Goal: Transaction & Acquisition: Purchase product/service

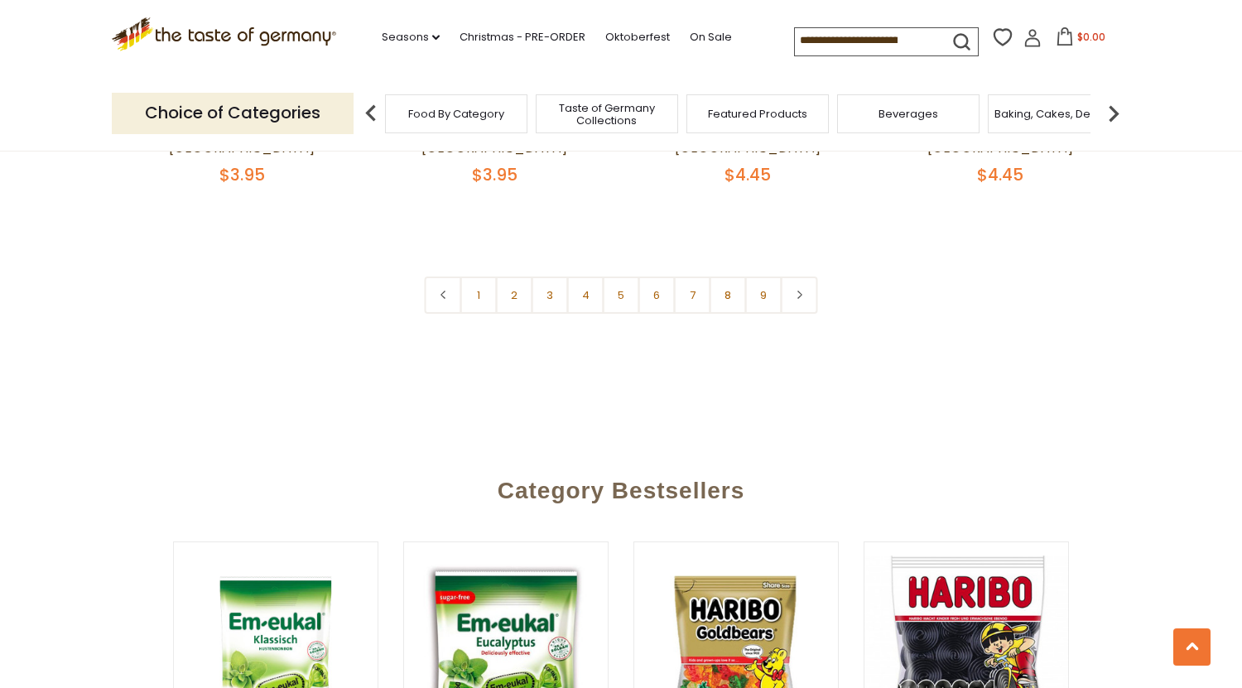
scroll to position [4138, 0]
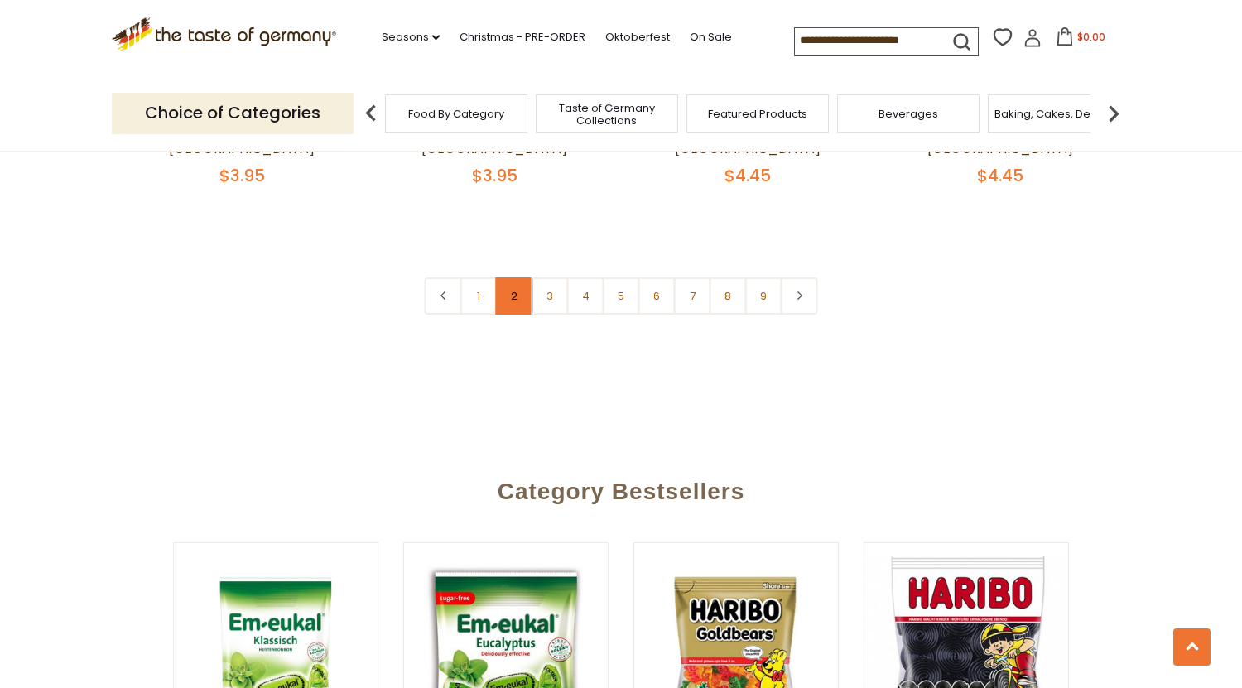
click at [510, 277] on link "2" at bounding box center [514, 295] width 37 height 37
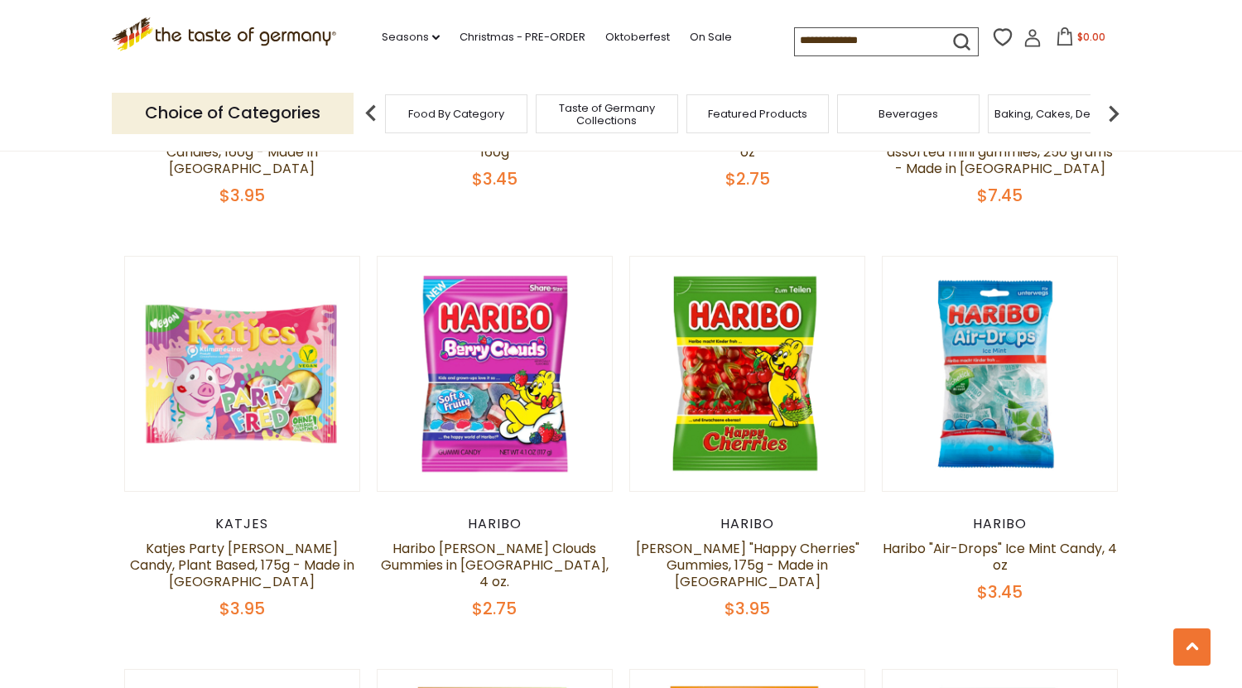
scroll to position [2895, 0]
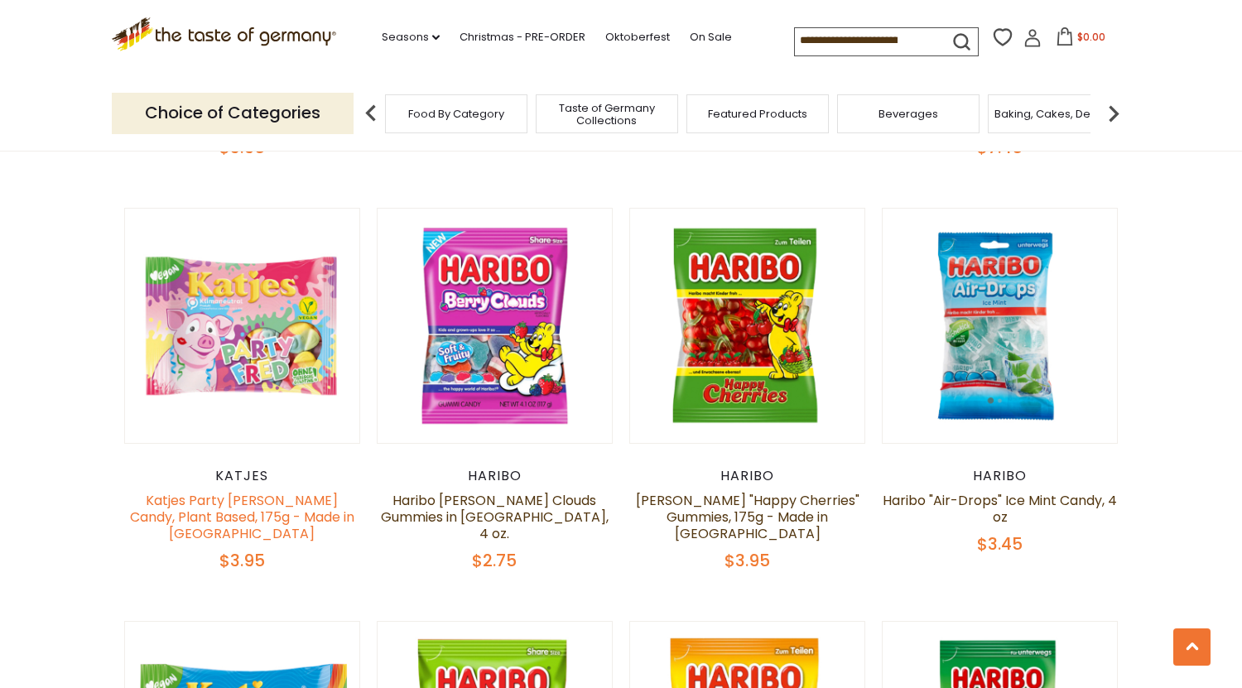
click at [234, 495] on link "Katjes Party [PERSON_NAME] Candy, Plant Based, 175g - Made in [GEOGRAPHIC_DATA]" at bounding box center [242, 517] width 224 height 52
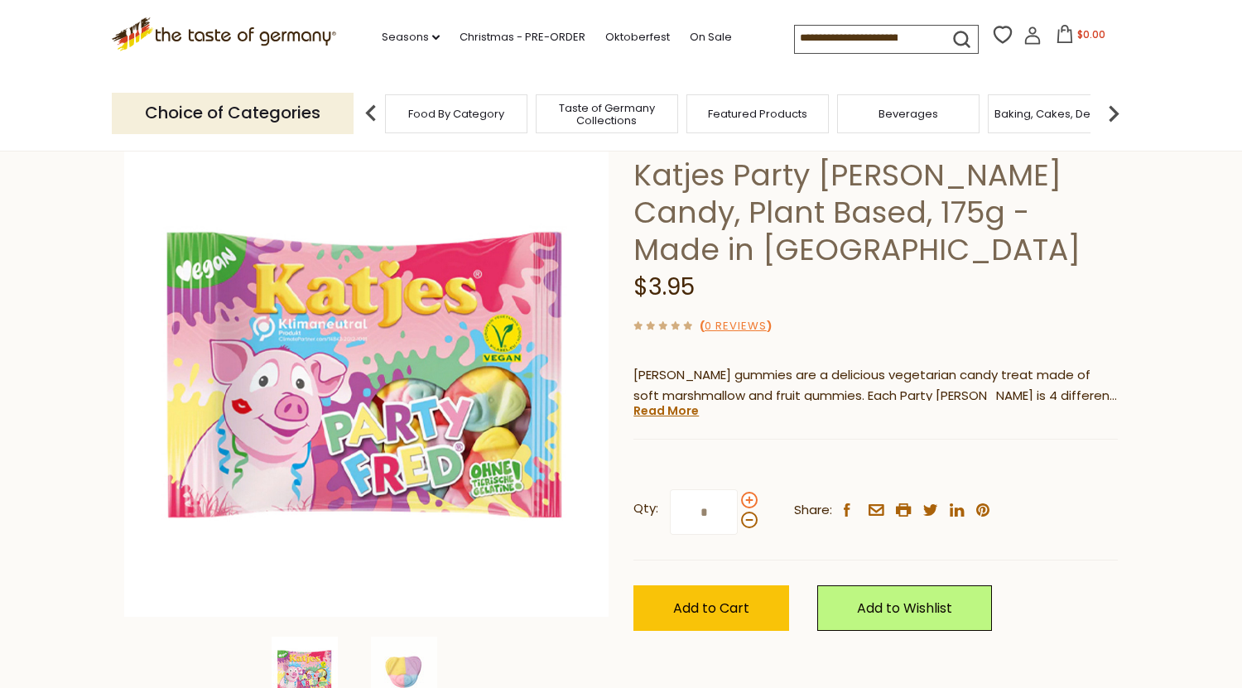
click at [746, 501] on span at bounding box center [749, 500] width 17 height 17
click at [738, 501] on input "*" at bounding box center [704, 512] width 68 height 46
type input "*"
click at [720, 620] on button "Add to Cart" at bounding box center [711, 608] width 156 height 46
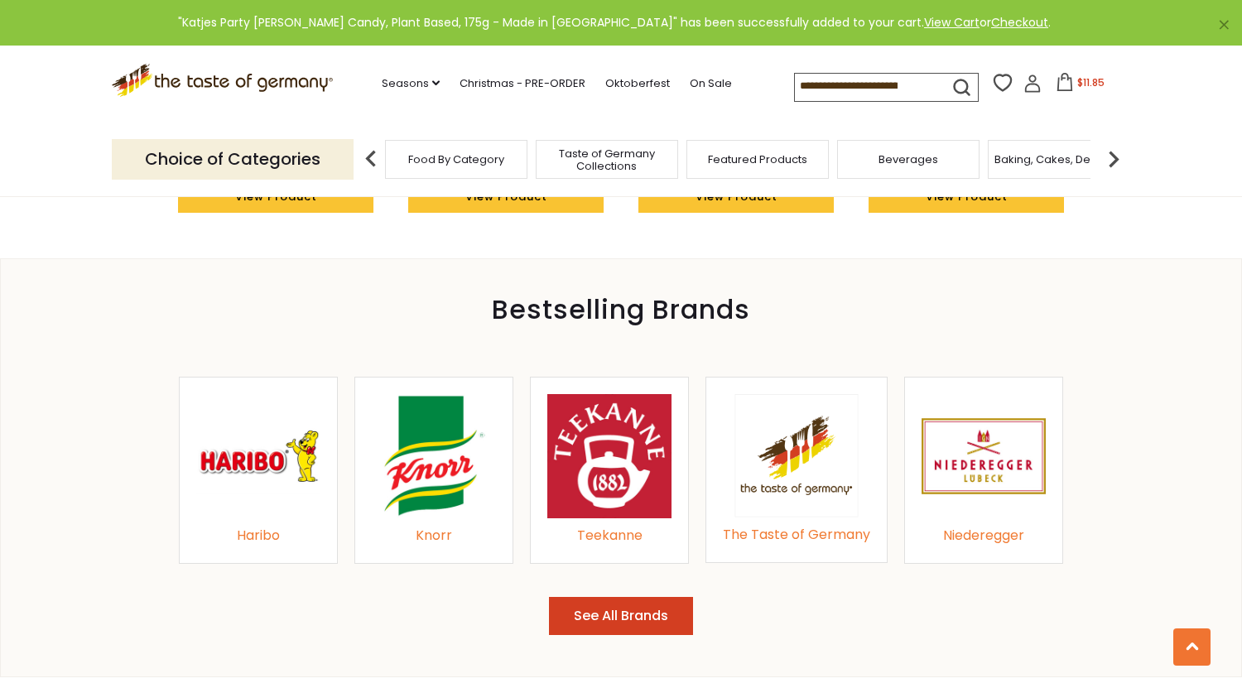
scroll to position [1578, 0]
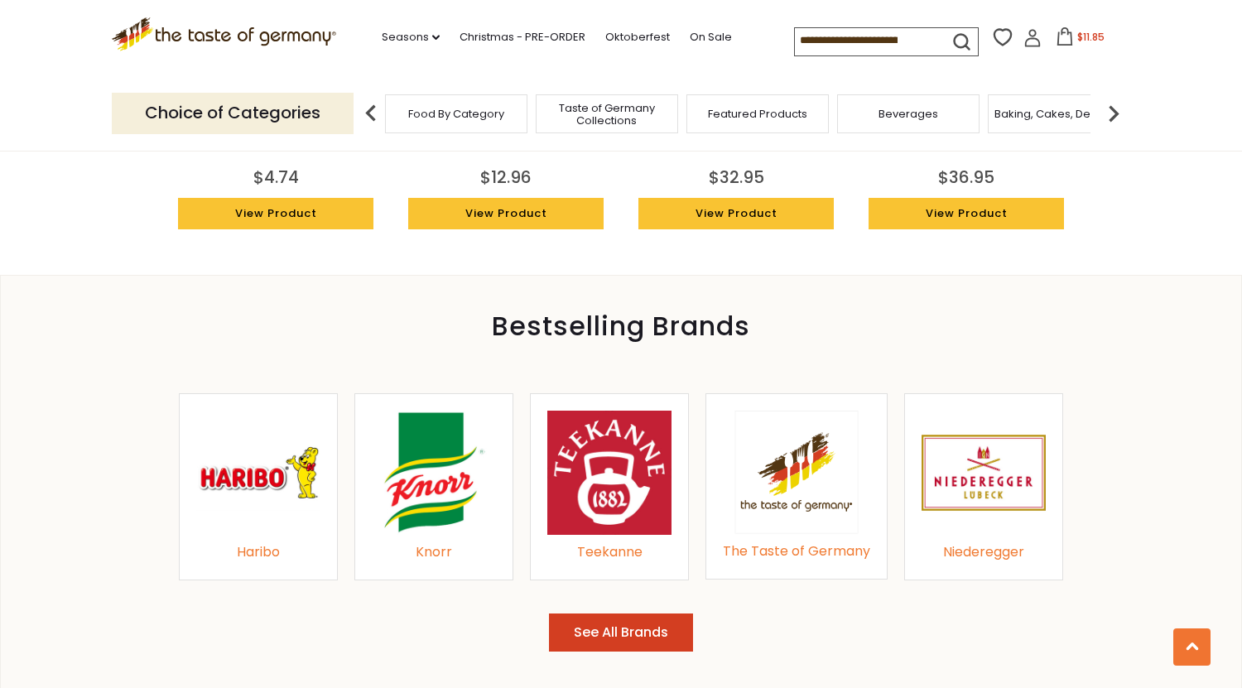
click at [262, 534] on link "Haribo" at bounding box center [258, 473] width 124 height 124
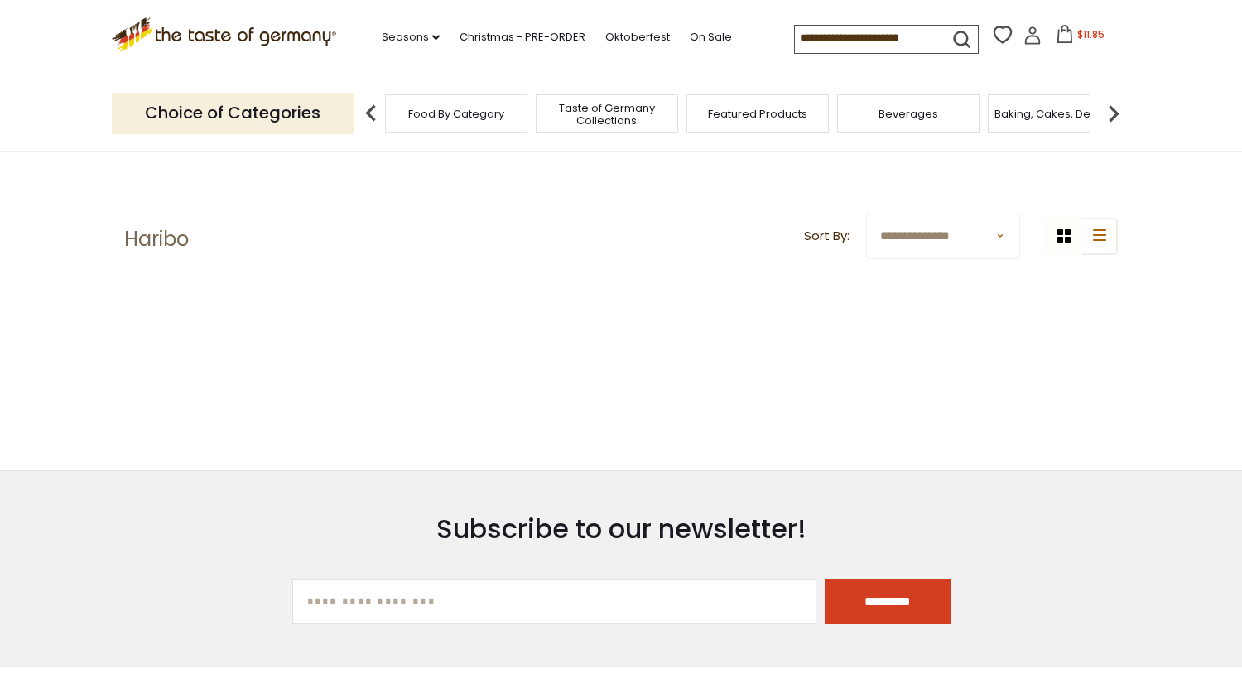
click at [872, 26] on input at bounding box center [865, 37] width 140 height 23
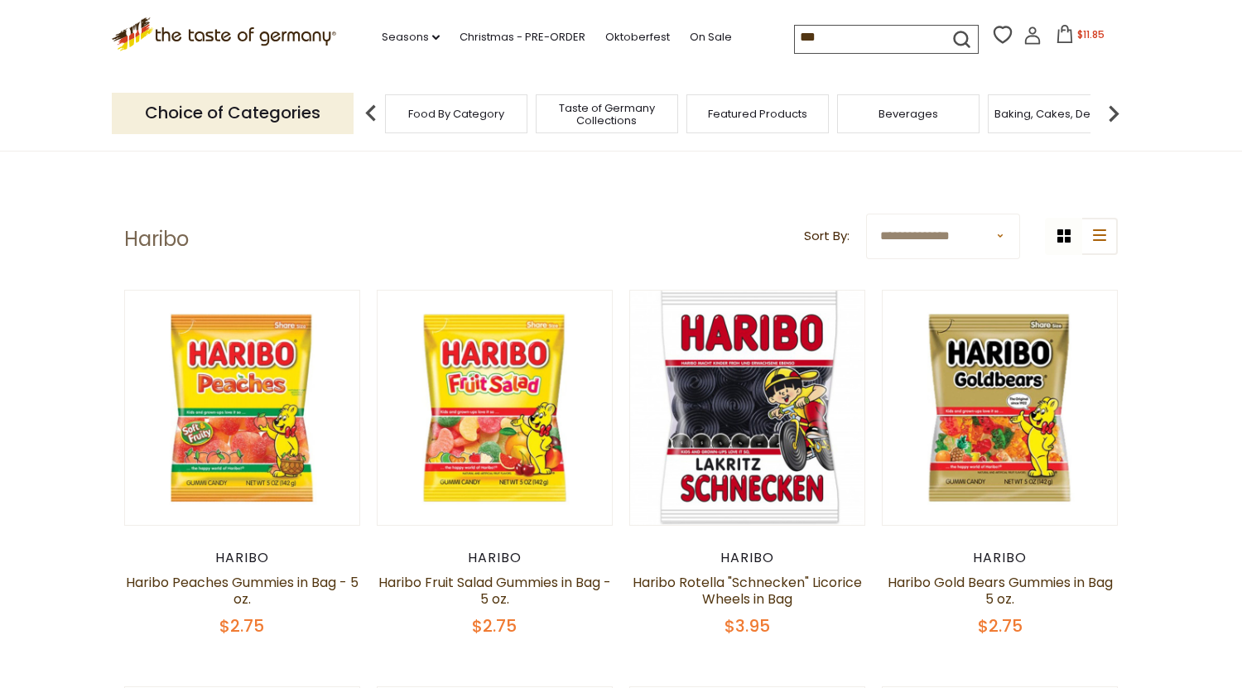
type input "****"
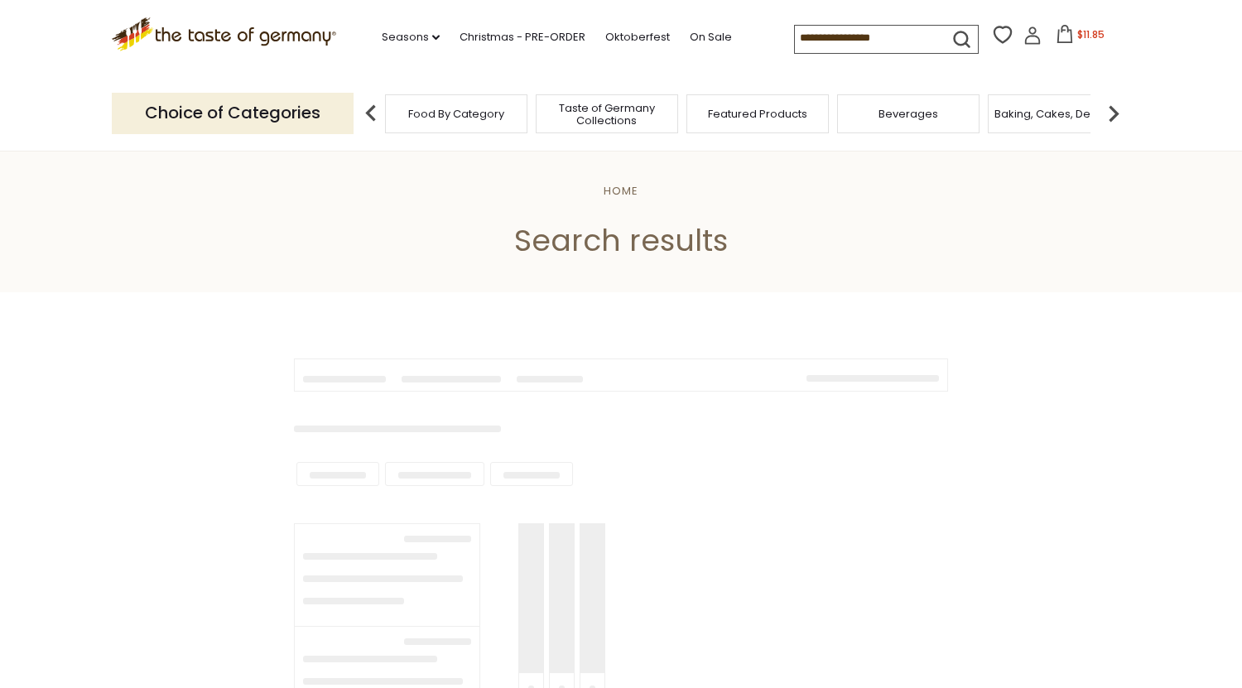
type input "****"
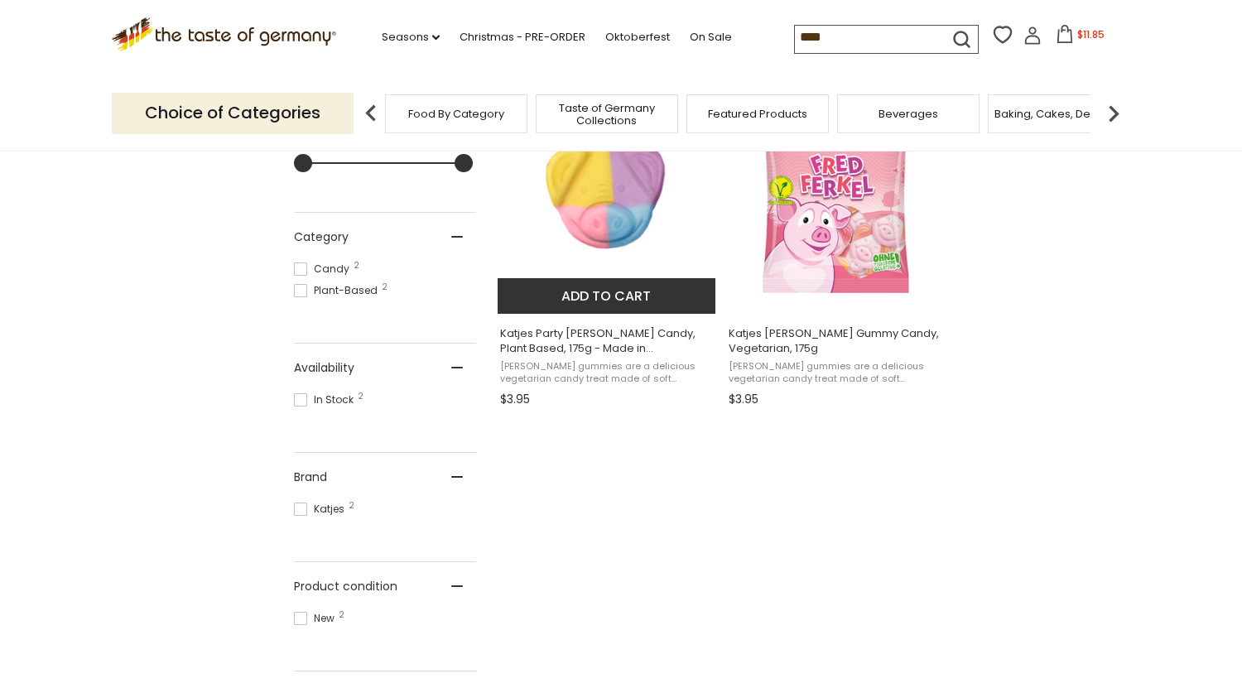
scroll to position [393, 0]
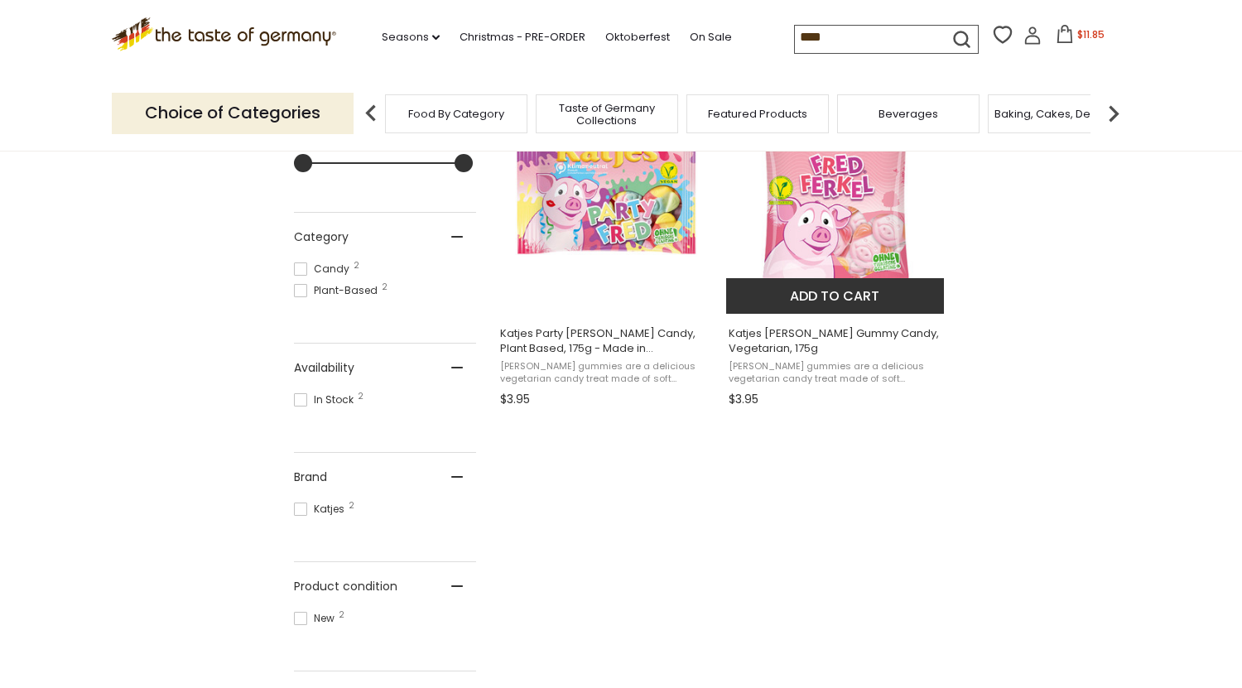
click at [853, 301] on button "Add to cart" at bounding box center [835, 296] width 218 height 36
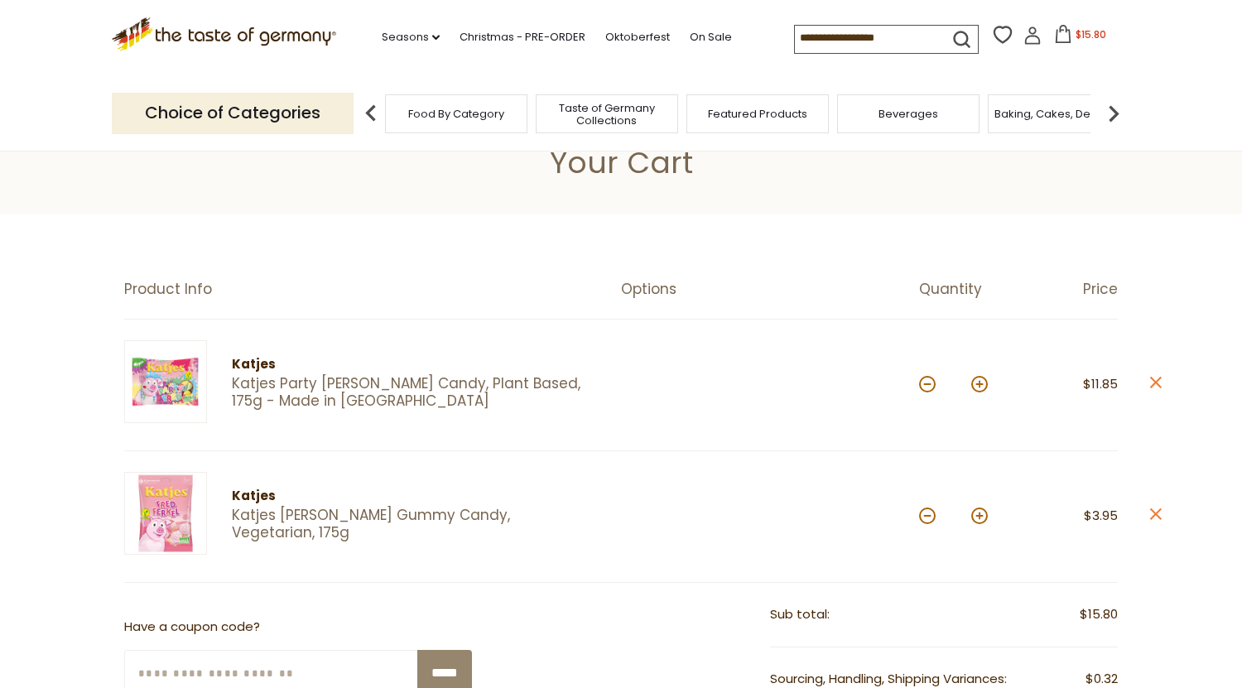
scroll to position [37, 0]
click at [979, 513] on button at bounding box center [979, 515] width 17 height 17
type input "*"
click at [979, 513] on button at bounding box center [979, 515] width 17 height 17
type input "*"
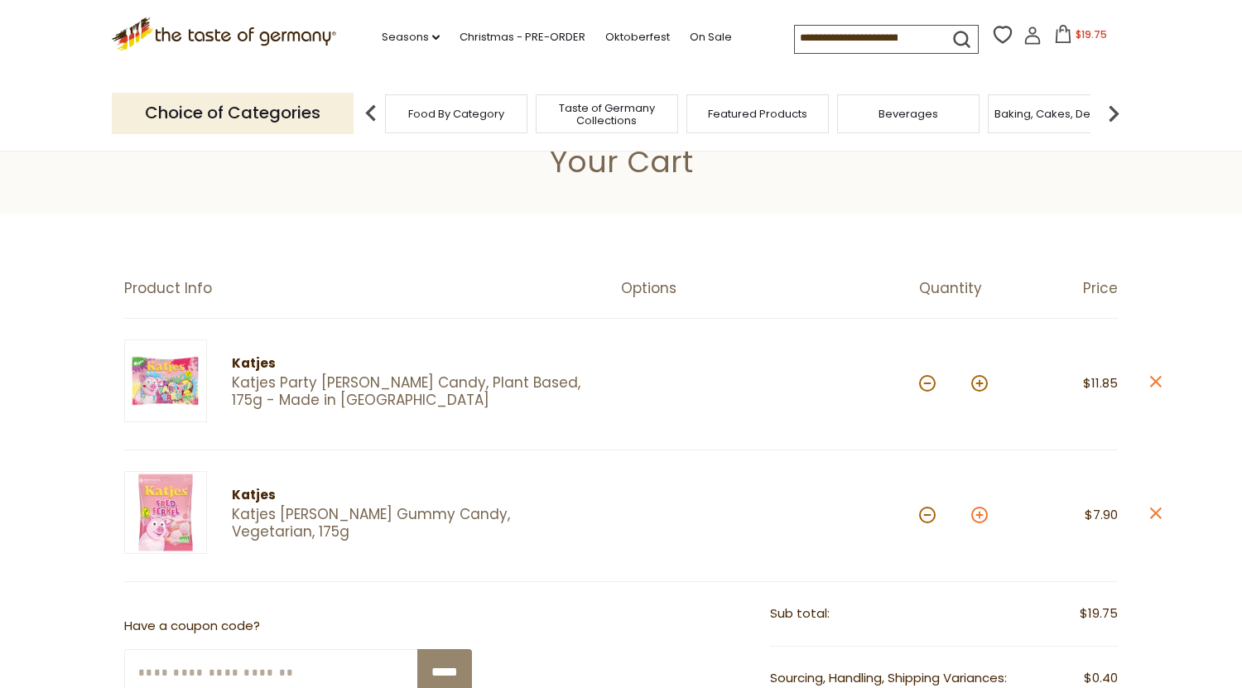
click at [979, 512] on button at bounding box center [979, 515] width 17 height 17
type input "*"
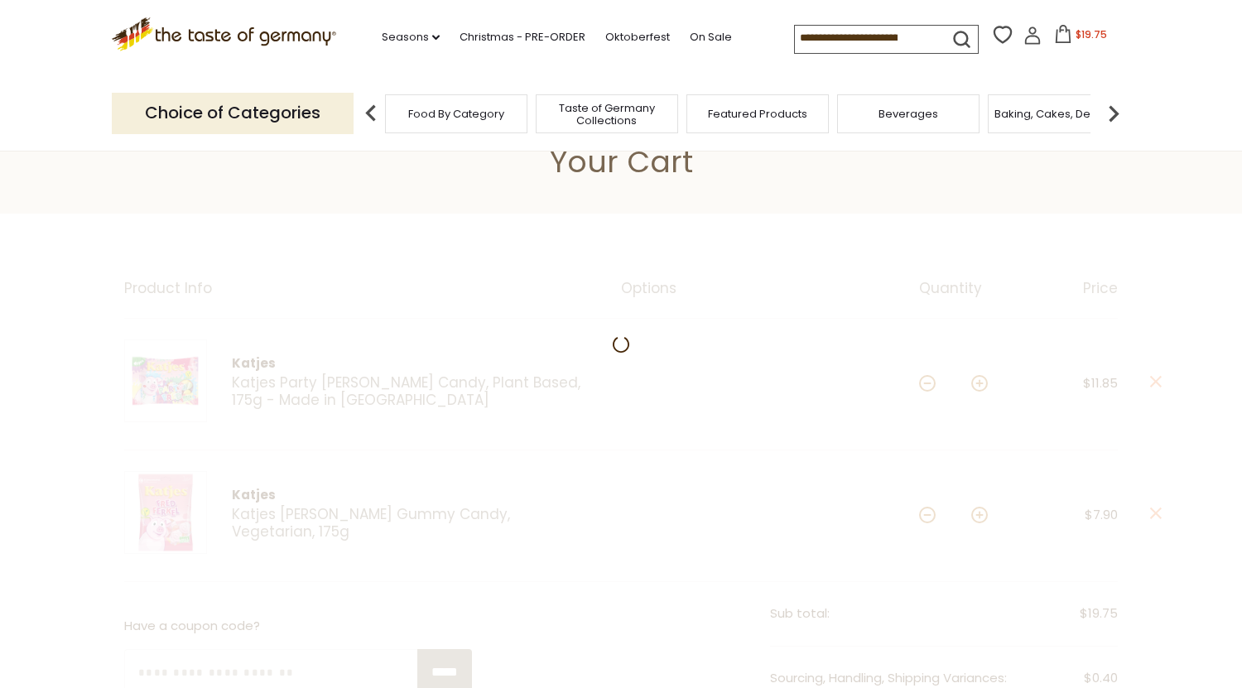
click at [797, 38] on input at bounding box center [865, 37] width 140 height 23
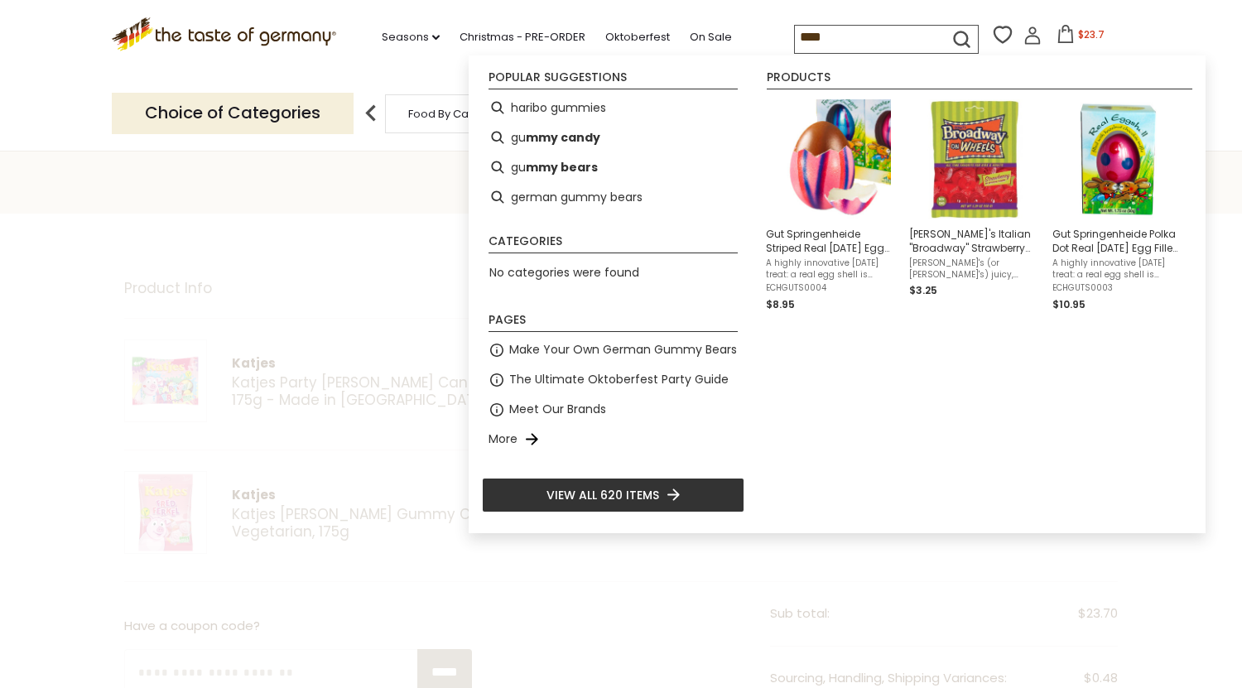
type input "*****"
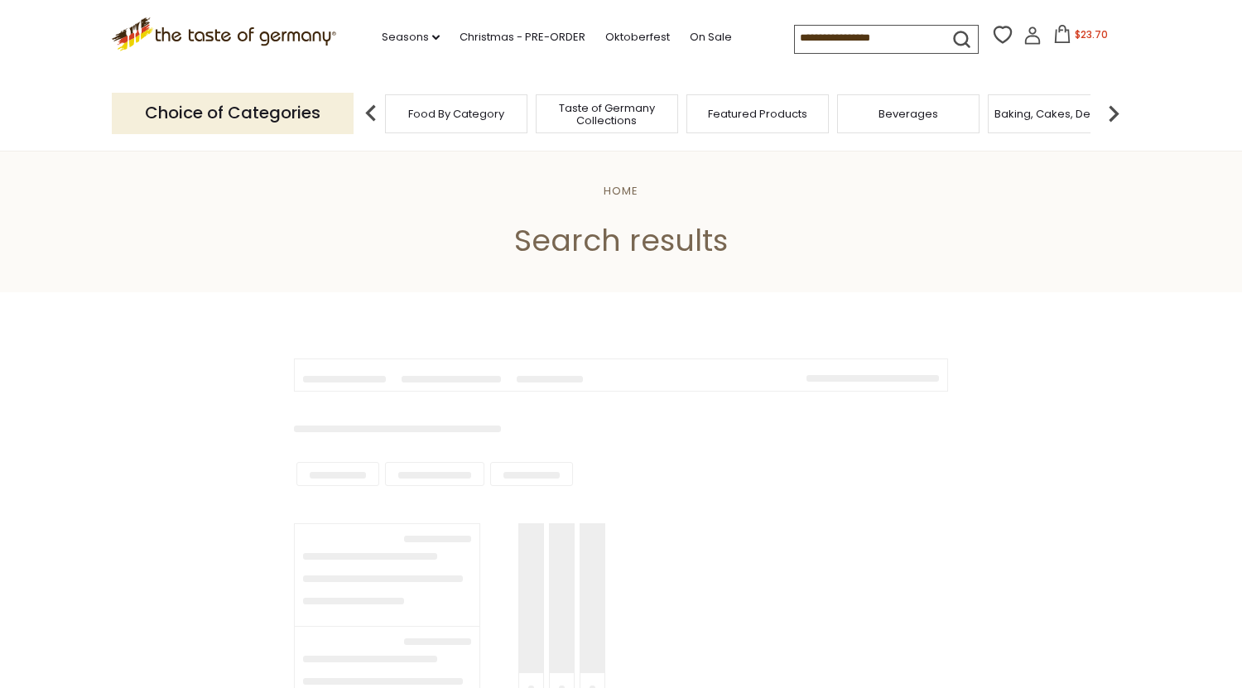
type input "*****"
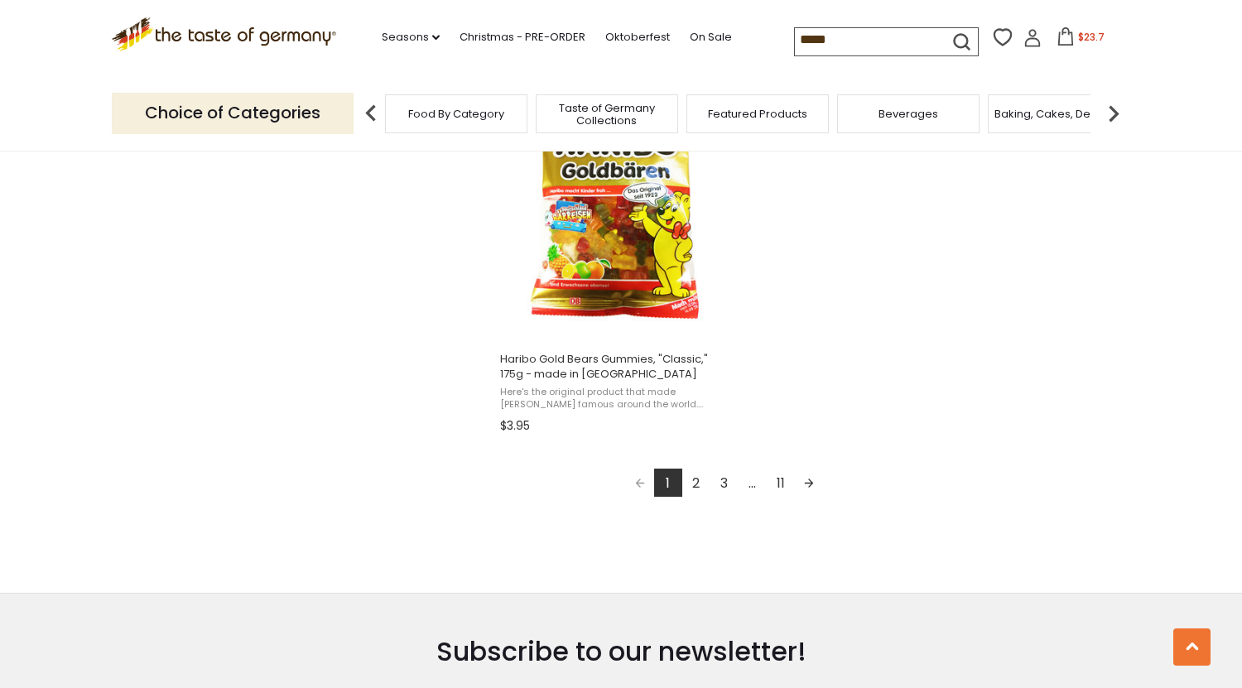
scroll to position [2894, 0]
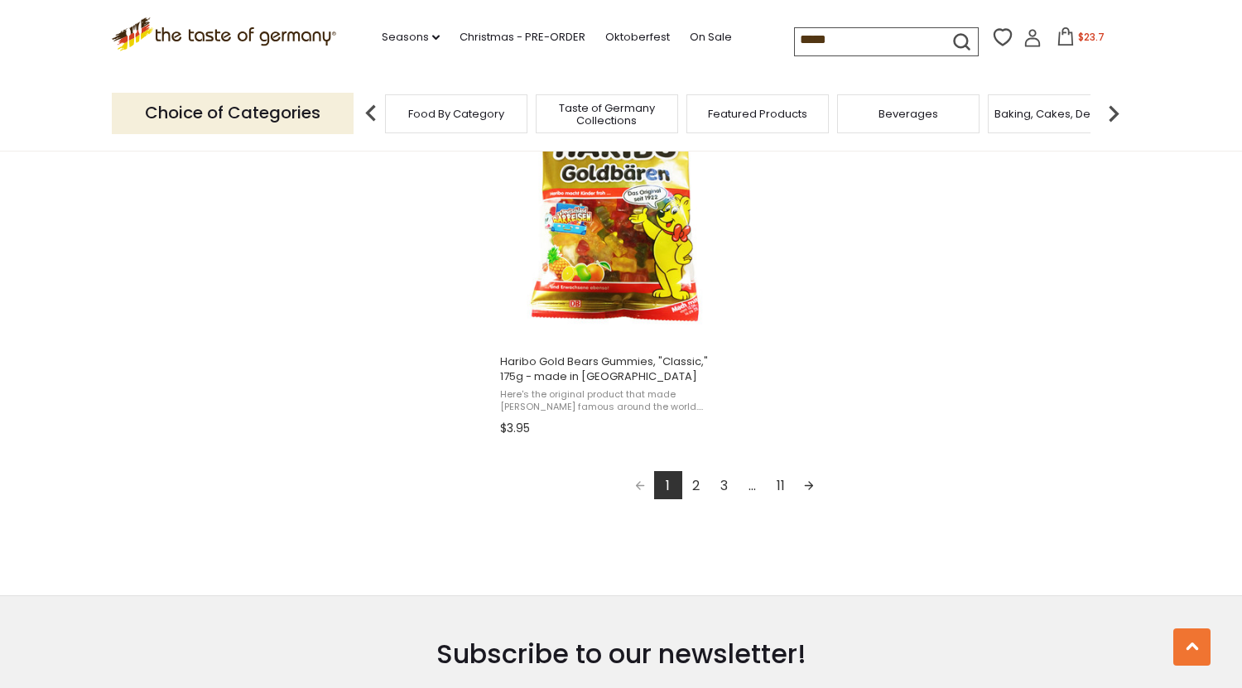
click at [696, 489] on link "2" at bounding box center [696, 485] width 28 height 28
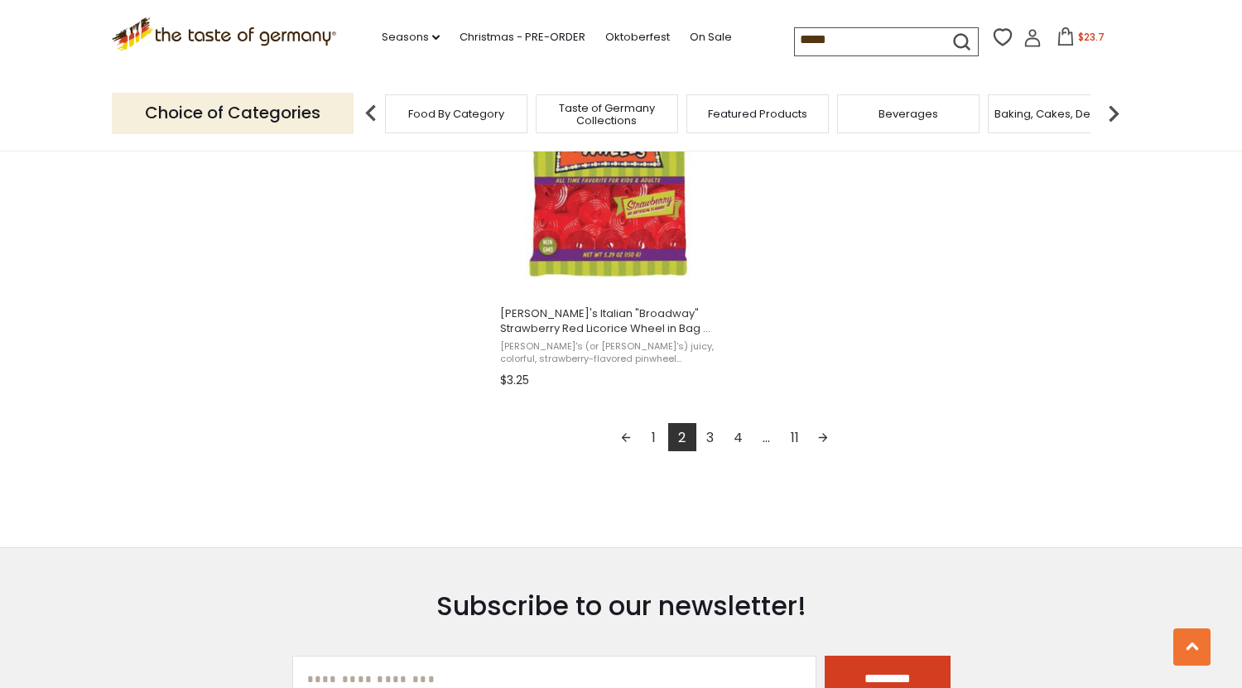
scroll to position [2943, 0]
click at [711, 436] on link "3" at bounding box center [710, 436] width 28 height 28
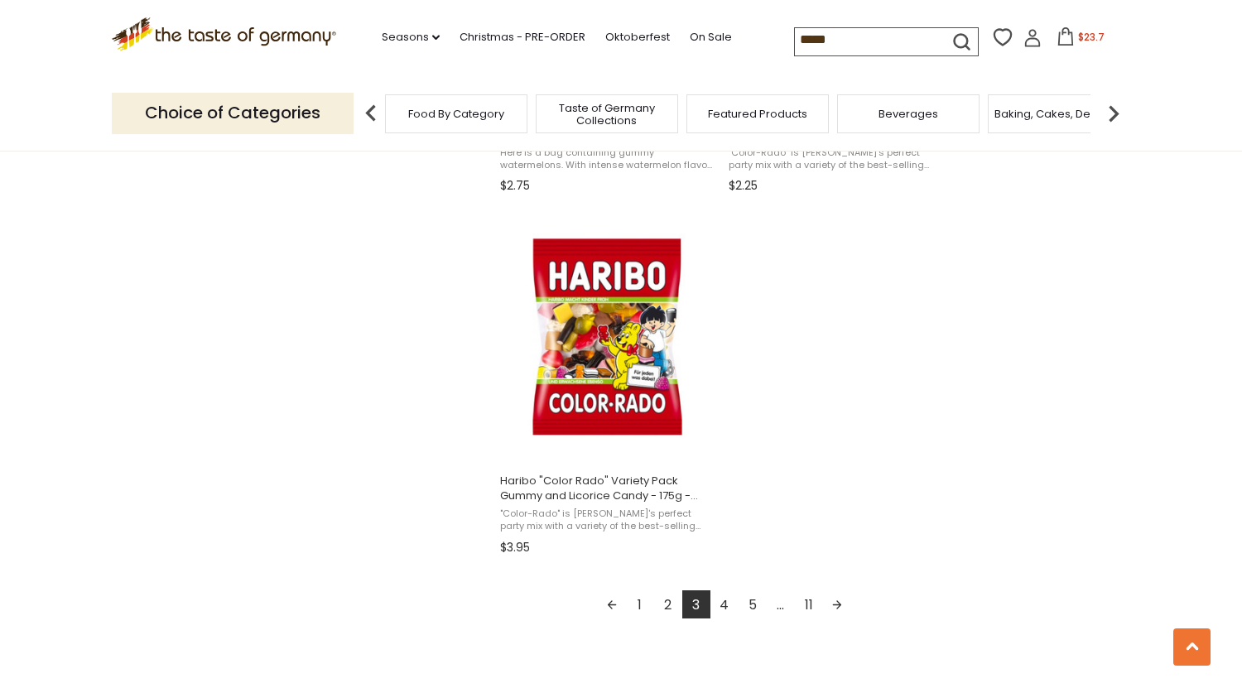
scroll to position [2773, 0]
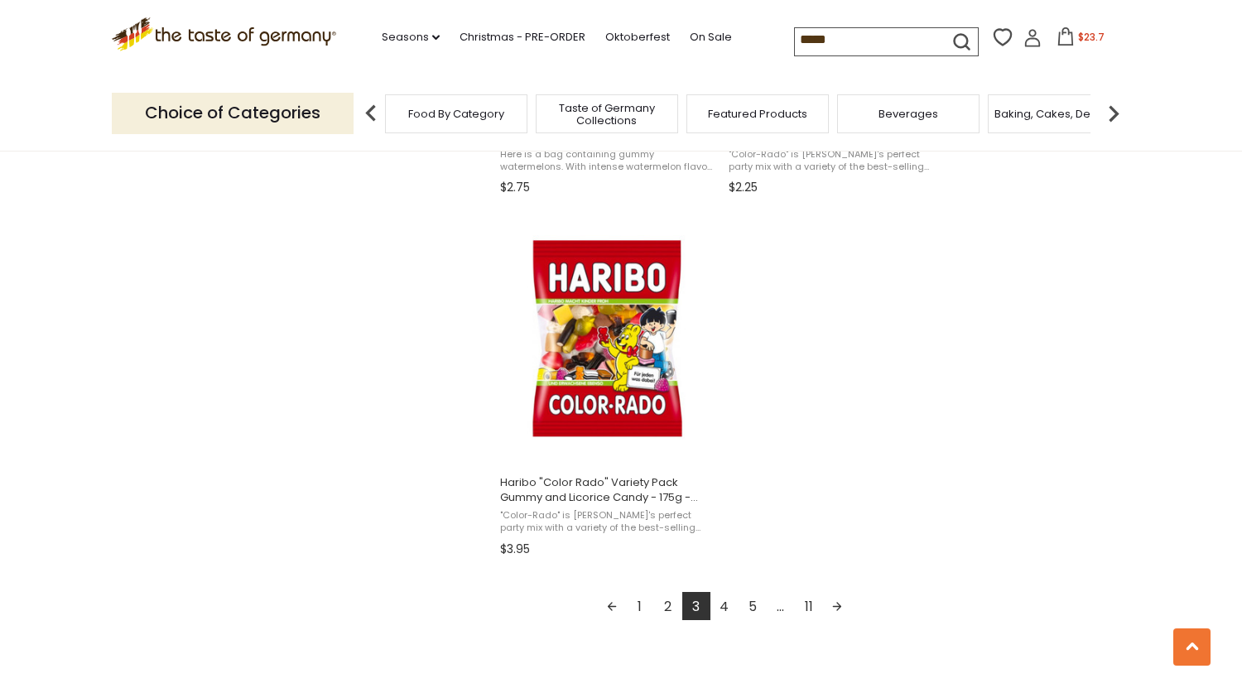
click at [725, 615] on link "4" at bounding box center [724, 606] width 28 height 28
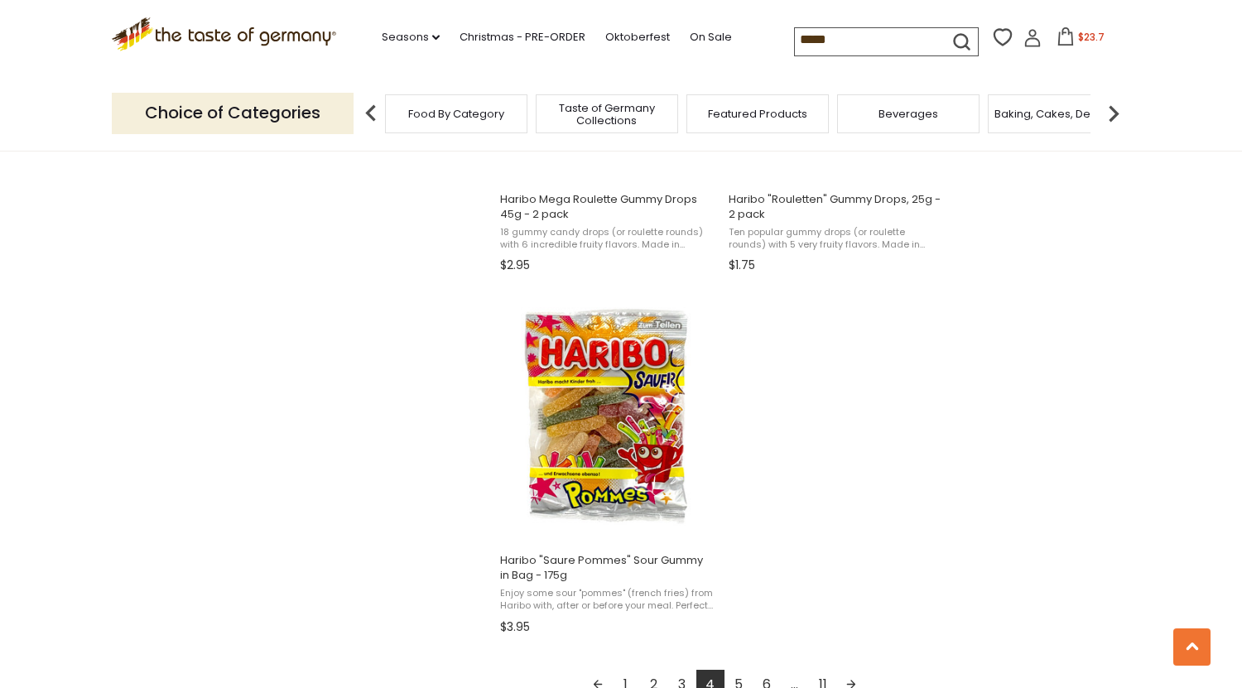
scroll to position [2865, 0]
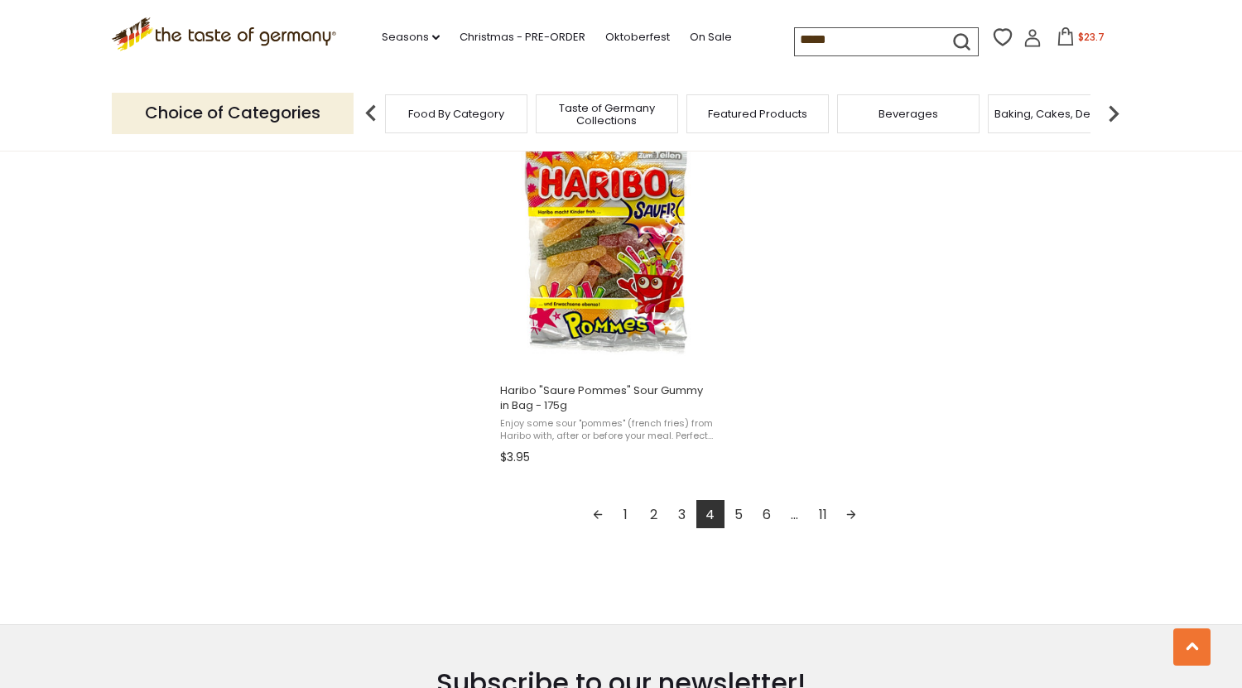
click at [741, 519] on link "5" at bounding box center [739, 514] width 28 height 28
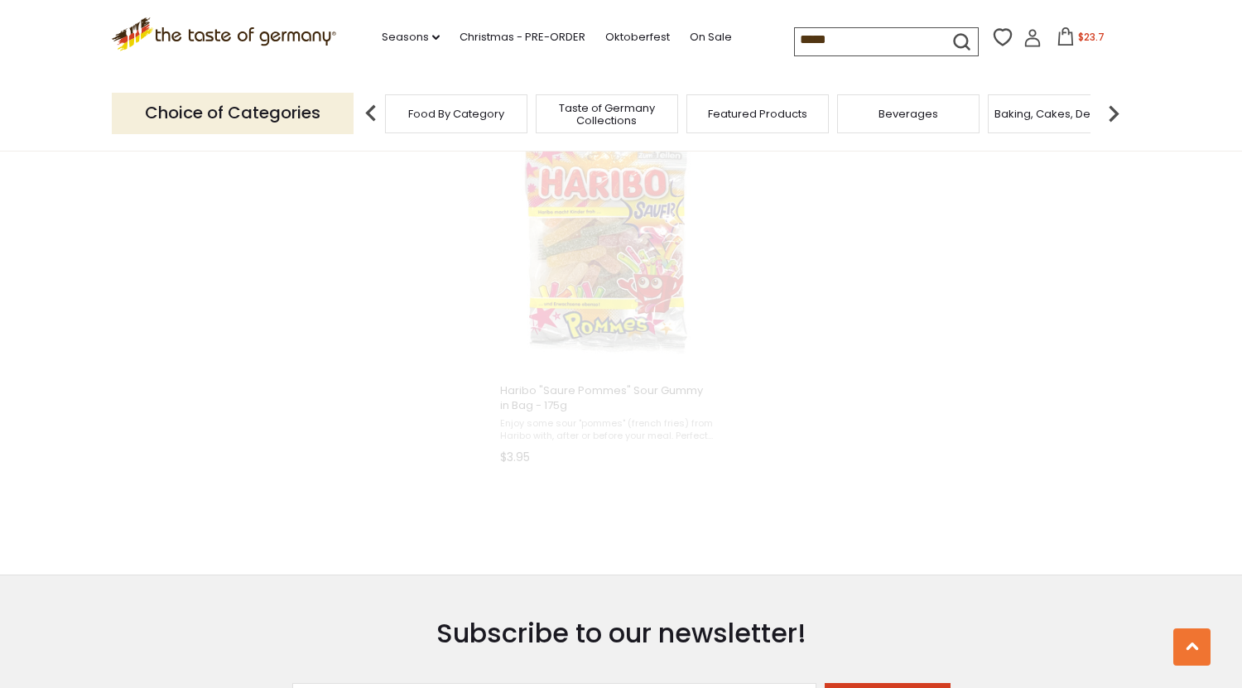
scroll to position [1021, 0]
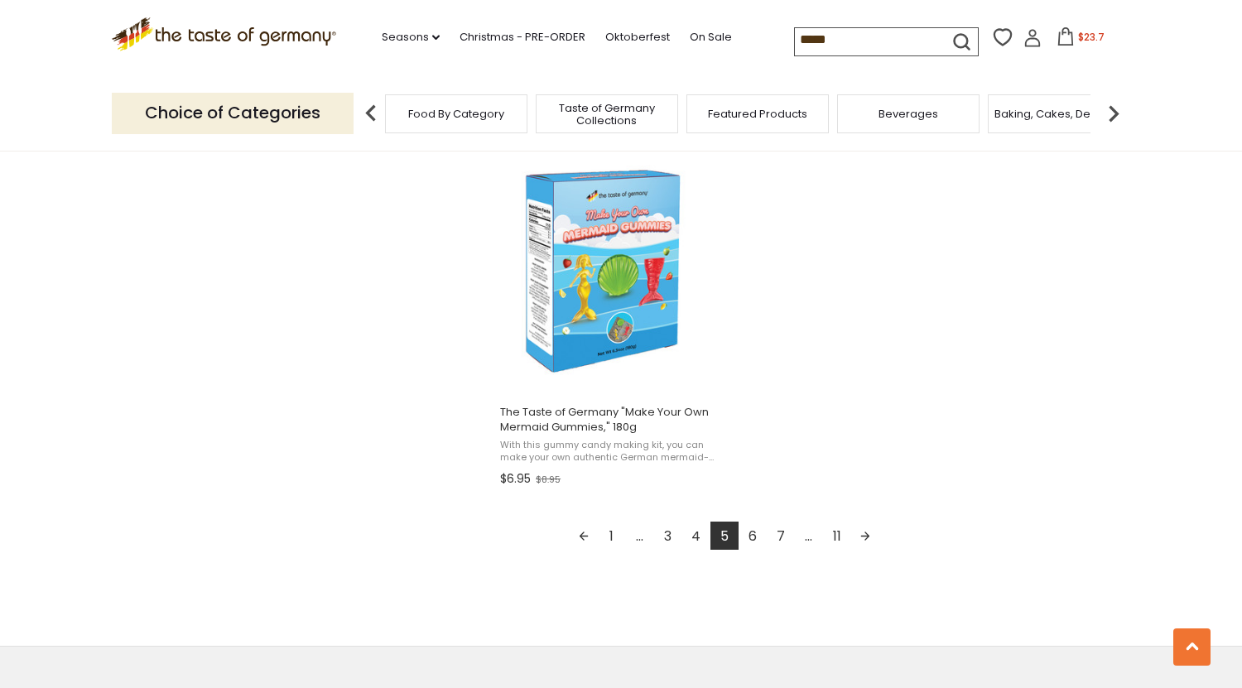
click at [750, 537] on link "6" at bounding box center [753, 536] width 28 height 28
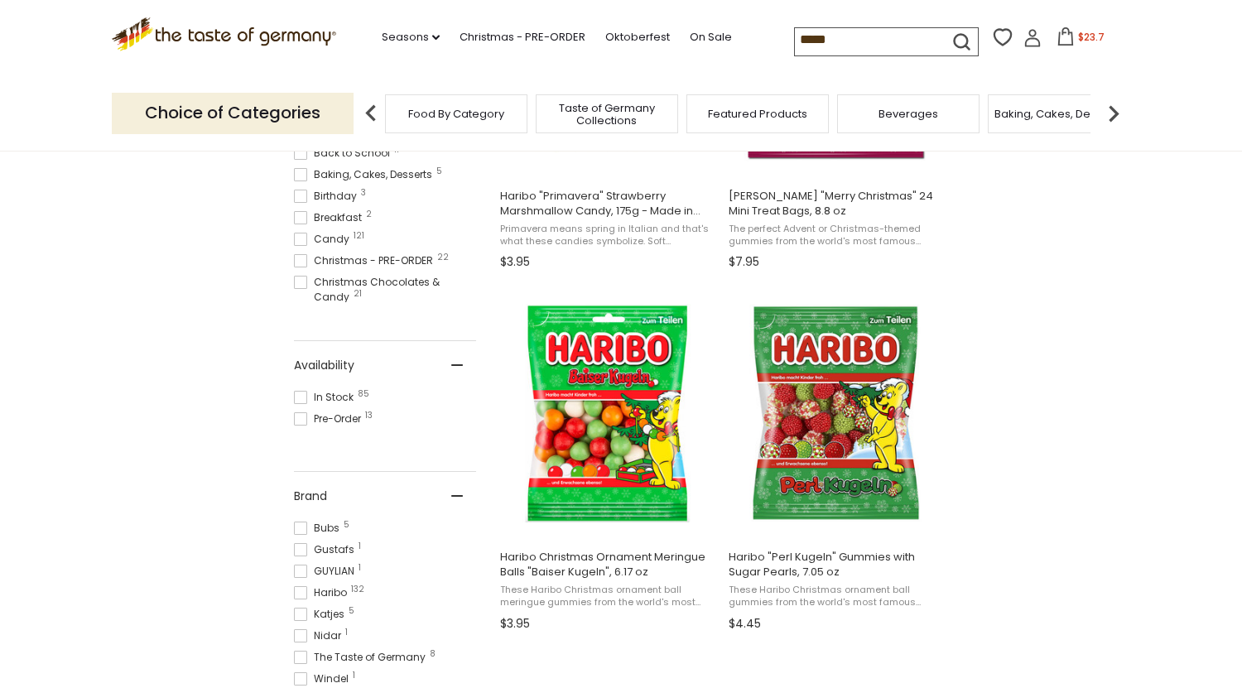
scroll to position [530, 0]
click at [416, 108] on span "Food By Category" at bounding box center [456, 114] width 96 height 12
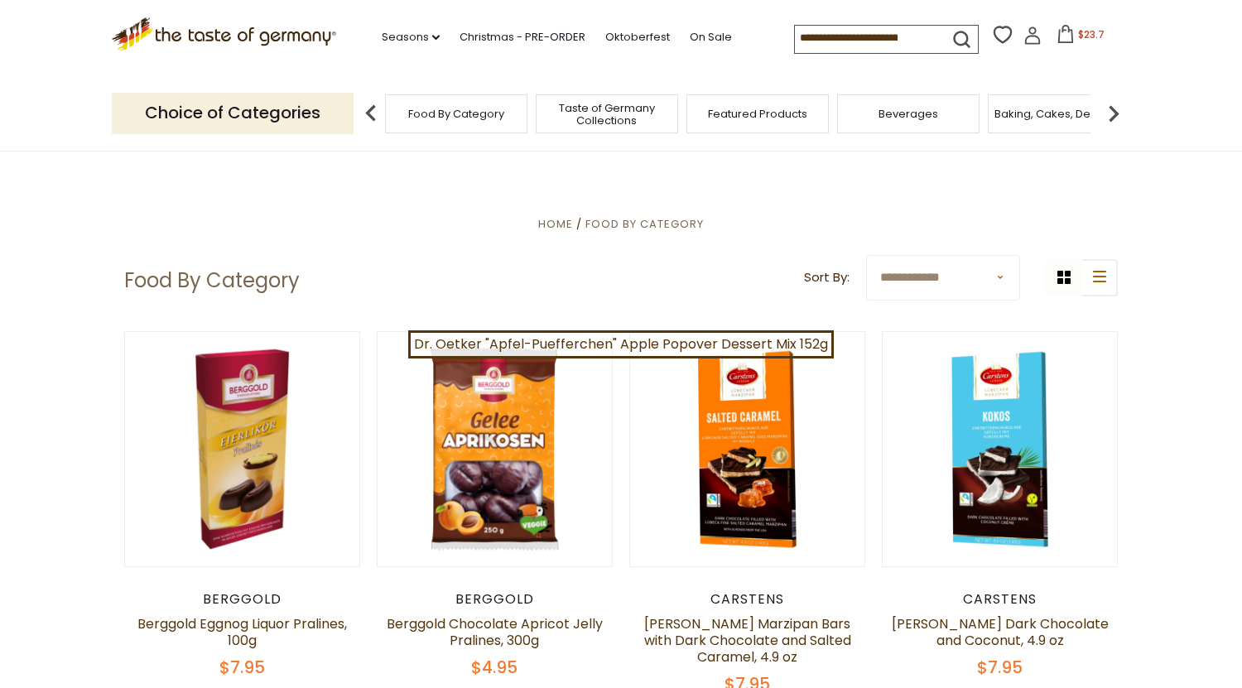
click at [824, 28] on input at bounding box center [865, 37] width 140 height 23
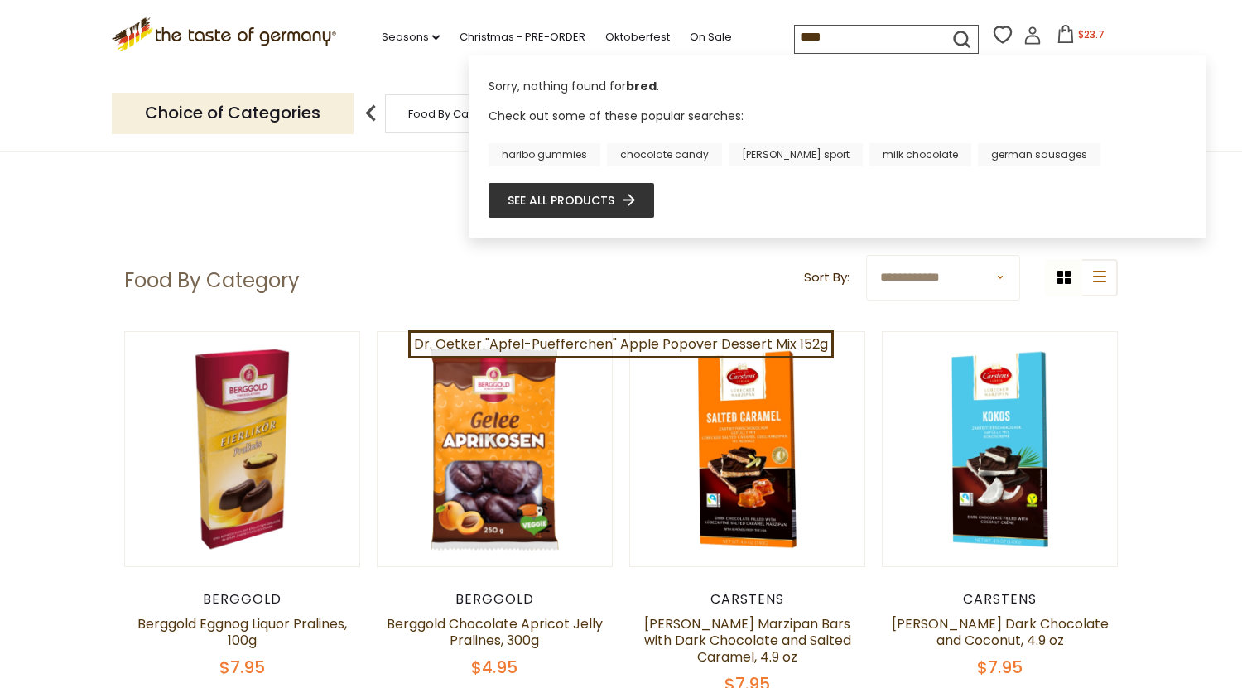
type input "*****"
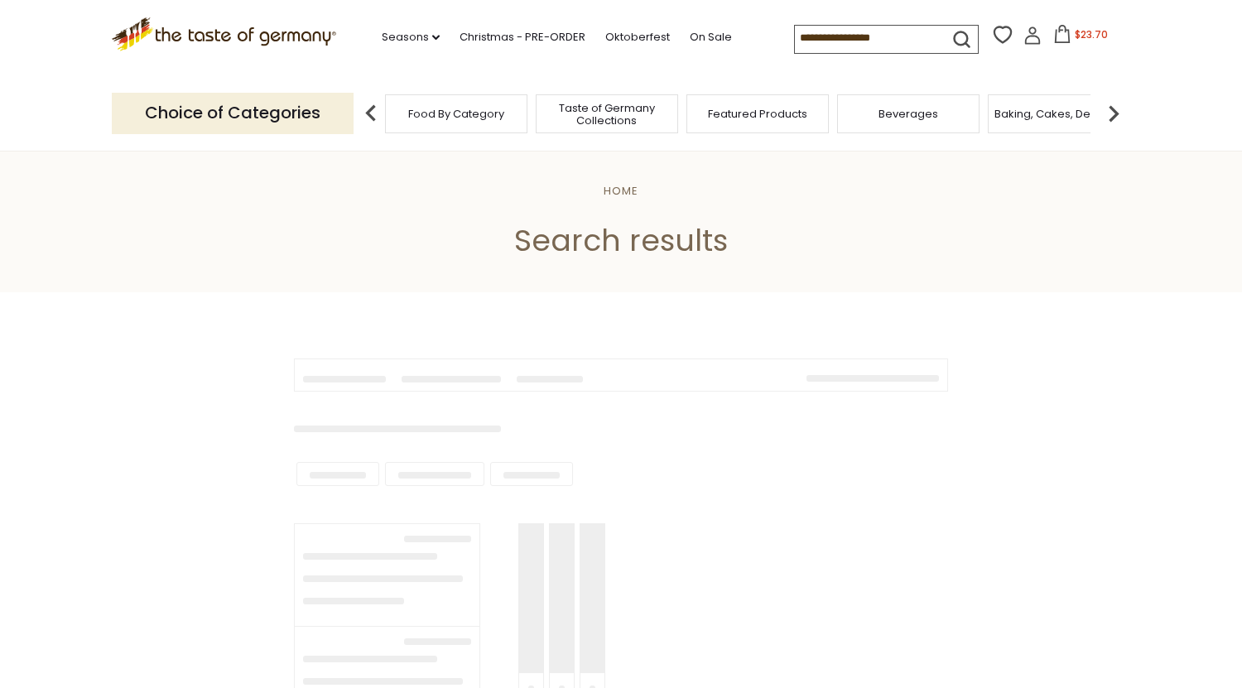
type input "*****"
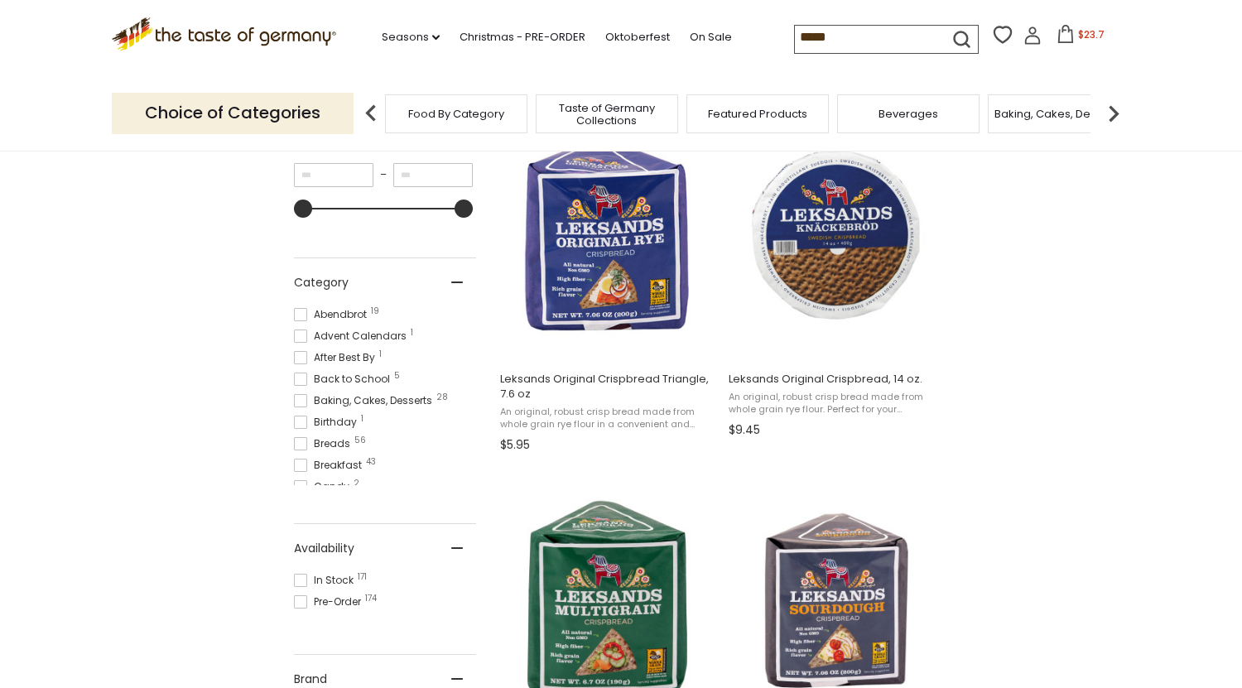
scroll to position [955, 0]
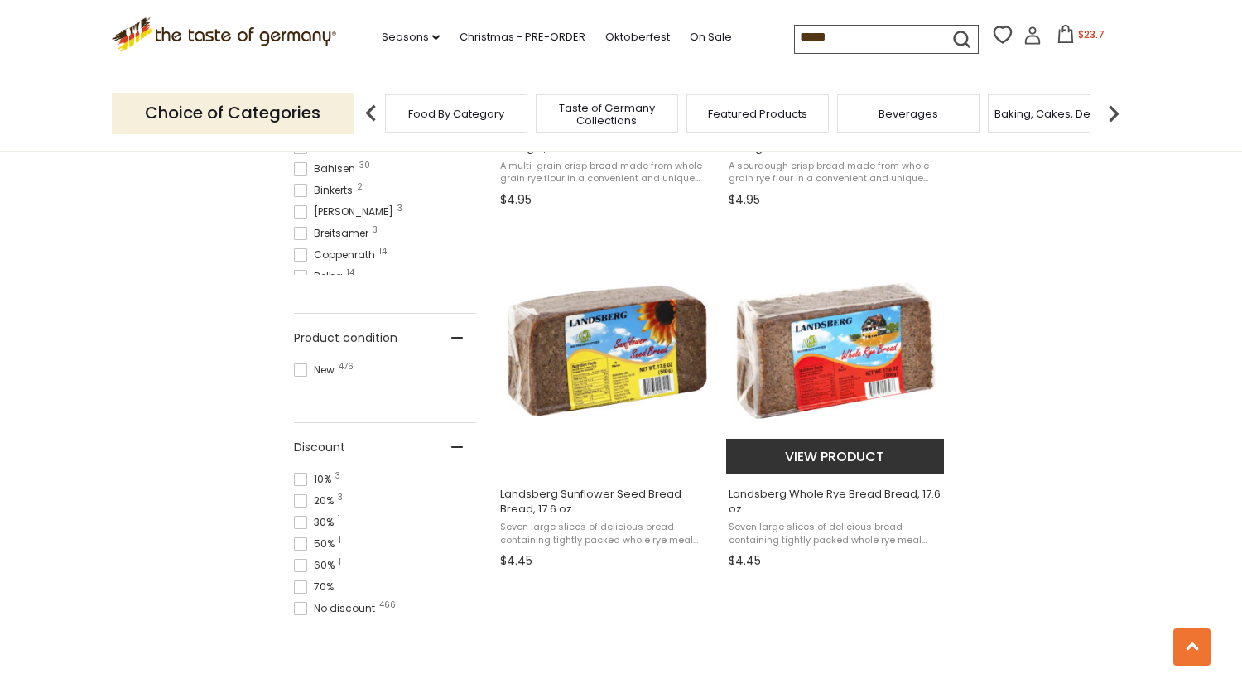
click at [800, 458] on button "View product" at bounding box center [835, 457] width 218 height 36
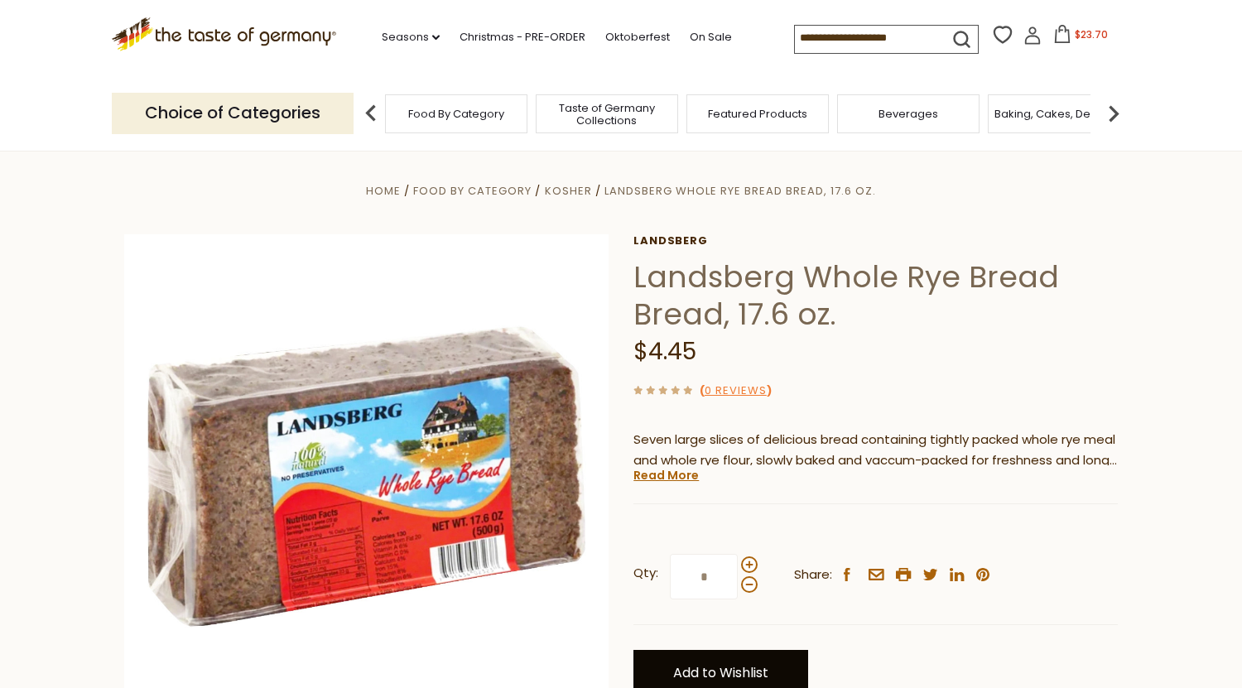
click at [717, 664] on link "Add to Wishlist" at bounding box center [720, 673] width 175 height 46
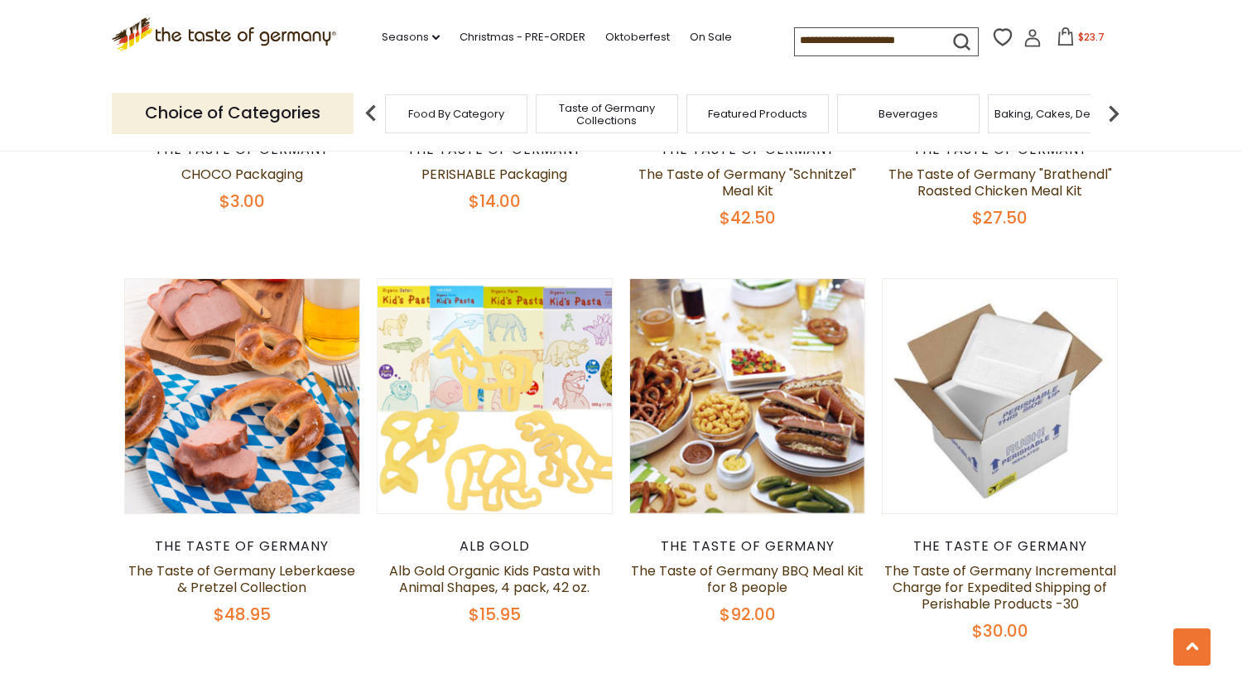
scroll to position [861, 0]
click at [1114, 114] on img at bounding box center [1113, 113] width 33 height 33
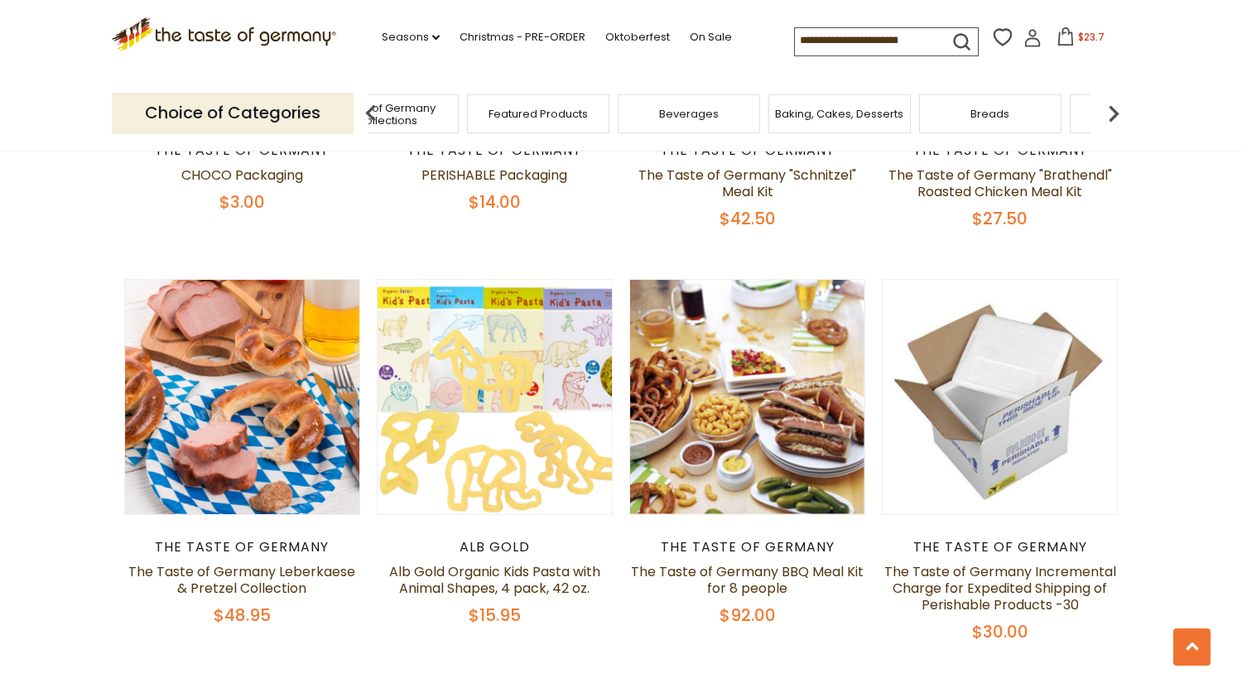
click at [1114, 114] on img at bounding box center [1113, 113] width 33 height 33
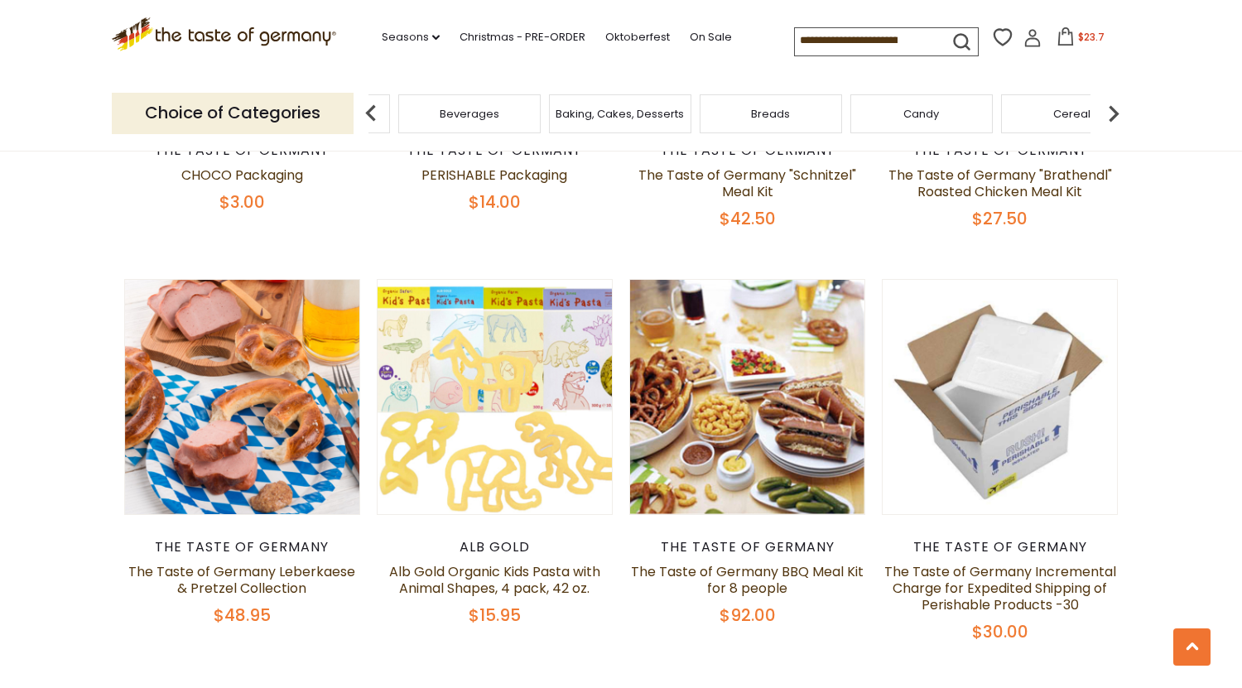
click at [1114, 114] on img at bounding box center [1113, 113] width 33 height 33
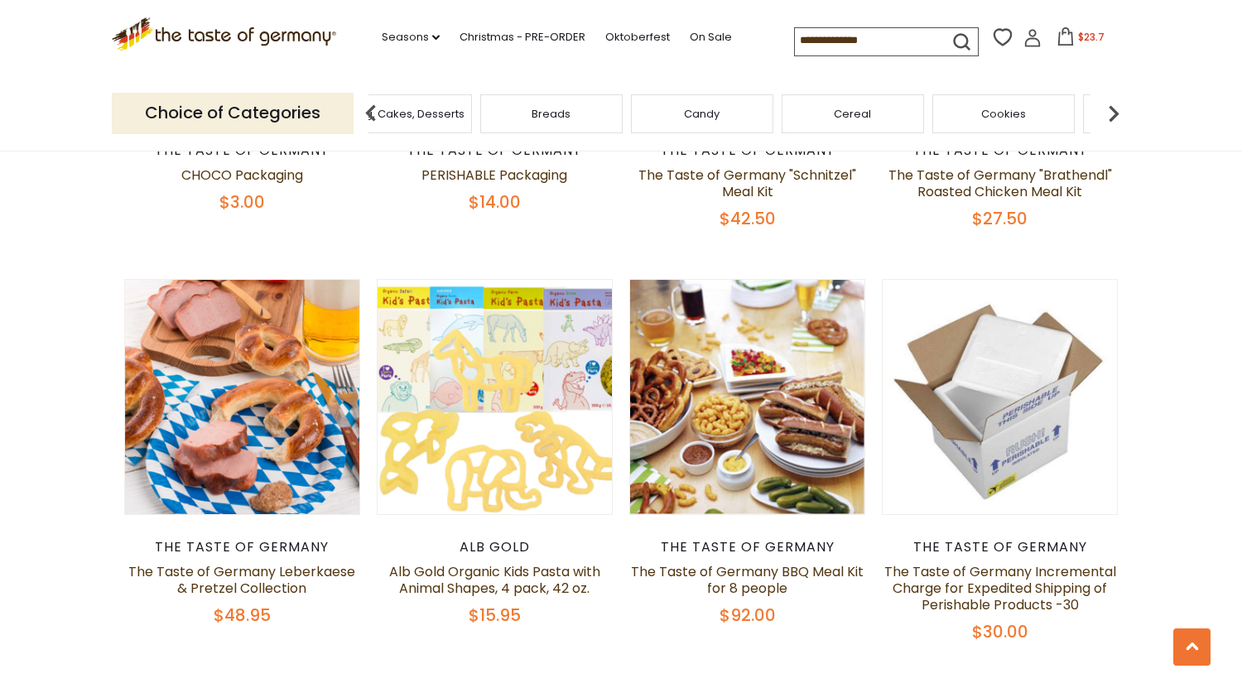
click at [710, 118] on div "Candy" at bounding box center [702, 113] width 142 height 39
click at [705, 111] on span "Candy" at bounding box center [702, 114] width 36 height 12
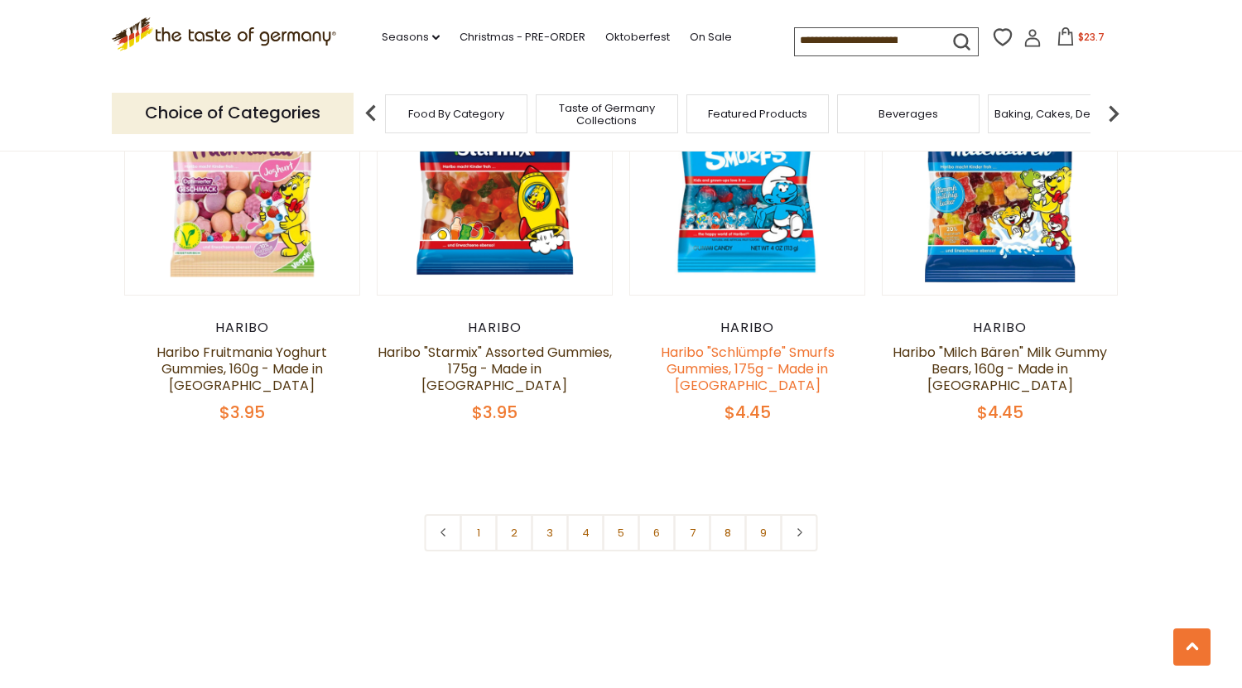
scroll to position [3903, 0]
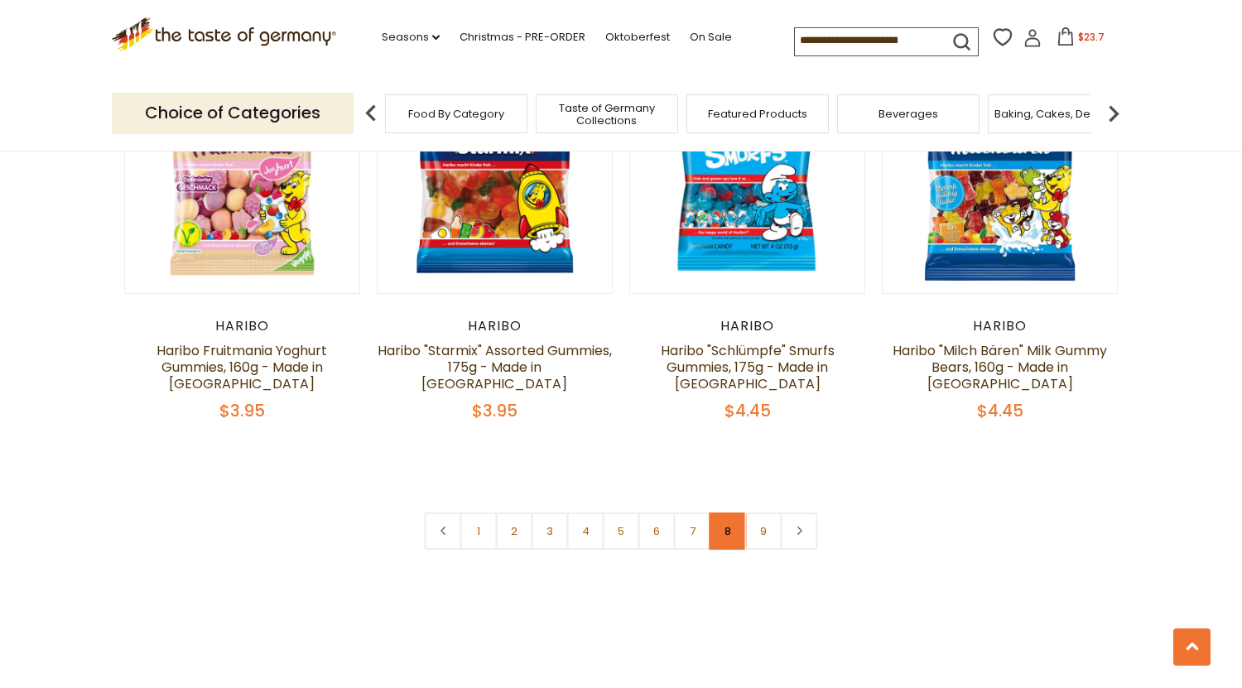
click at [722, 513] on link "8" at bounding box center [728, 531] width 37 height 37
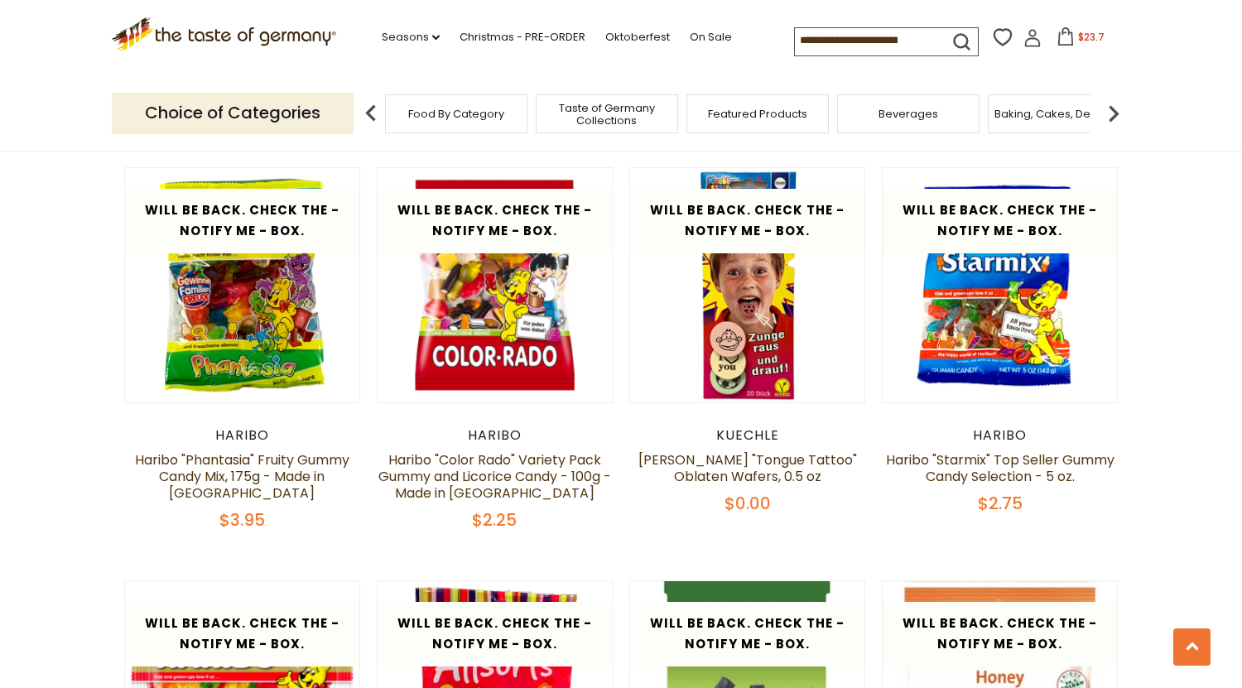
scroll to position [2952, 0]
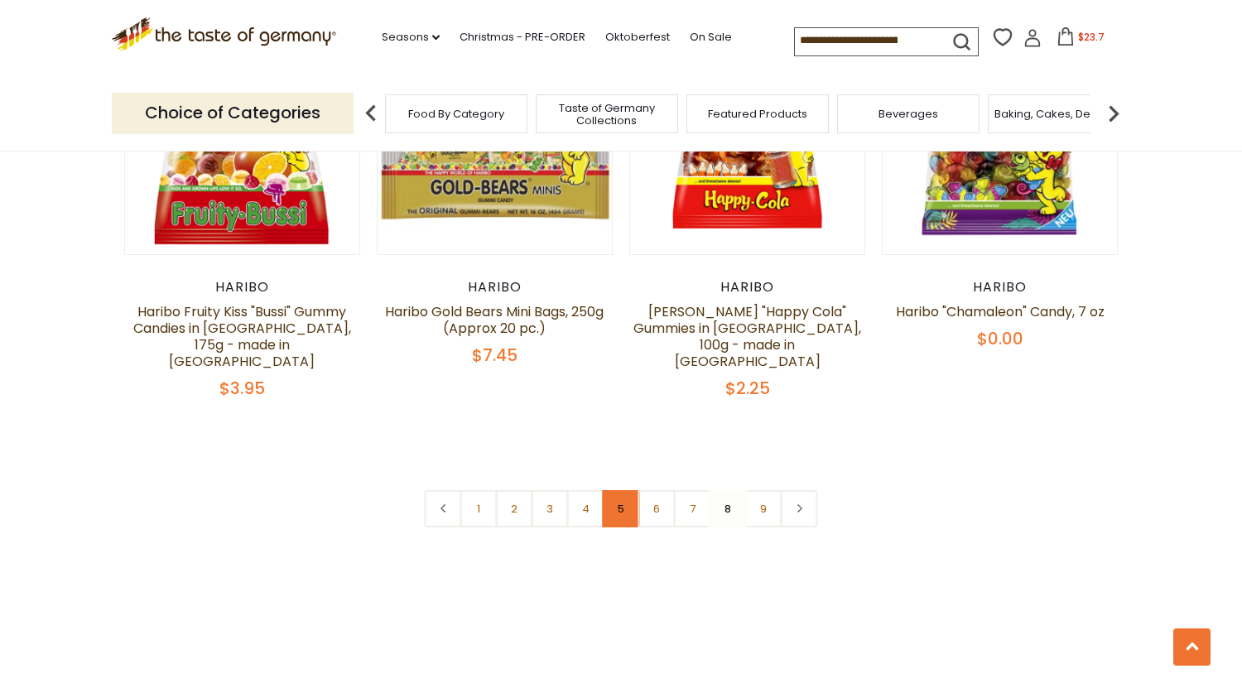
click at [625, 490] on link "5" at bounding box center [621, 508] width 37 height 37
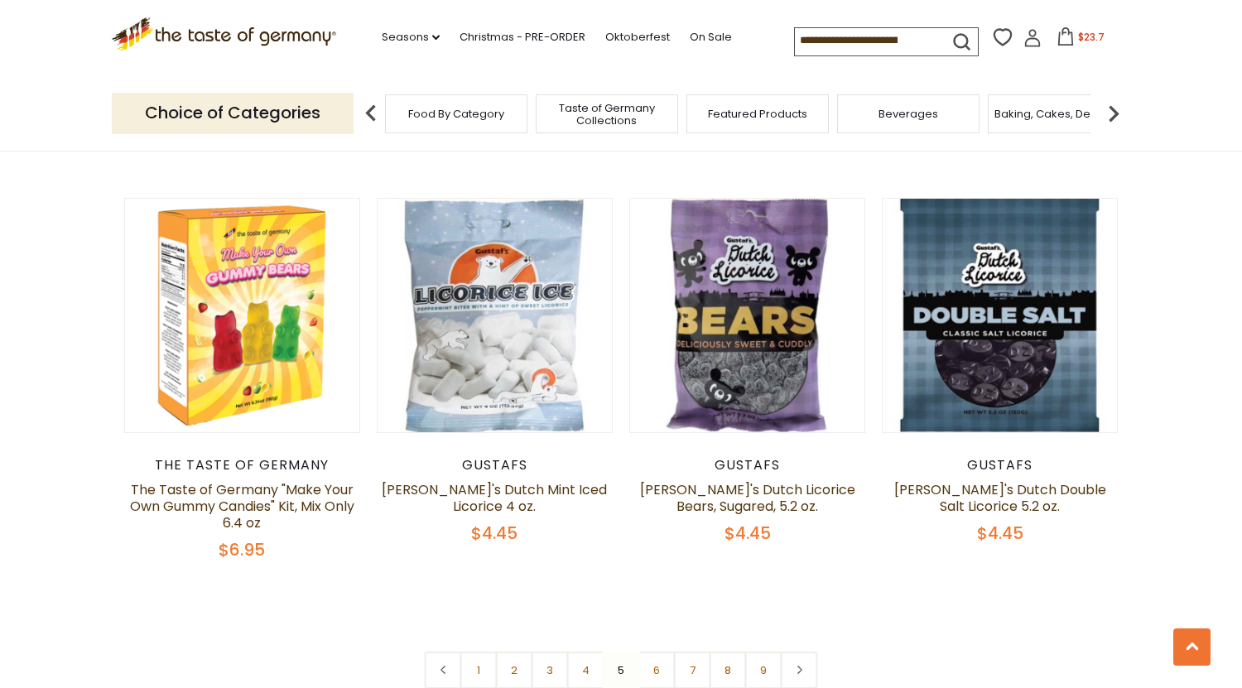
scroll to position [3850, 0]
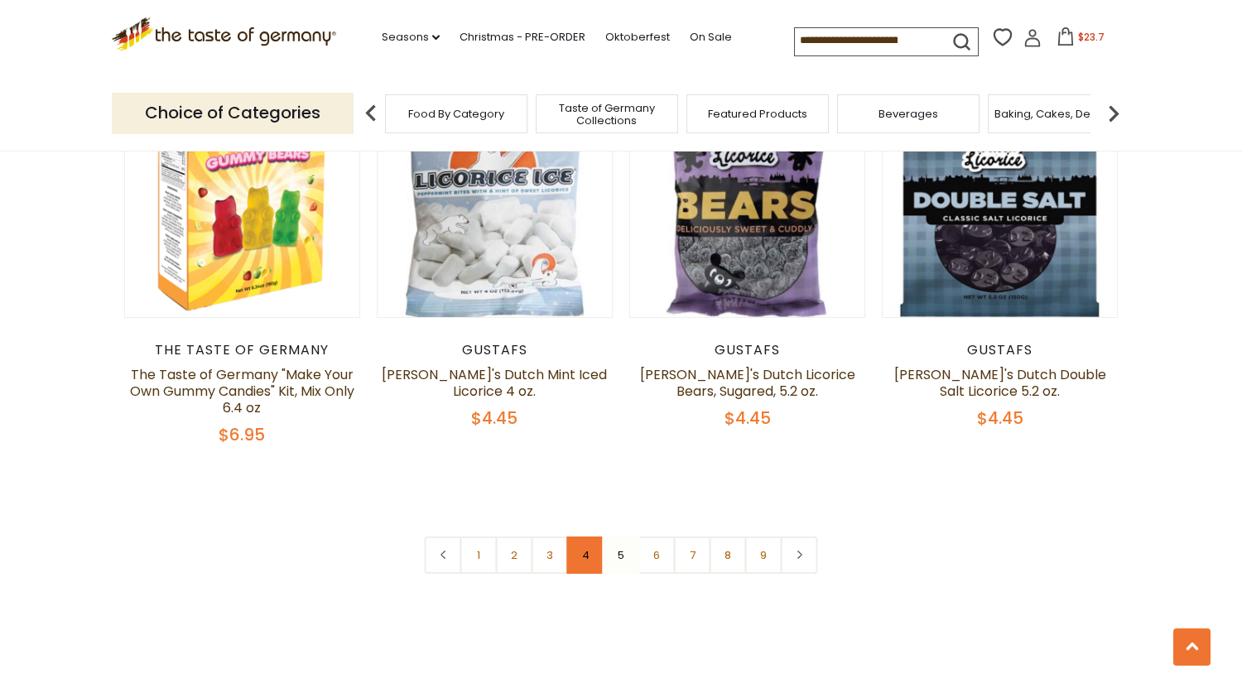
click at [590, 537] on link "4" at bounding box center [585, 555] width 37 height 37
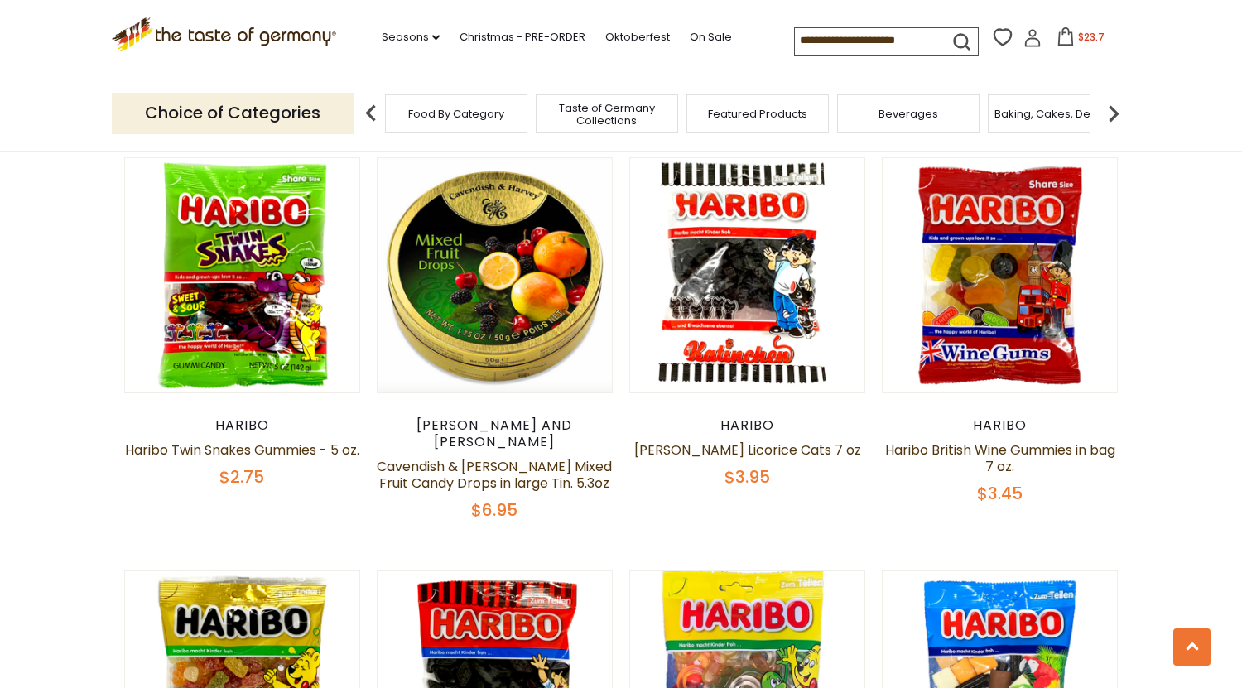
scroll to position [3729, 0]
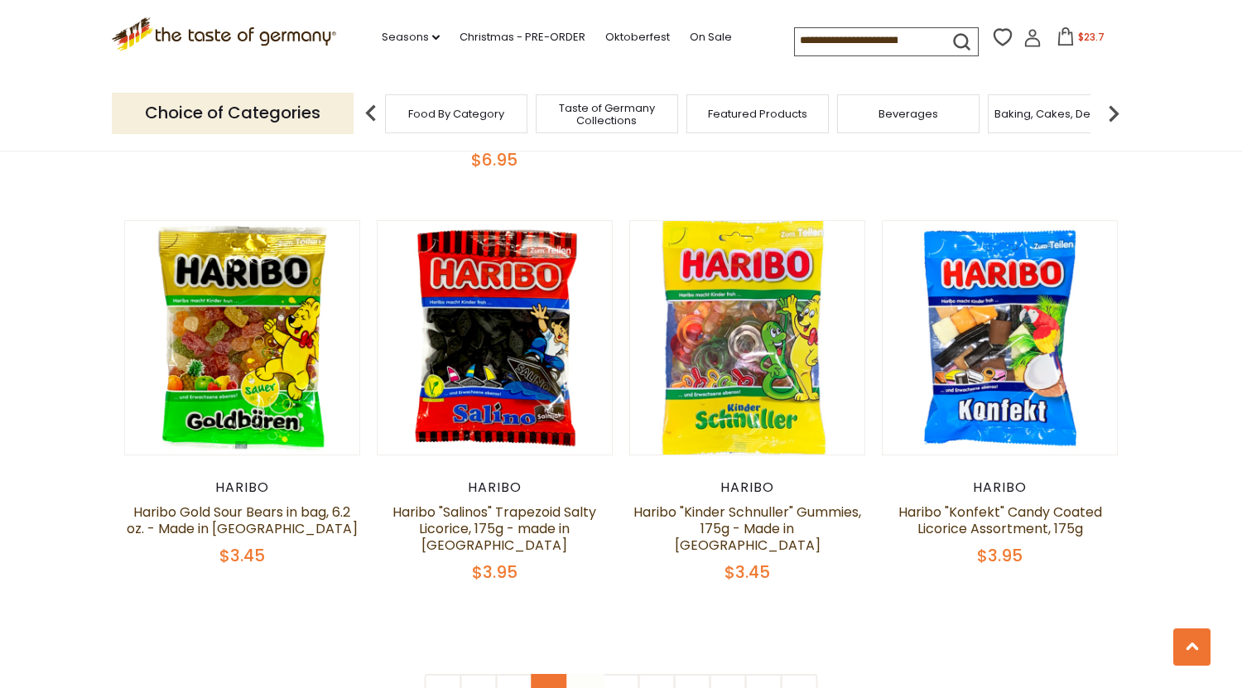
click at [547, 674] on link "3" at bounding box center [550, 692] width 37 height 37
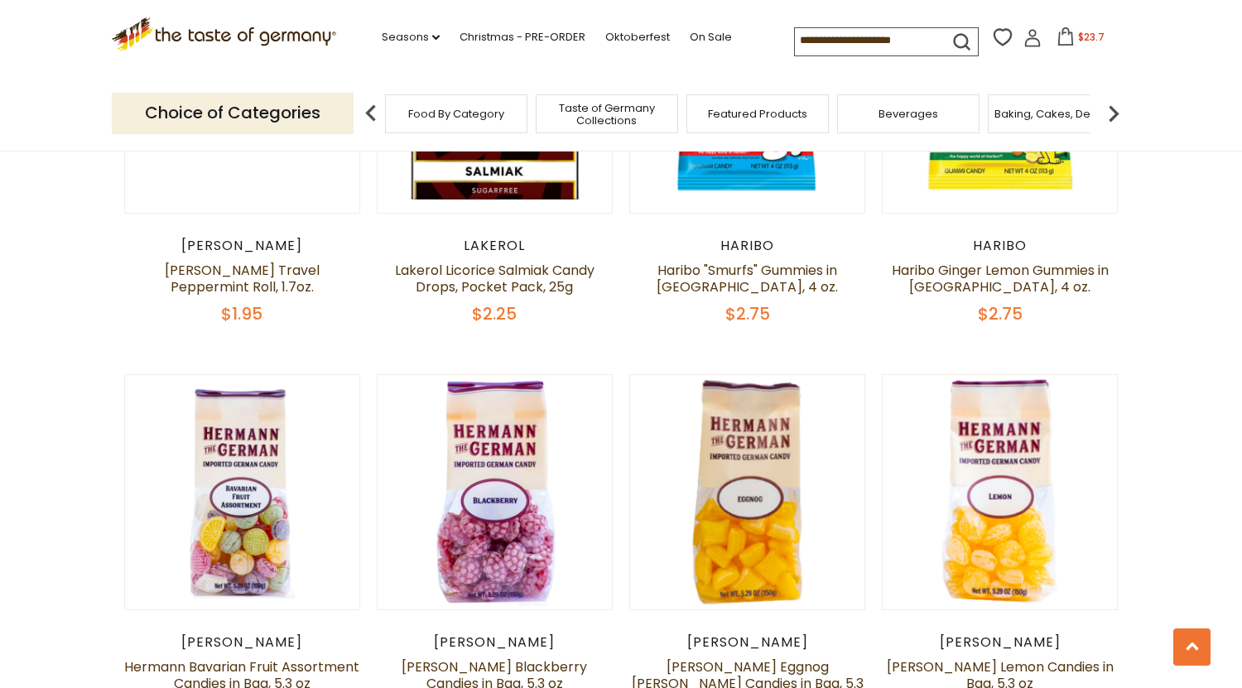
scroll to position [2347, 0]
click at [820, 43] on input at bounding box center [865, 39] width 140 height 23
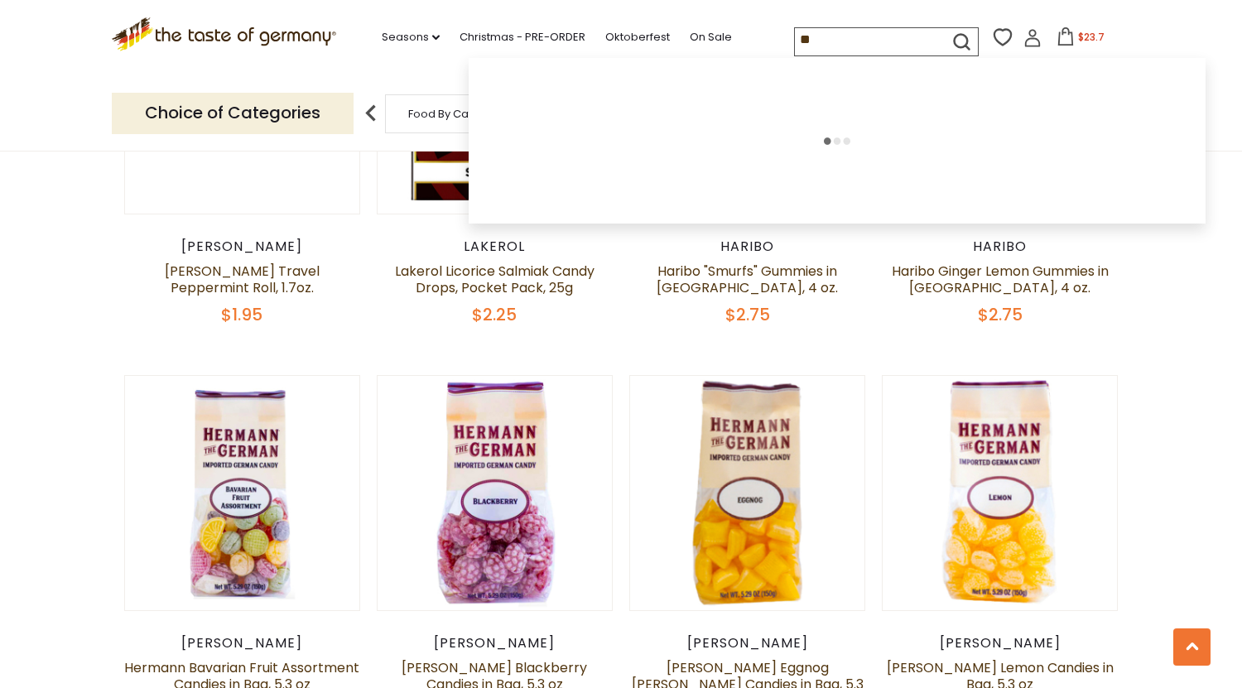
type input "*"
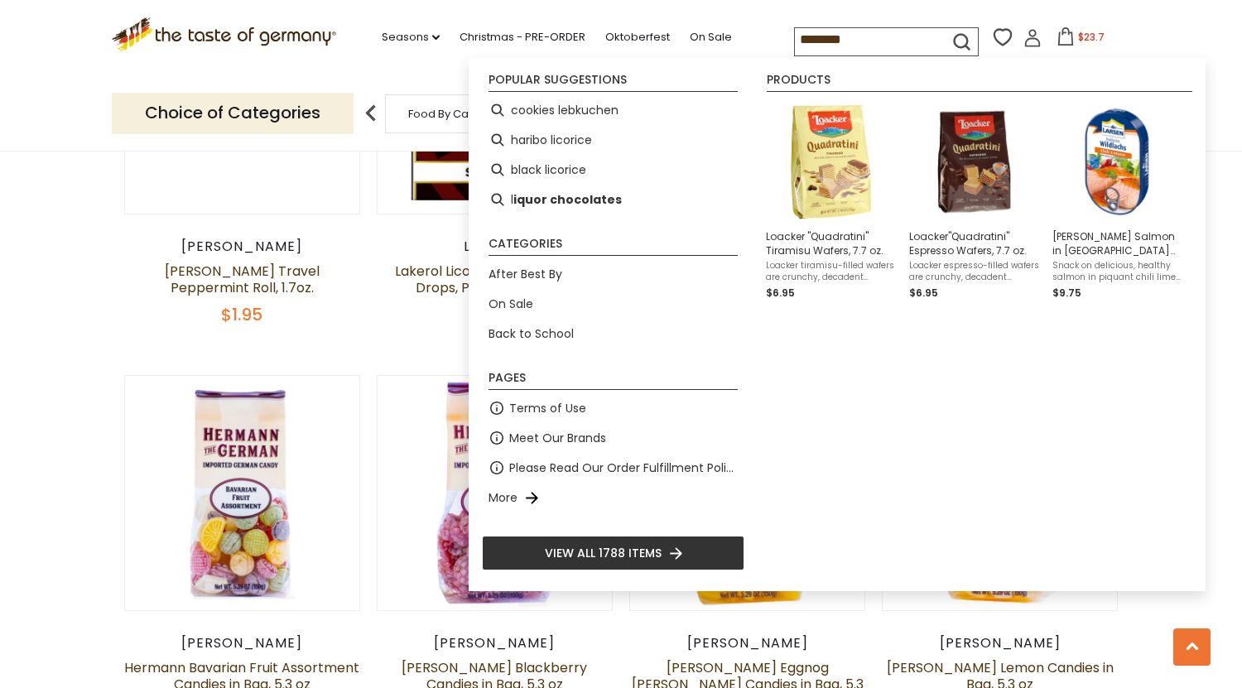
type input "*********"
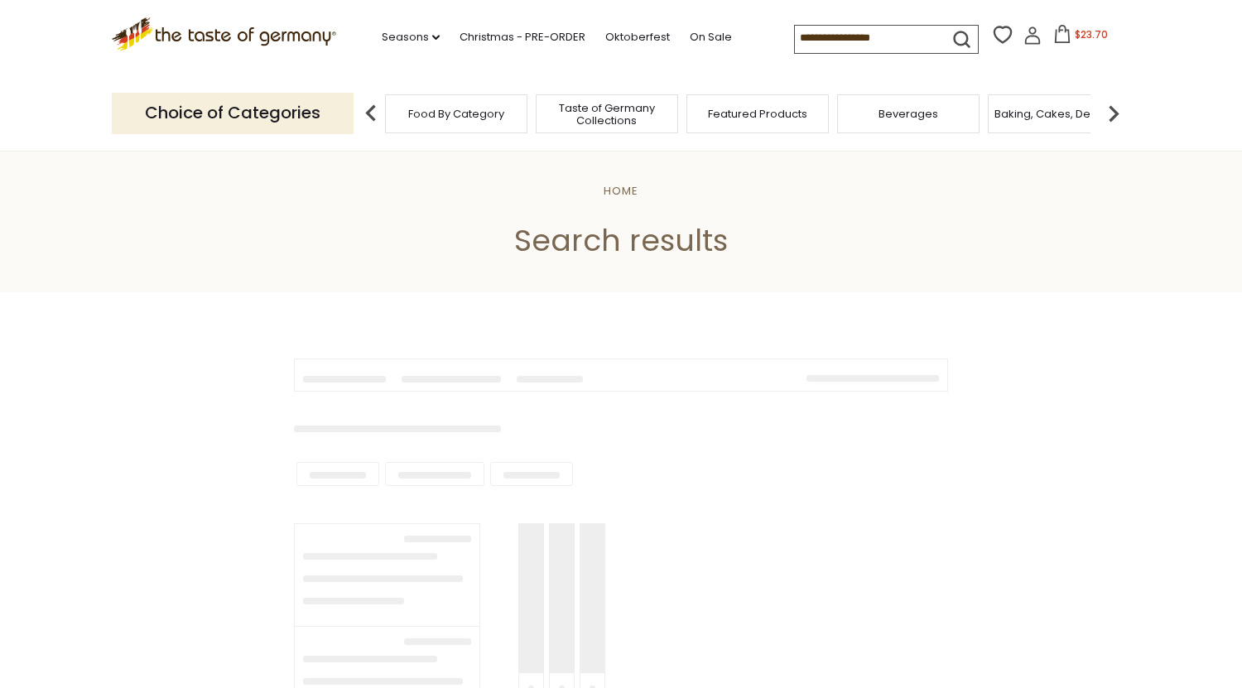
type input "*********"
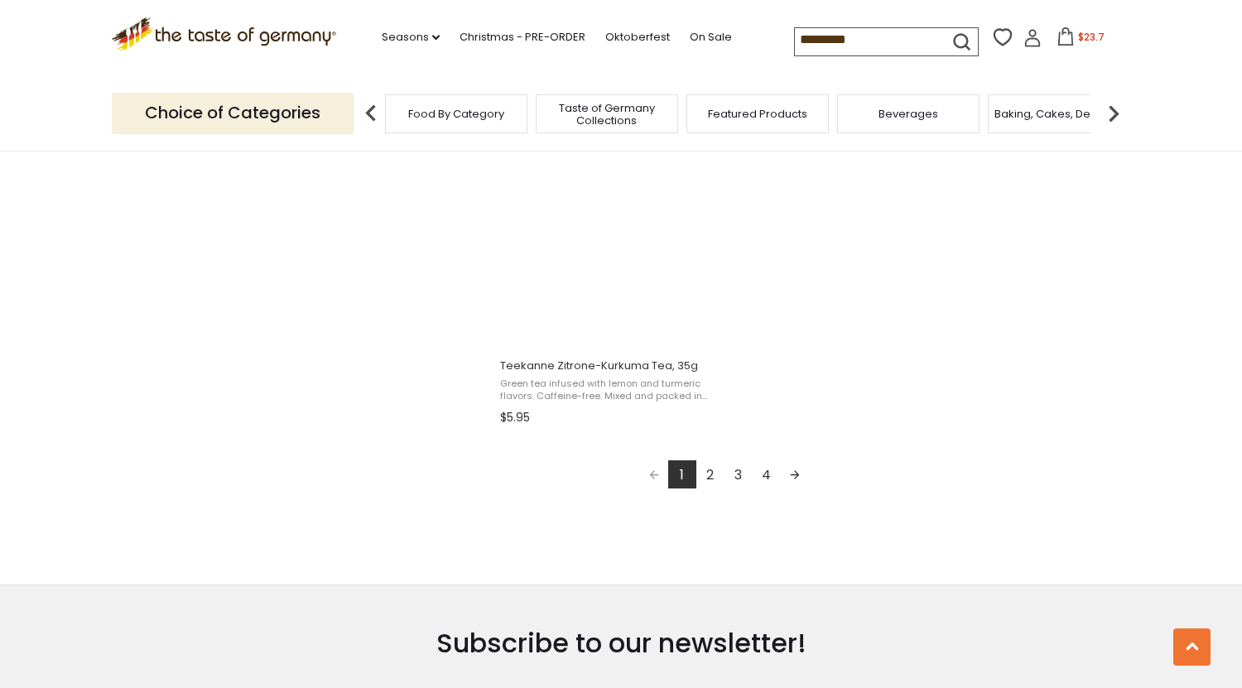
scroll to position [2891, 0]
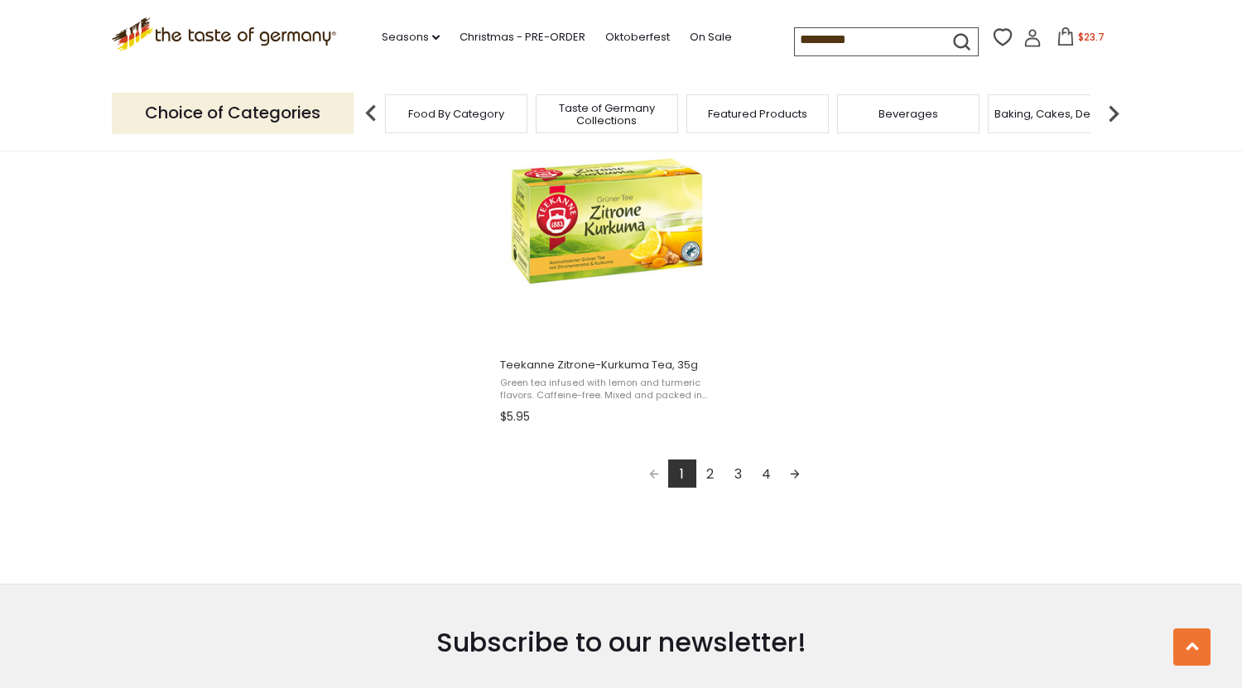
click at [709, 479] on link "2" at bounding box center [710, 474] width 28 height 28
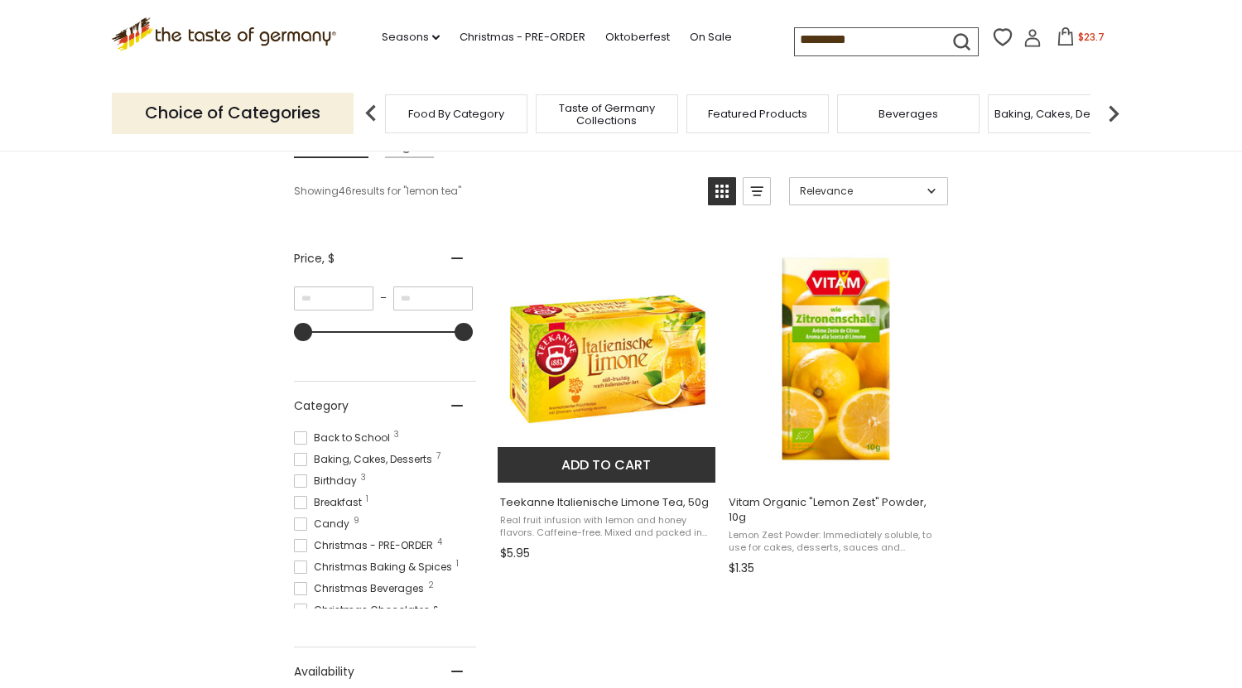
scroll to position [226, 0]
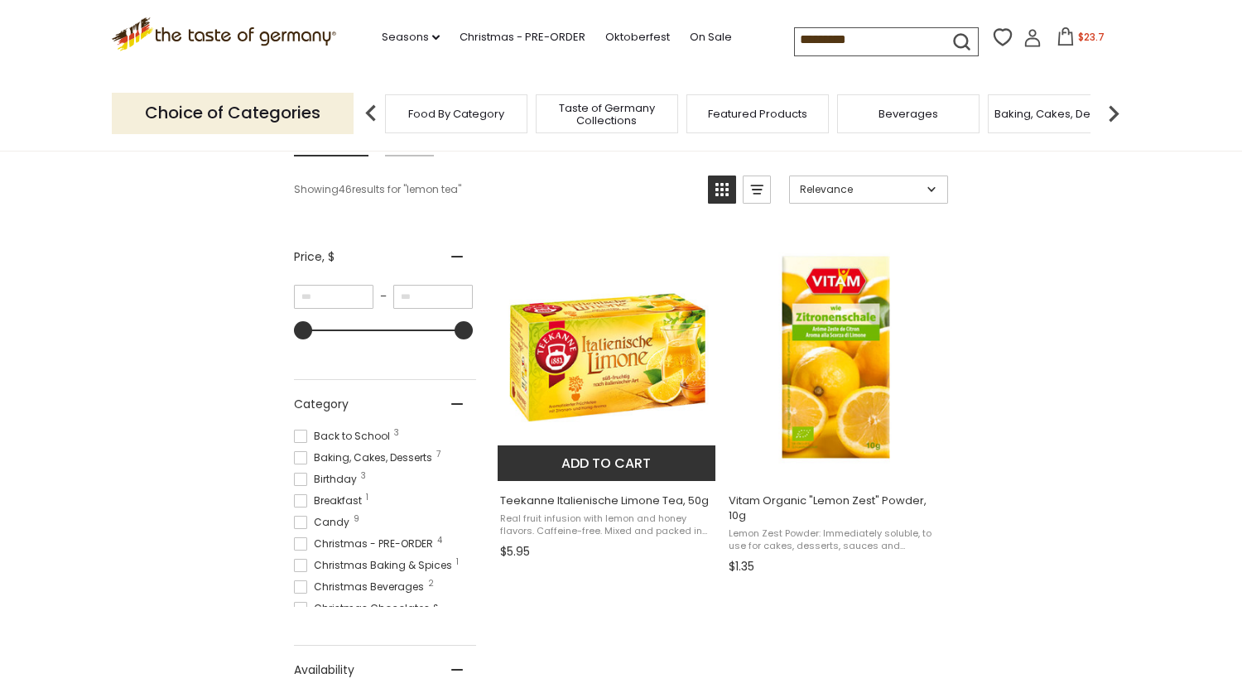
click at [673, 449] on button "Add to cart" at bounding box center [607, 463] width 218 height 36
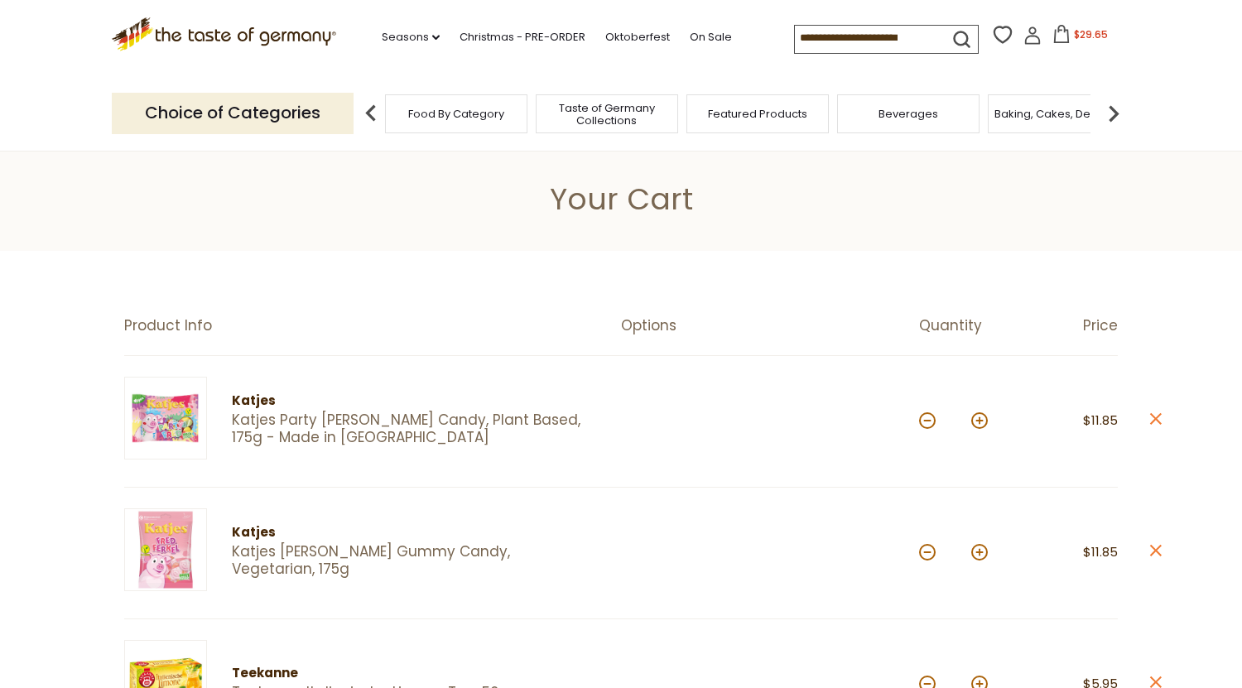
scroll to position [153, 0]
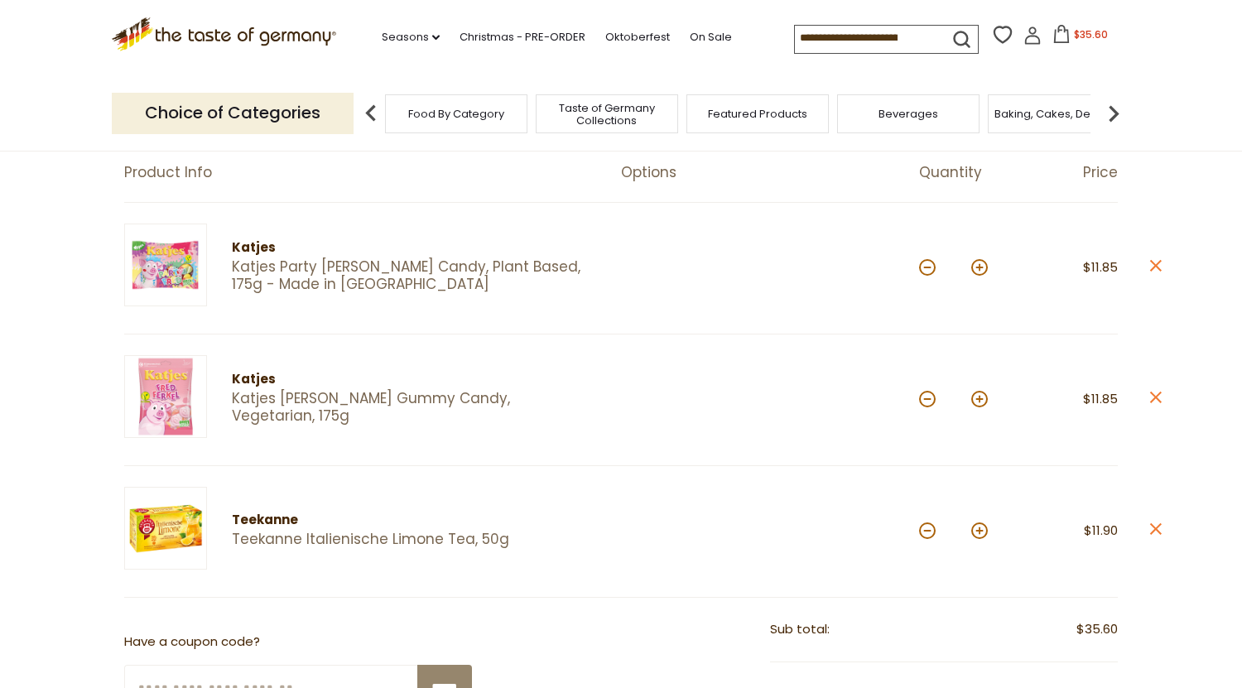
click at [1113, 110] on img at bounding box center [1113, 113] width 33 height 33
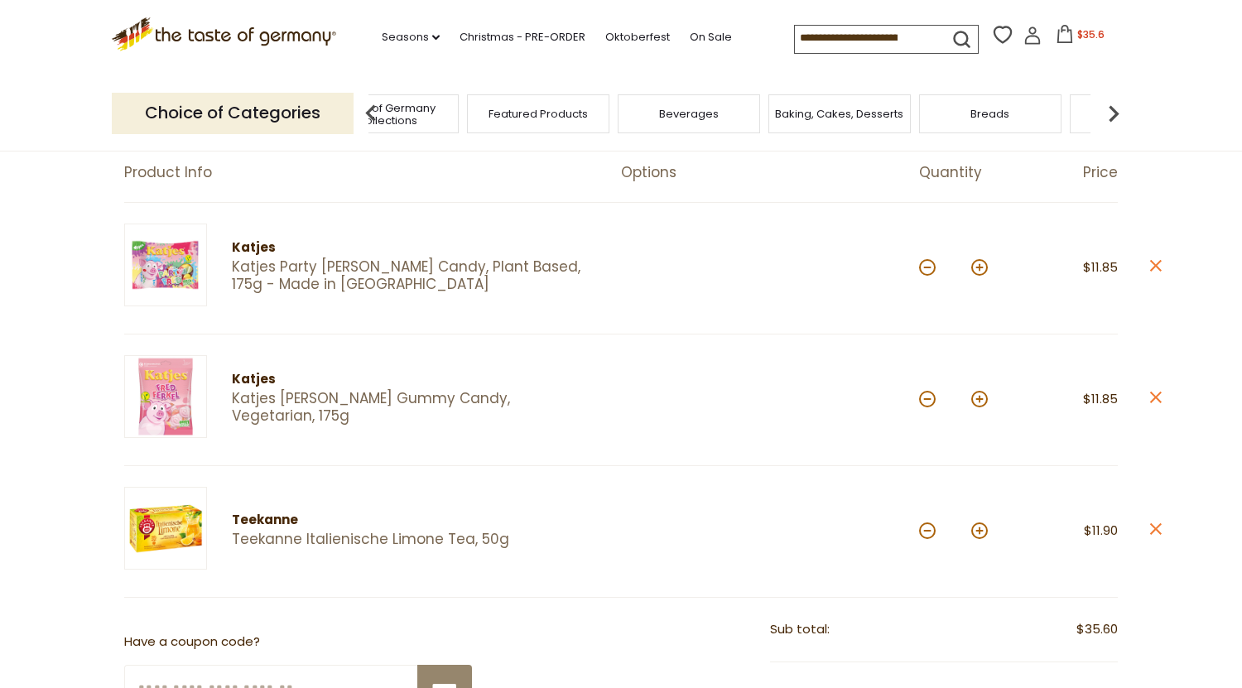
click at [1113, 110] on img at bounding box center [1113, 113] width 33 height 33
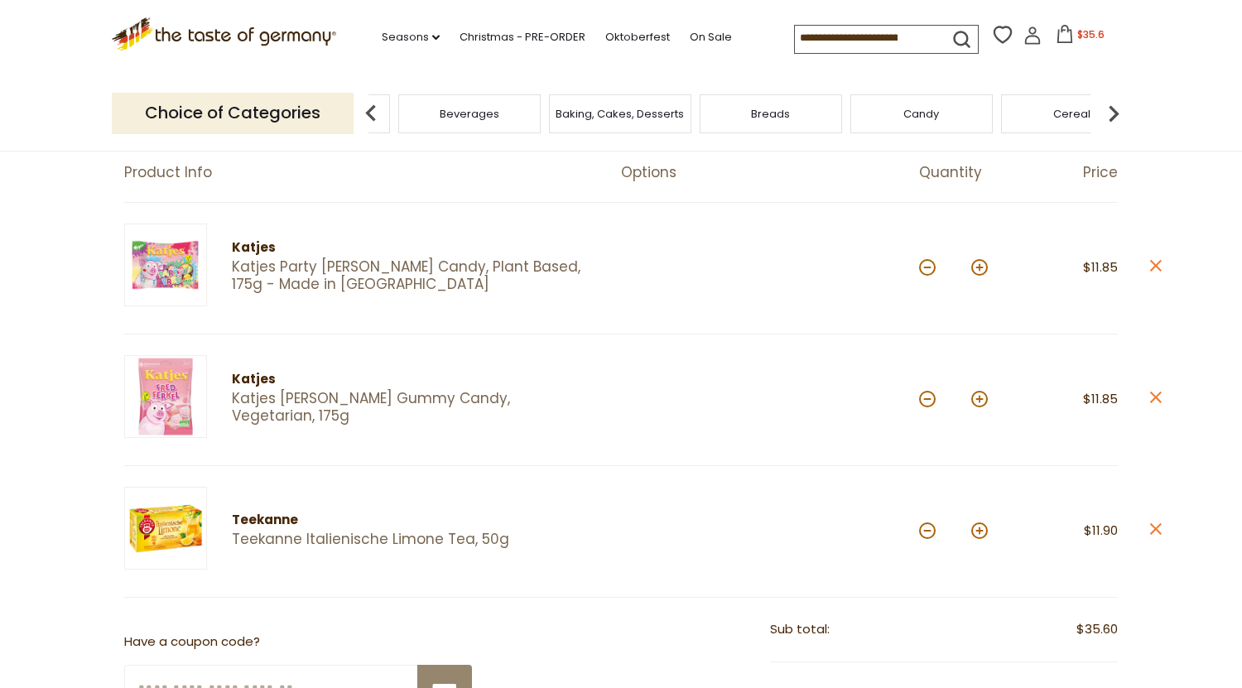
click at [1114, 109] on img at bounding box center [1113, 113] width 33 height 33
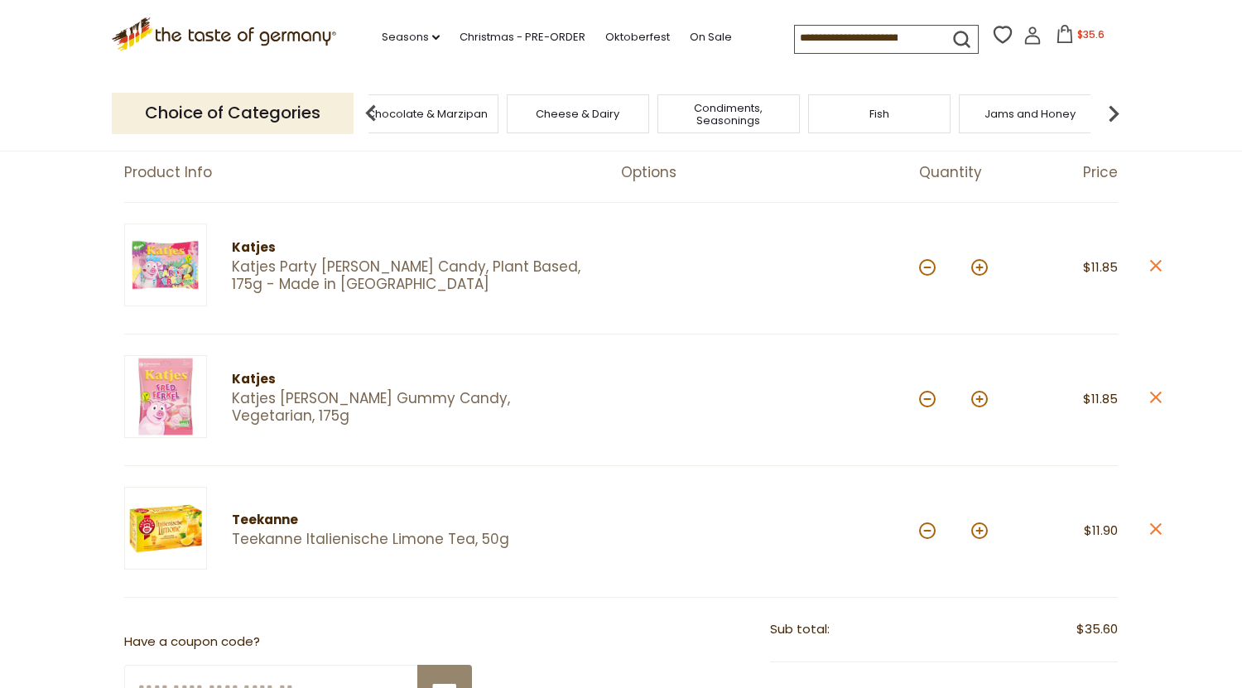
click at [1114, 109] on img at bounding box center [1113, 113] width 33 height 33
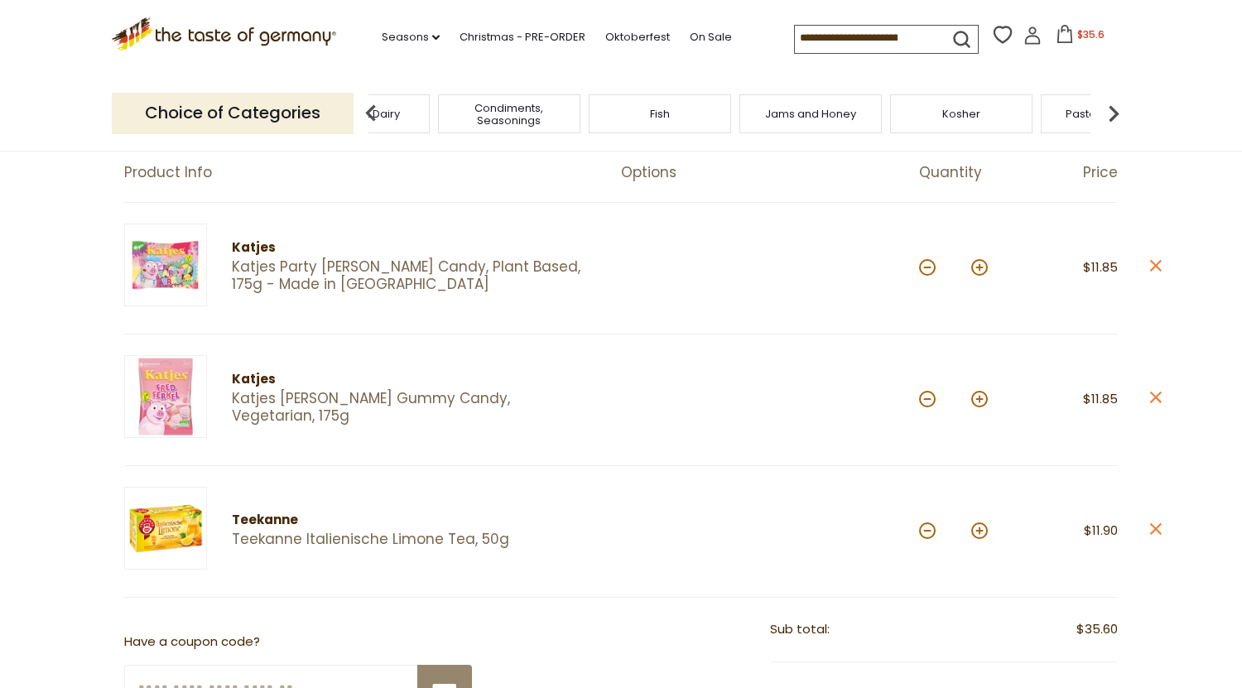
click at [831, 116] on span "Jams and Honey" at bounding box center [810, 114] width 91 height 12
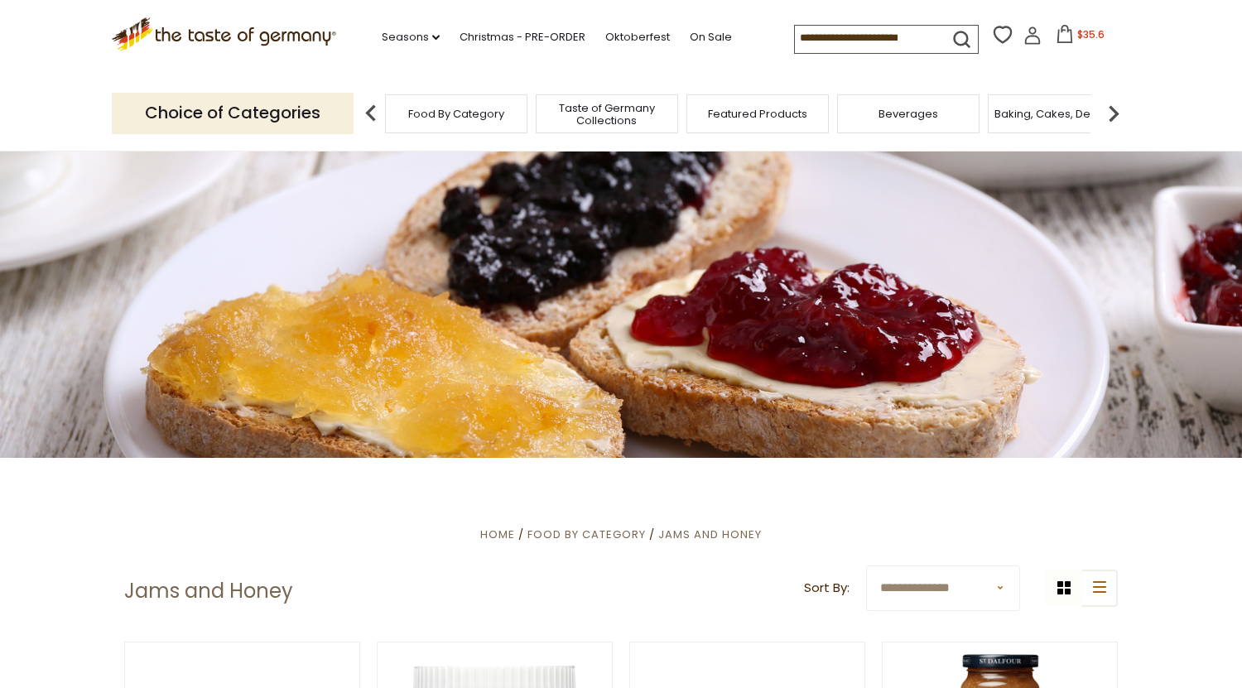
click at [1116, 108] on img at bounding box center [1113, 113] width 33 height 33
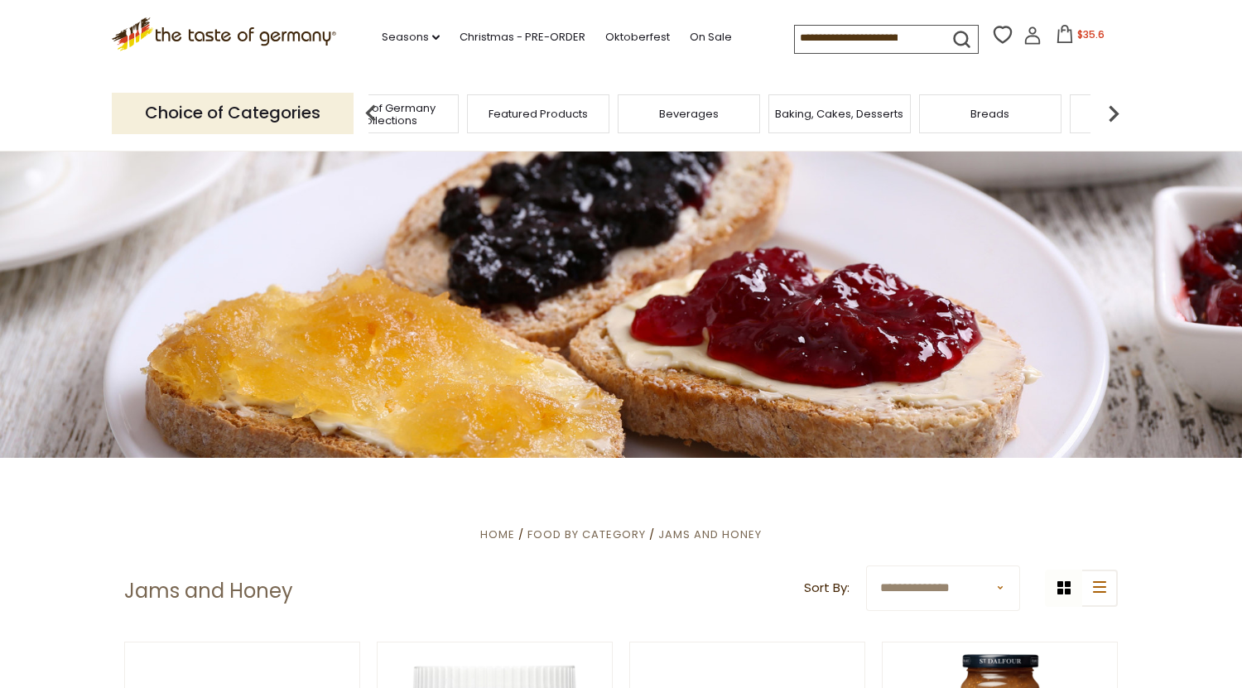
click at [1116, 108] on img at bounding box center [1113, 113] width 33 height 33
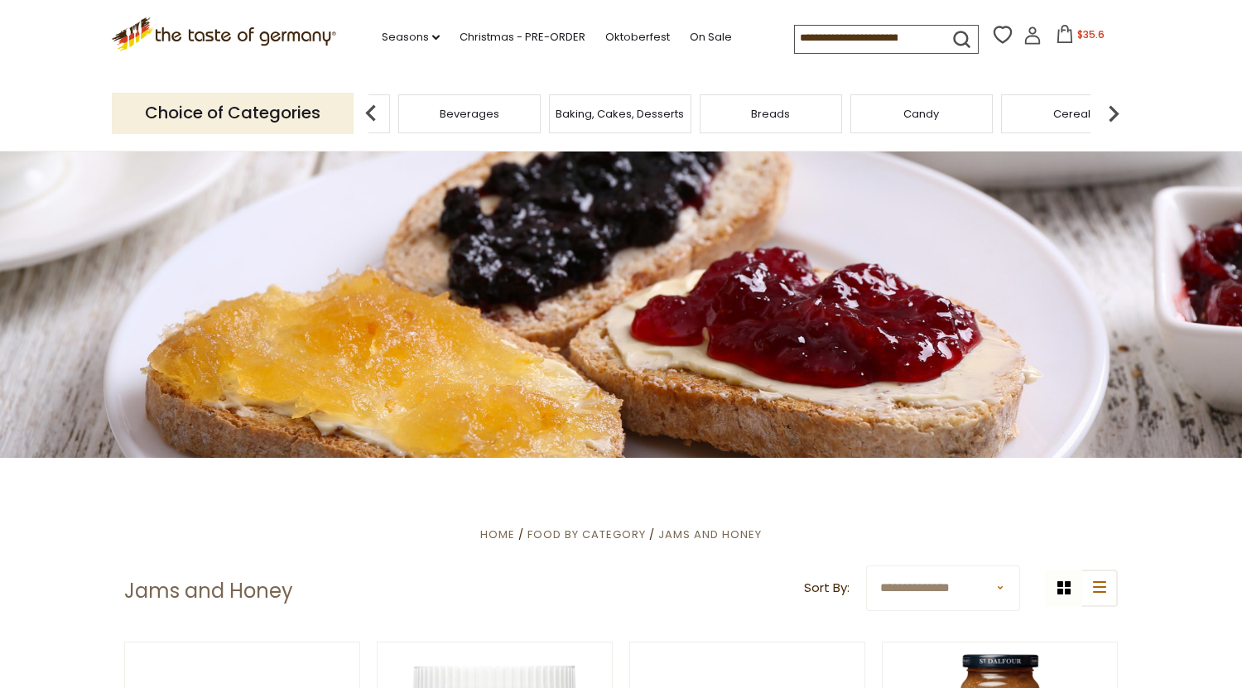
click at [1116, 108] on img at bounding box center [1113, 113] width 33 height 33
click at [1077, 41] on span "$35.6" at bounding box center [1090, 34] width 27 height 14
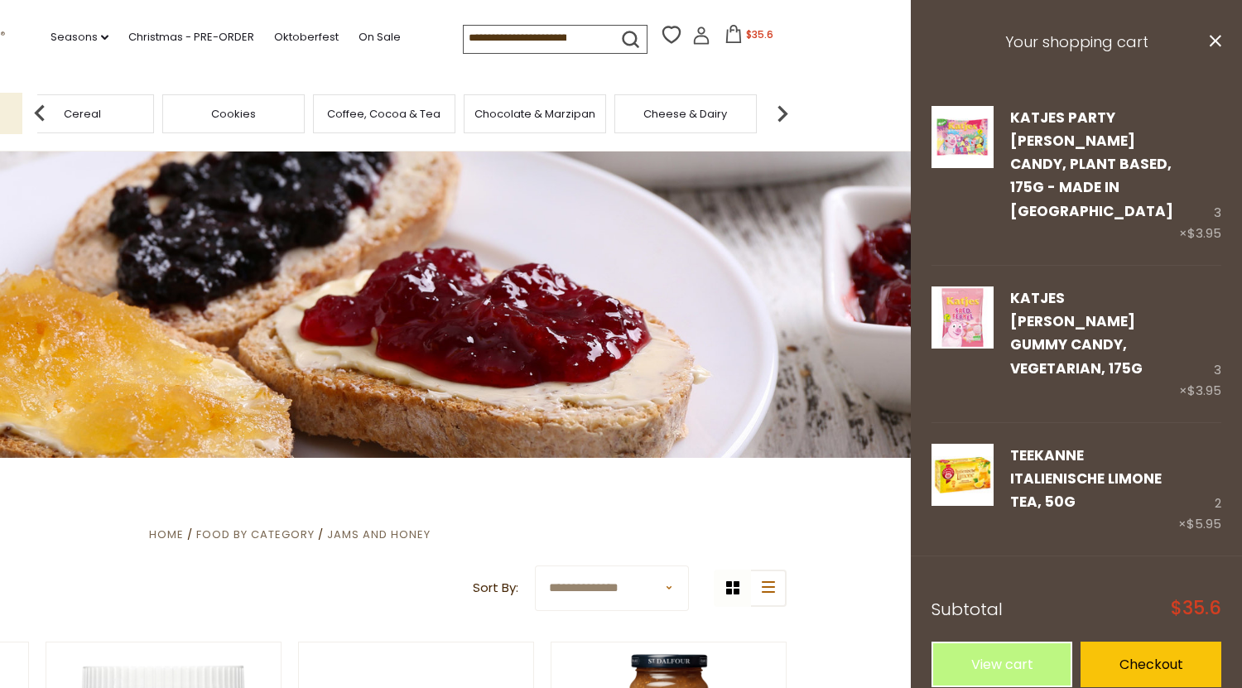
click at [464, 41] on input at bounding box center [534, 37] width 140 height 23
type input "*********"
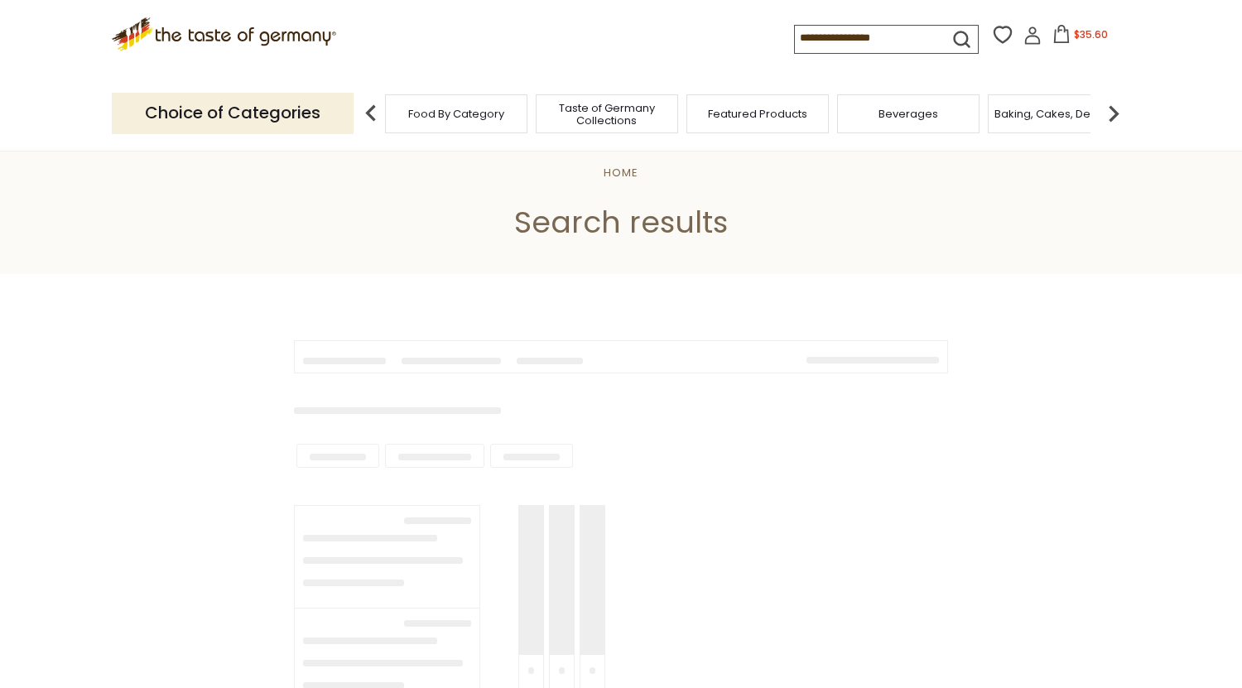
type input "*********"
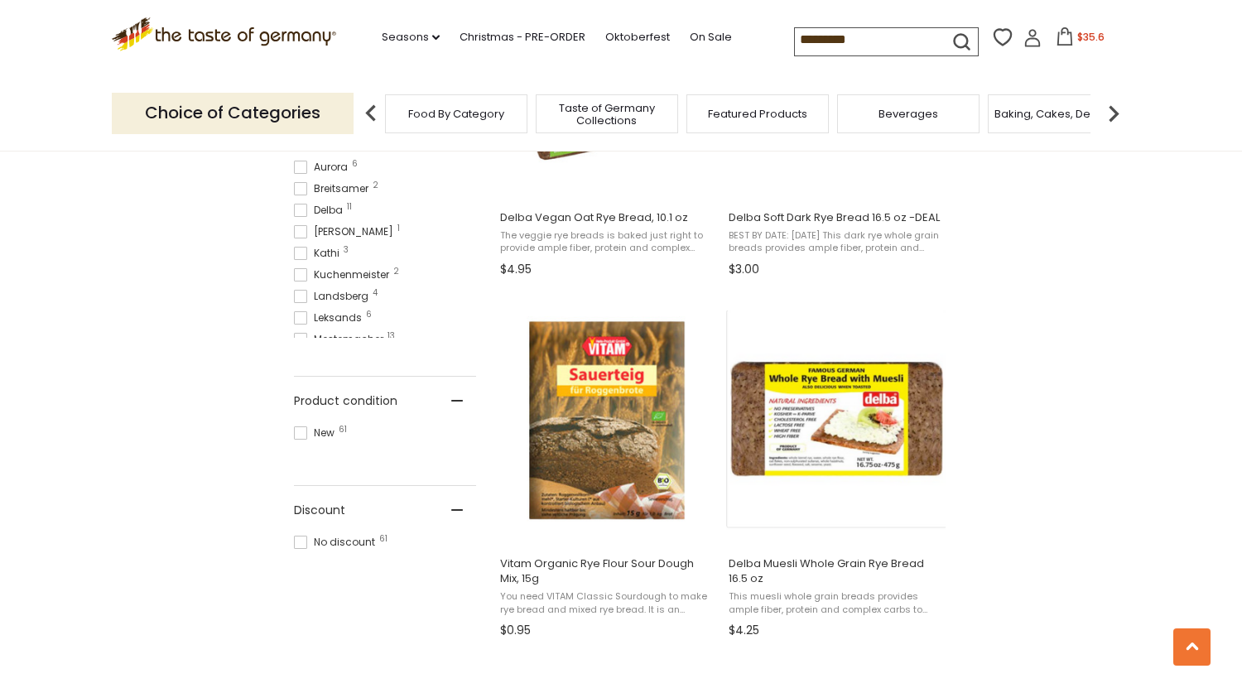
scroll to position [861, 0]
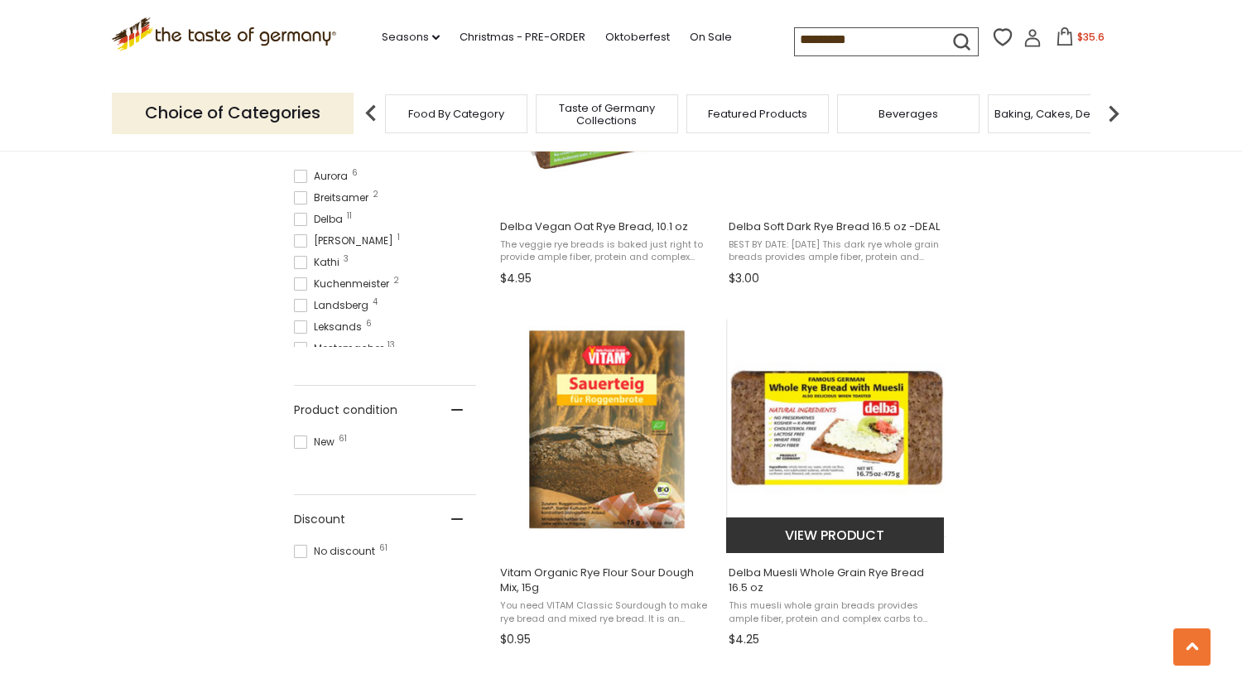
click at [792, 530] on button "View product" at bounding box center [835, 536] width 218 height 36
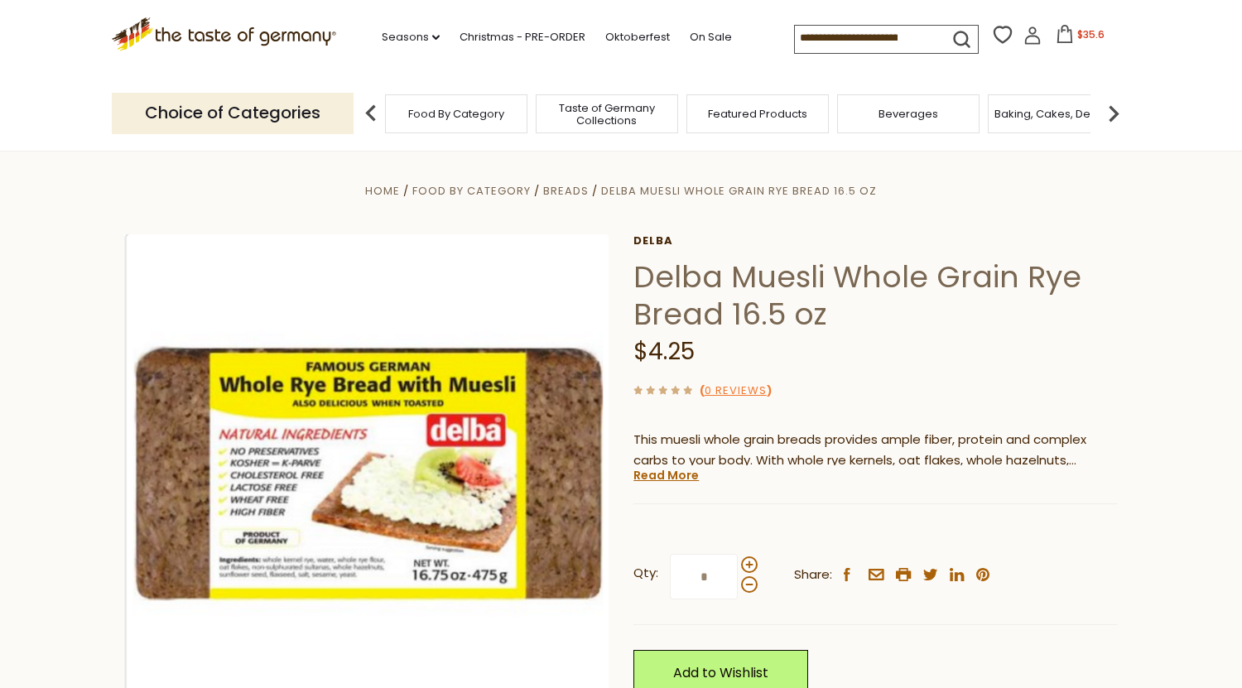
scroll to position [71, 0]
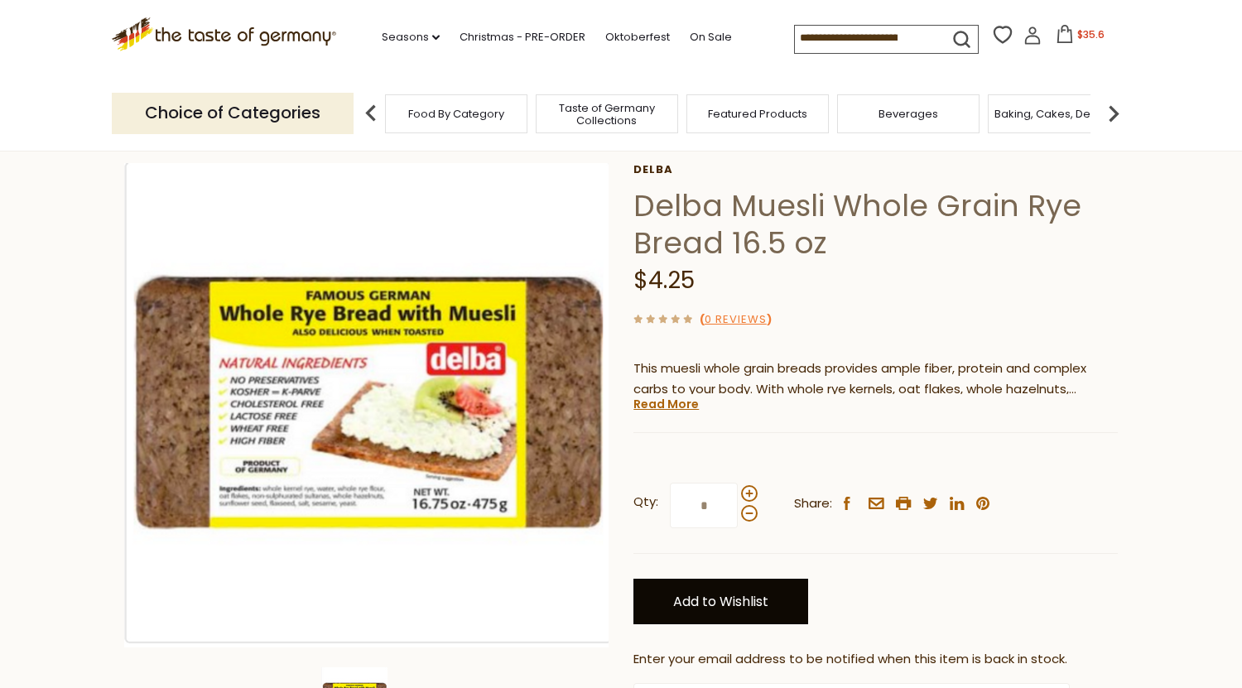
click at [749, 621] on link "Add to Wishlist" at bounding box center [720, 602] width 175 height 46
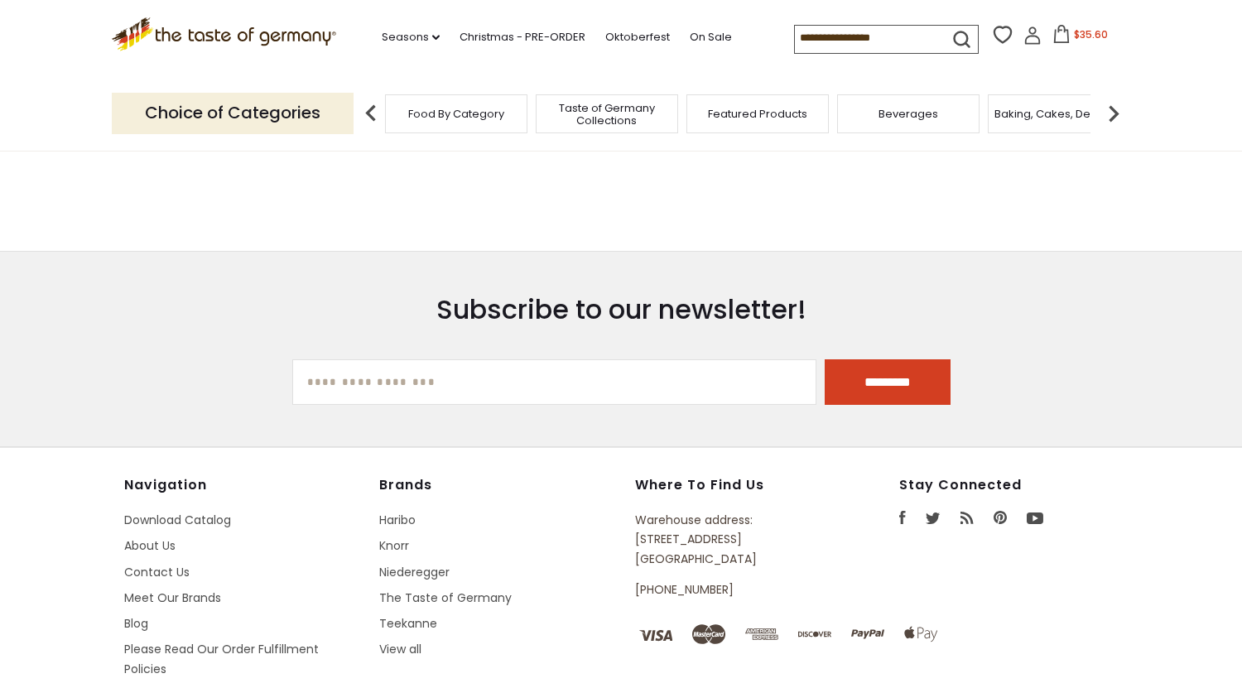
type input "*********"
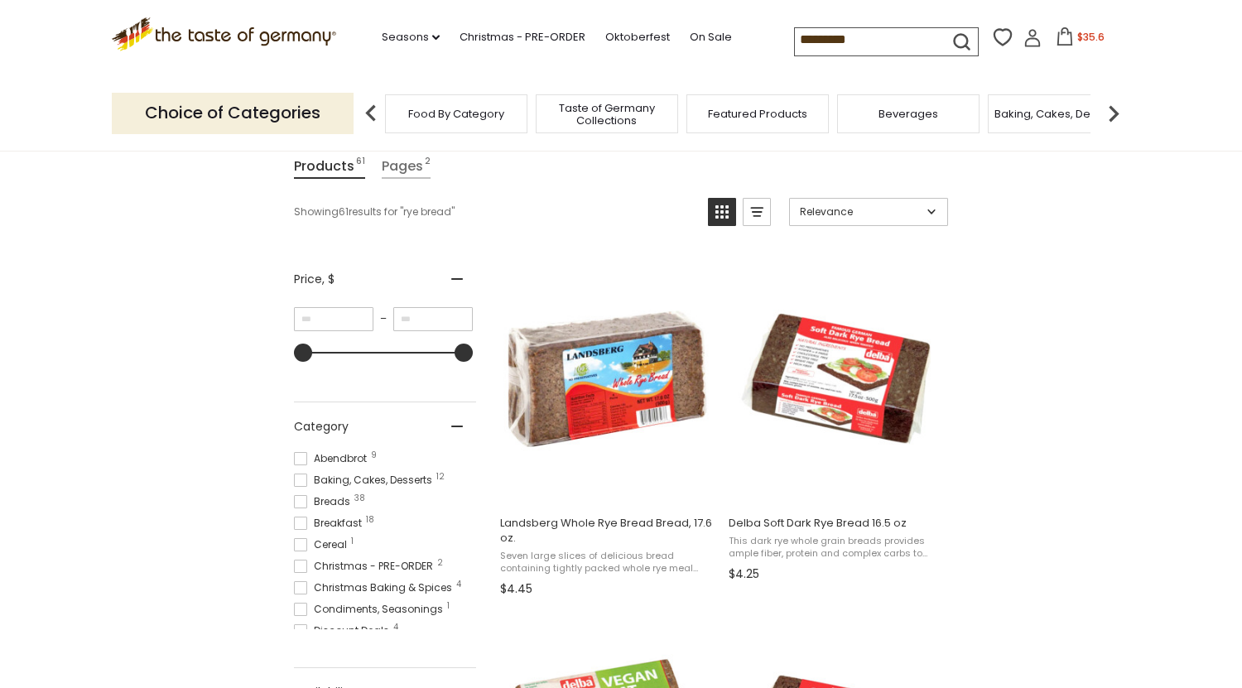
scroll to position [205, 0]
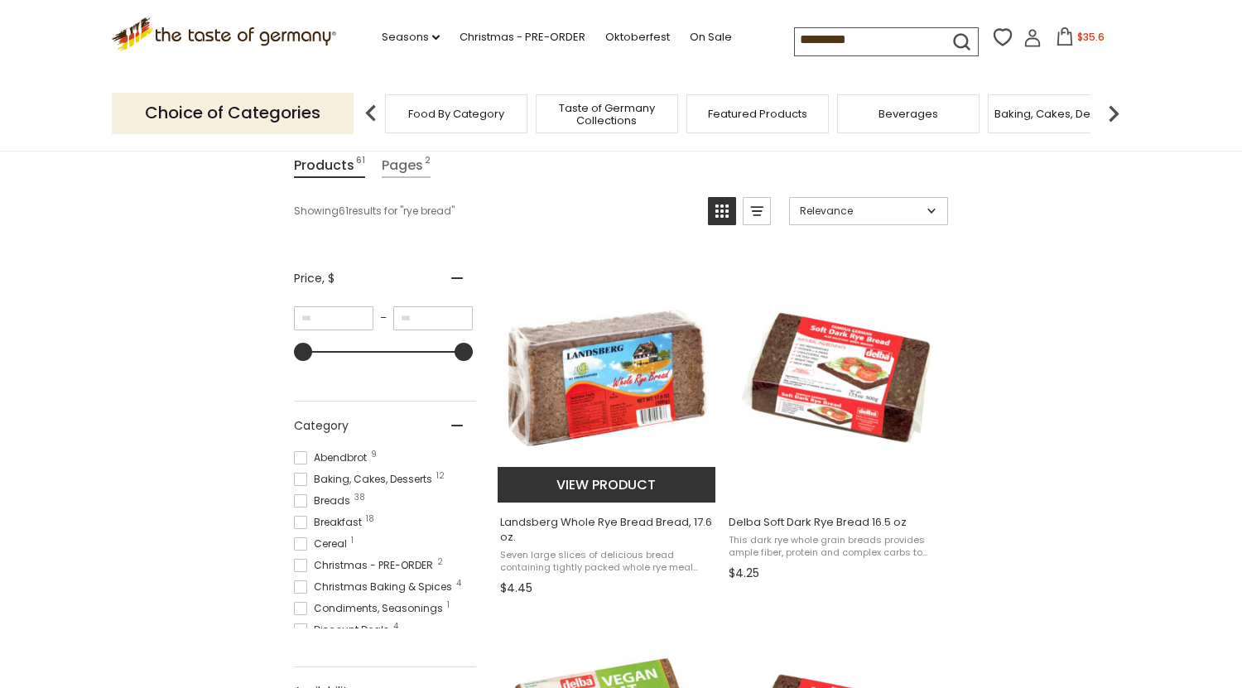
click at [626, 399] on img "Landsberg Whole Rye Bread Bread, 17.6 oz." at bounding box center [607, 377] width 219 height 219
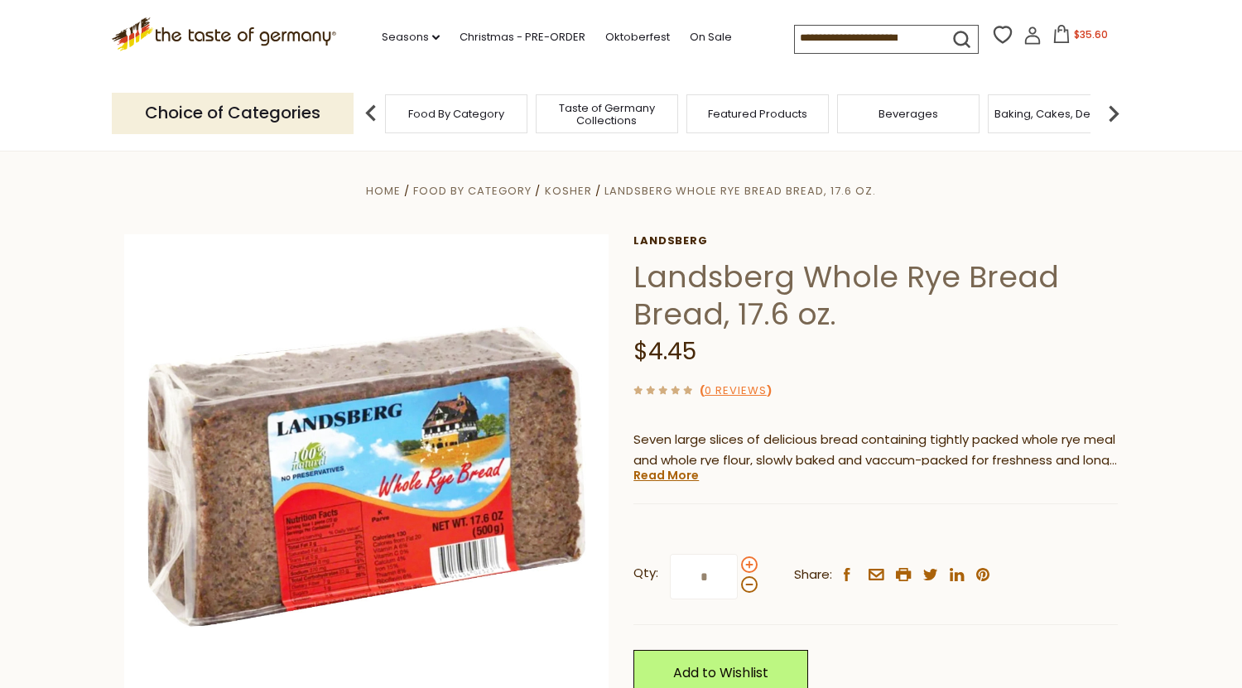
click at [747, 564] on span at bounding box center [749, 564] width 17 height 17
click at [738, 564] on input "*" at bounding box center [704, 577] width 68 height 46
click at [749, 580] on span at bounding box center [749, 584] width 17 height 17
click at [738, 580] on input "*" at bounding box center [704, 577] width 68 height 46
click at [747, 563] on span at bounding box center [749, 564] width 17 height 17
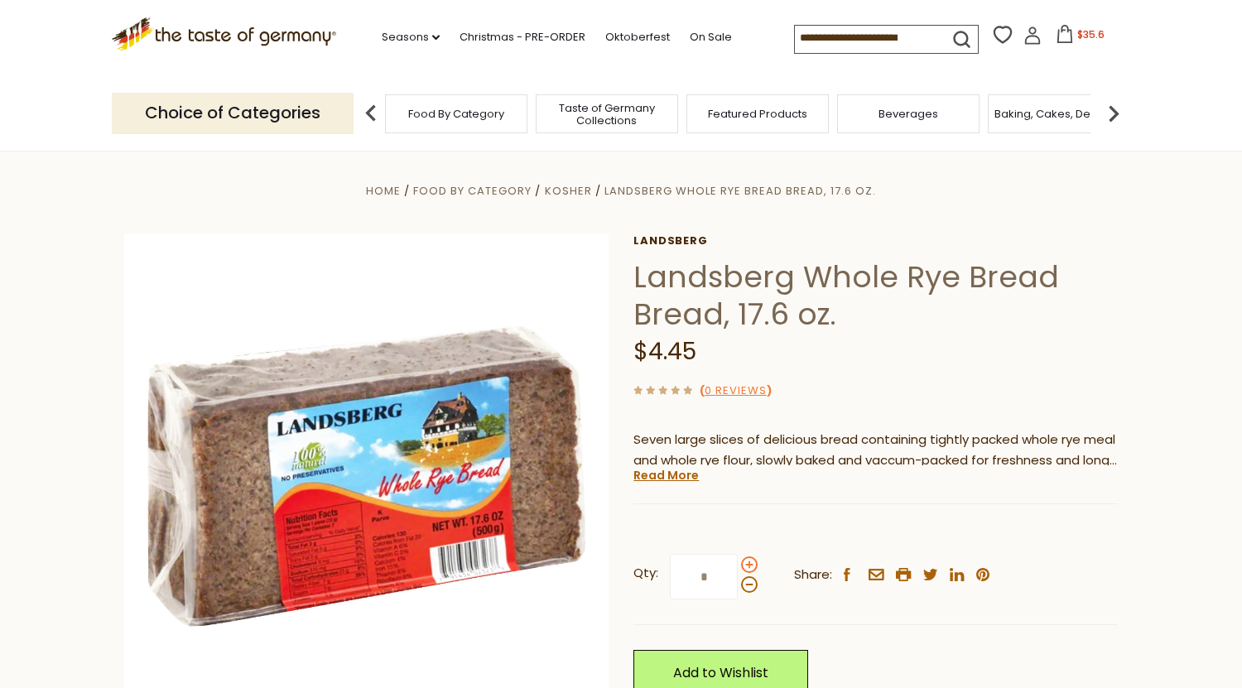
click at [738, 563] on input "*" at bounding box center [704, 577] width 68 height 46
type input "*"
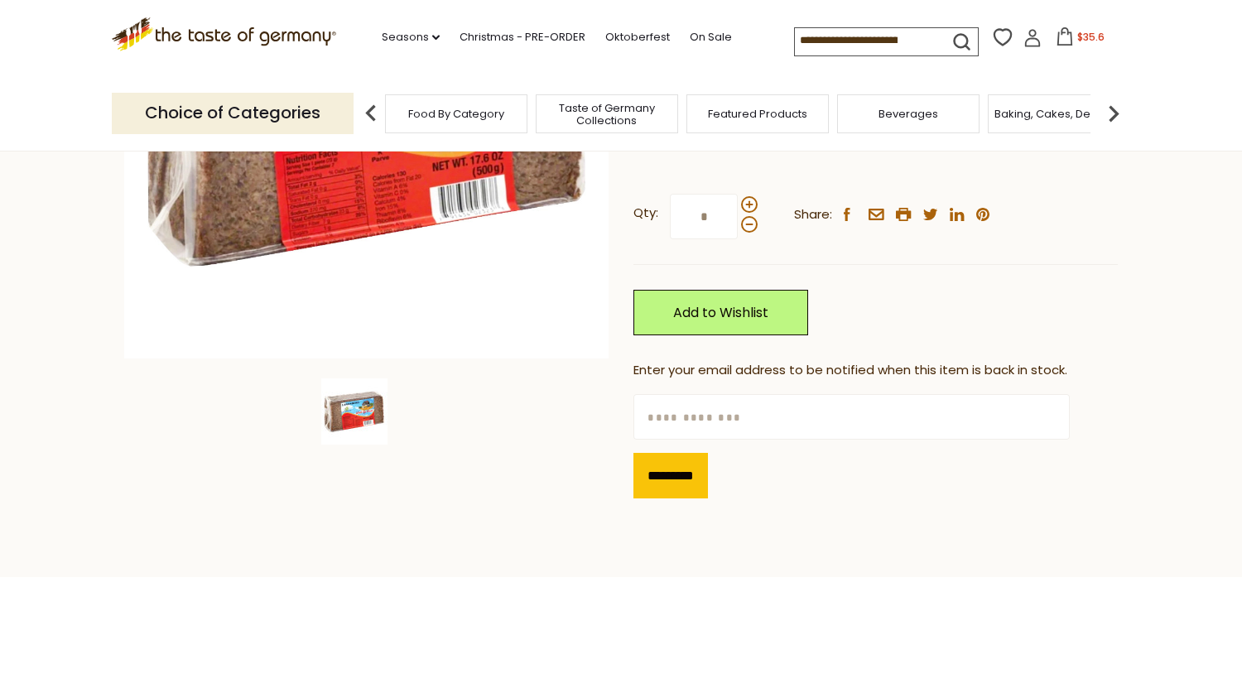
scroll to position [369, 0]
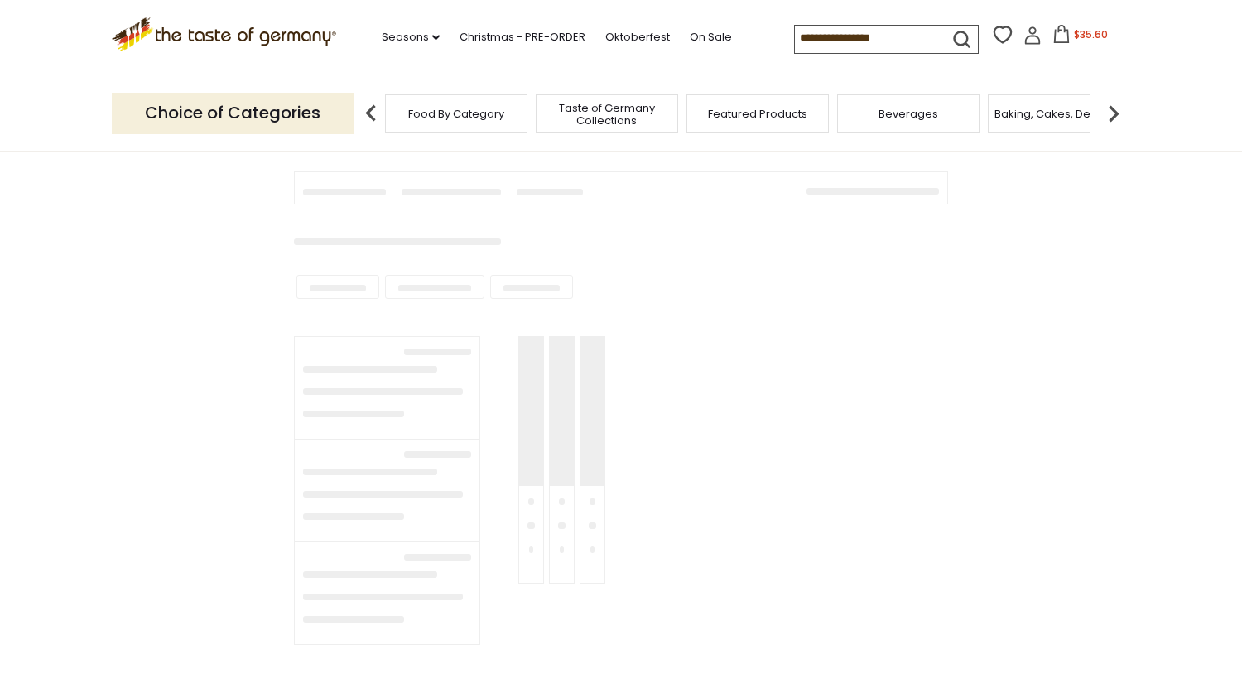
type input "*********"
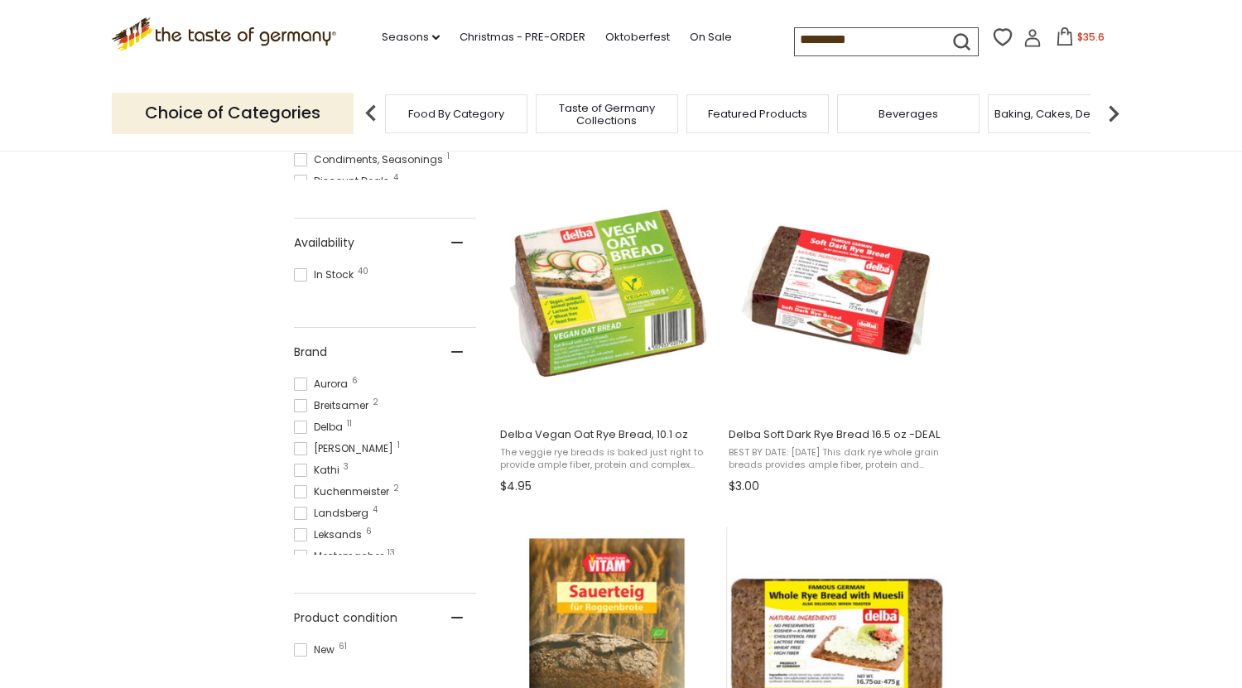
scroll to position [652, 0]
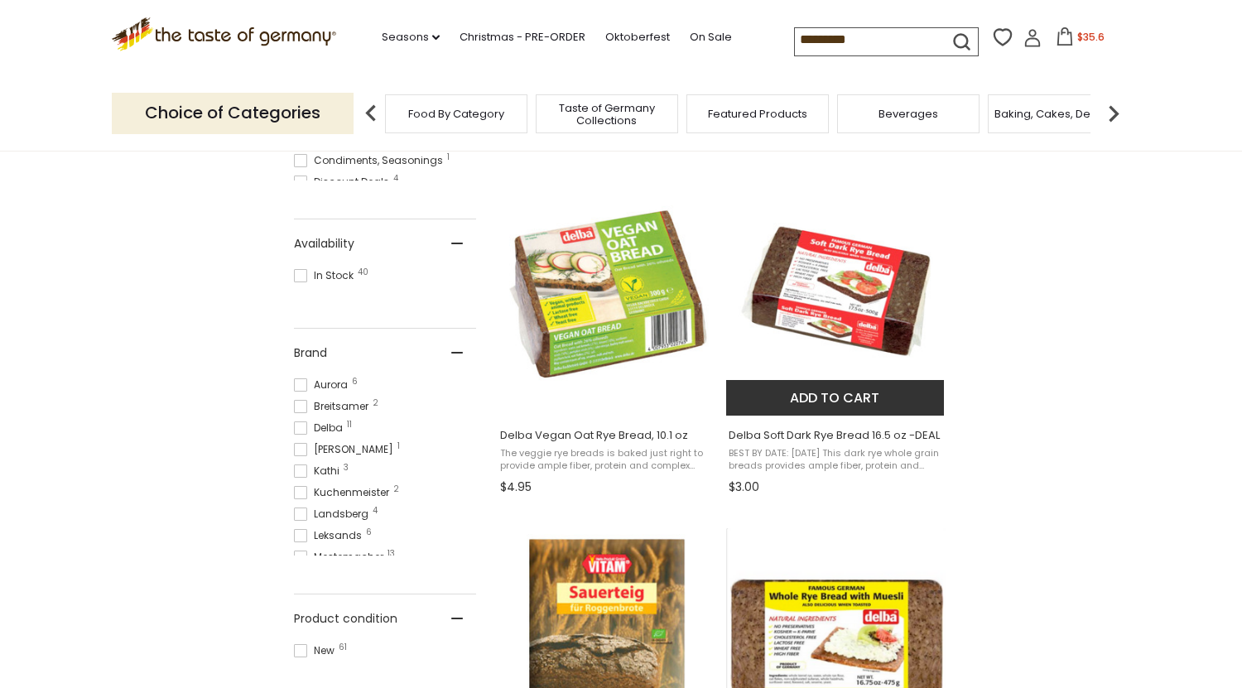
click at [834, 397] on button "Add to cart" at bounding box center [835, 398] width 218 height 36
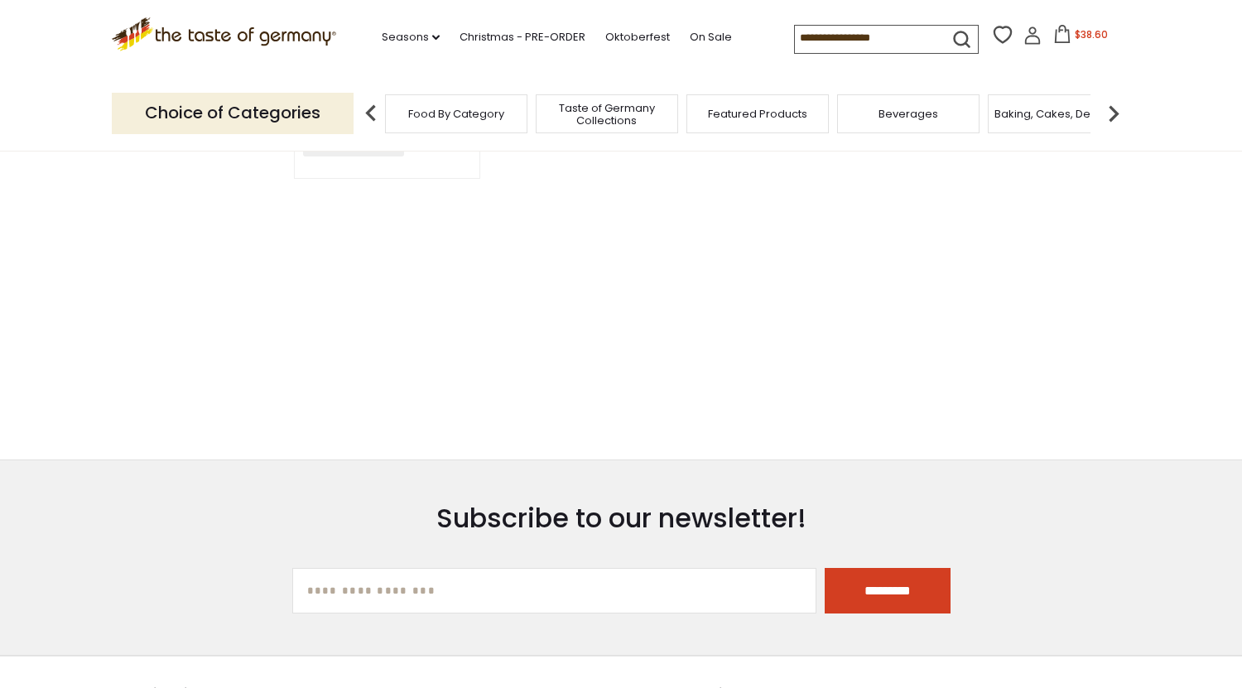
type input "*********"
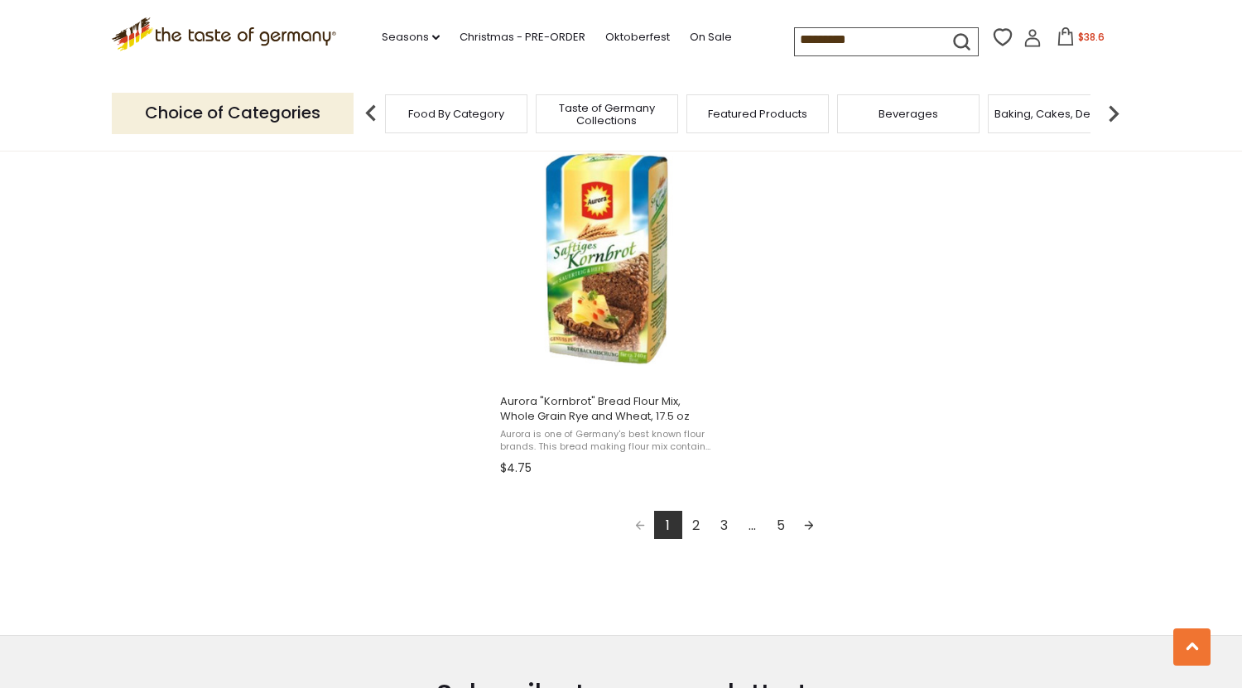
scroll to position [2837, 0]
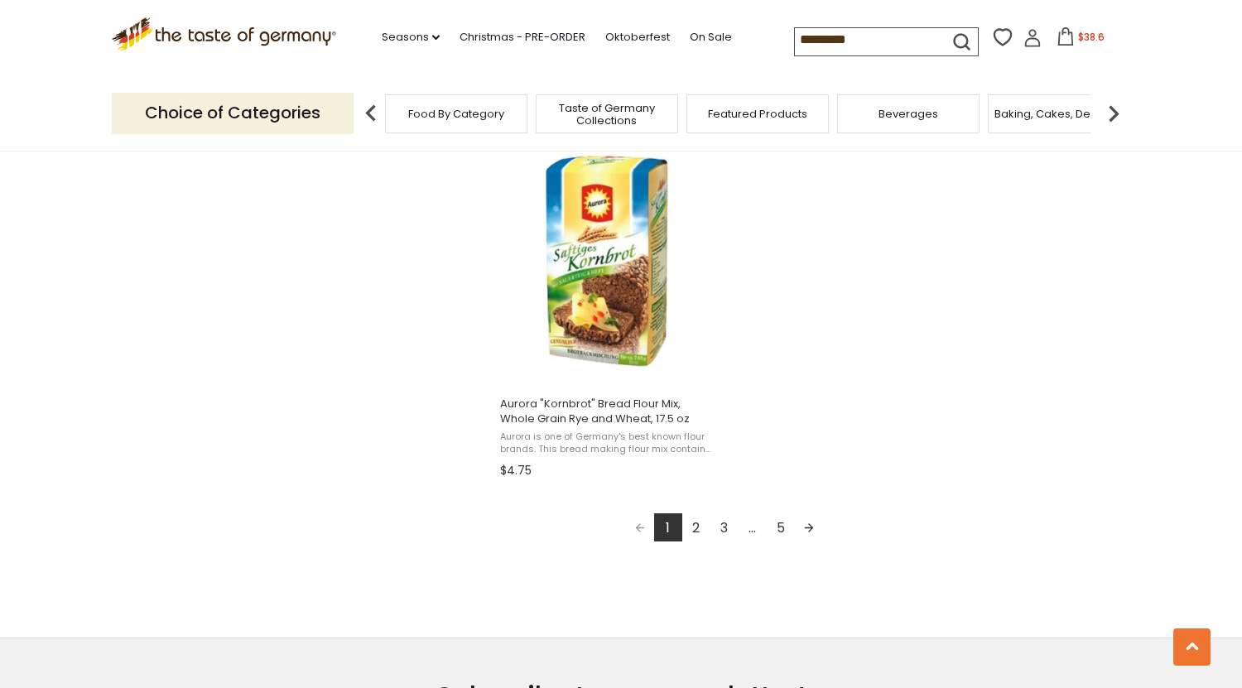
click at [696, 529] on link "2" at bounding box center [696, 527] width 28 height 28
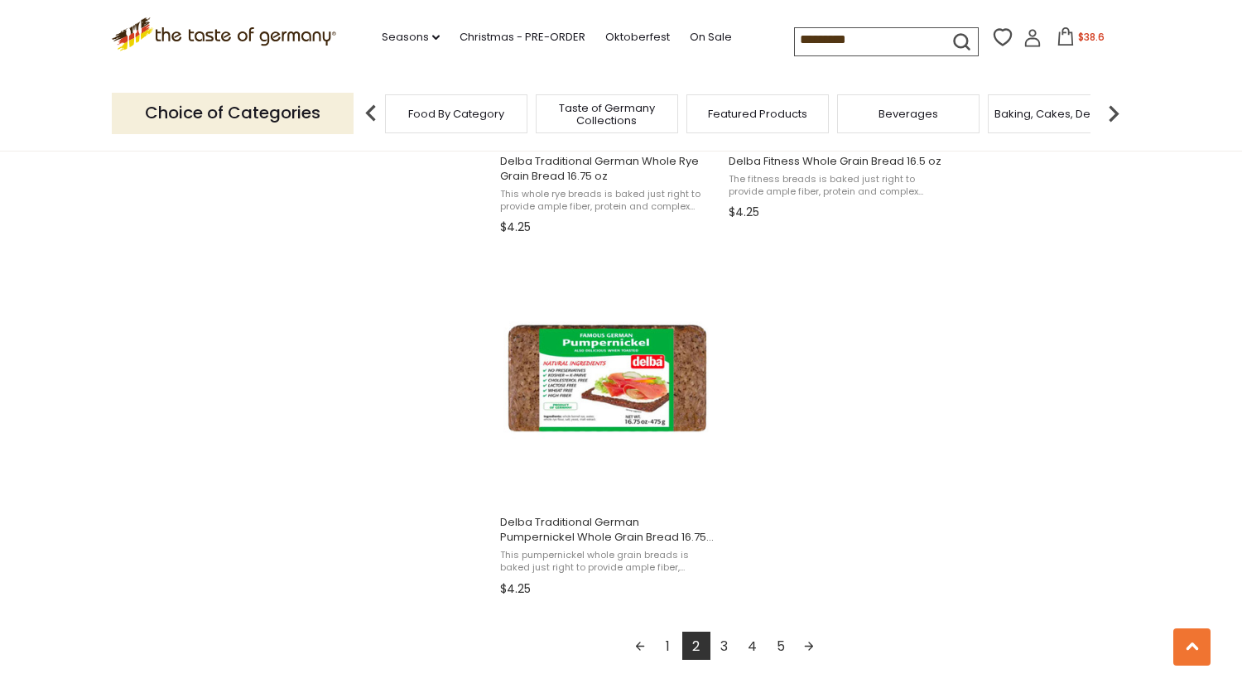
scroll to position [2733, 0]
click at [725, 654] on link "3" at bounding box center [724, 646] width 28 height 28
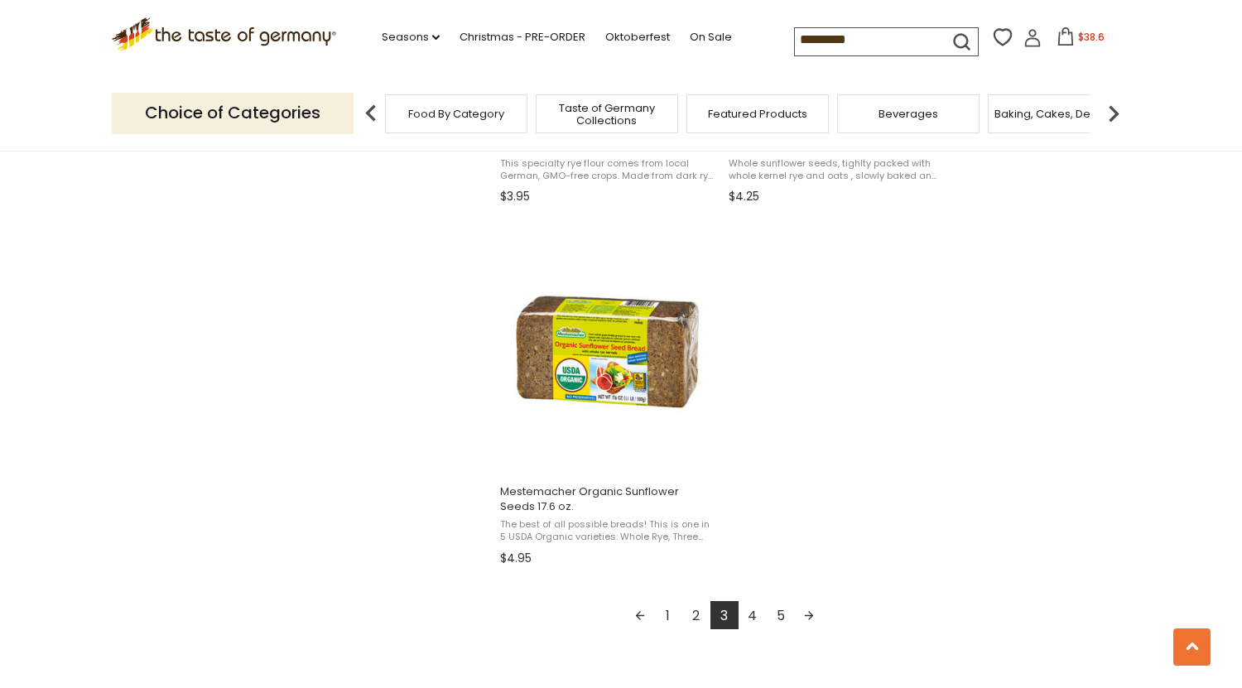
scroll to position [2762, 0]
click at [749, 614] on link "4" at bounding box center [753, 617] width 28 height 28
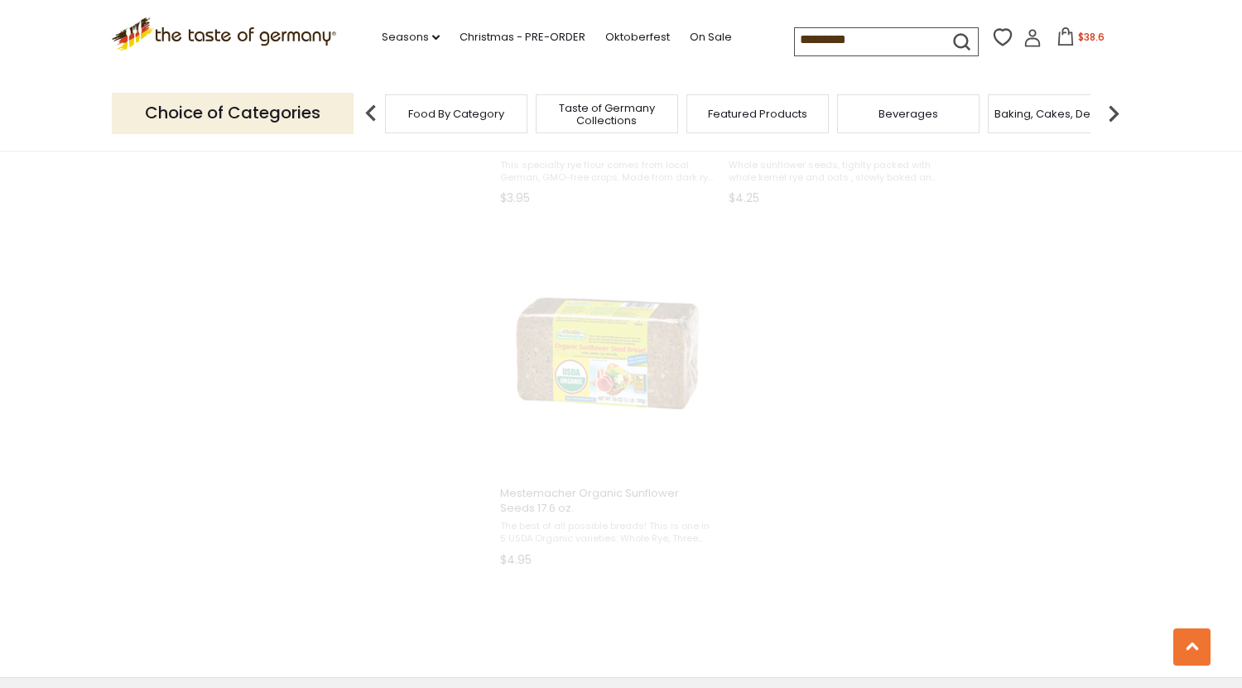
scroll to position [2358, 0]
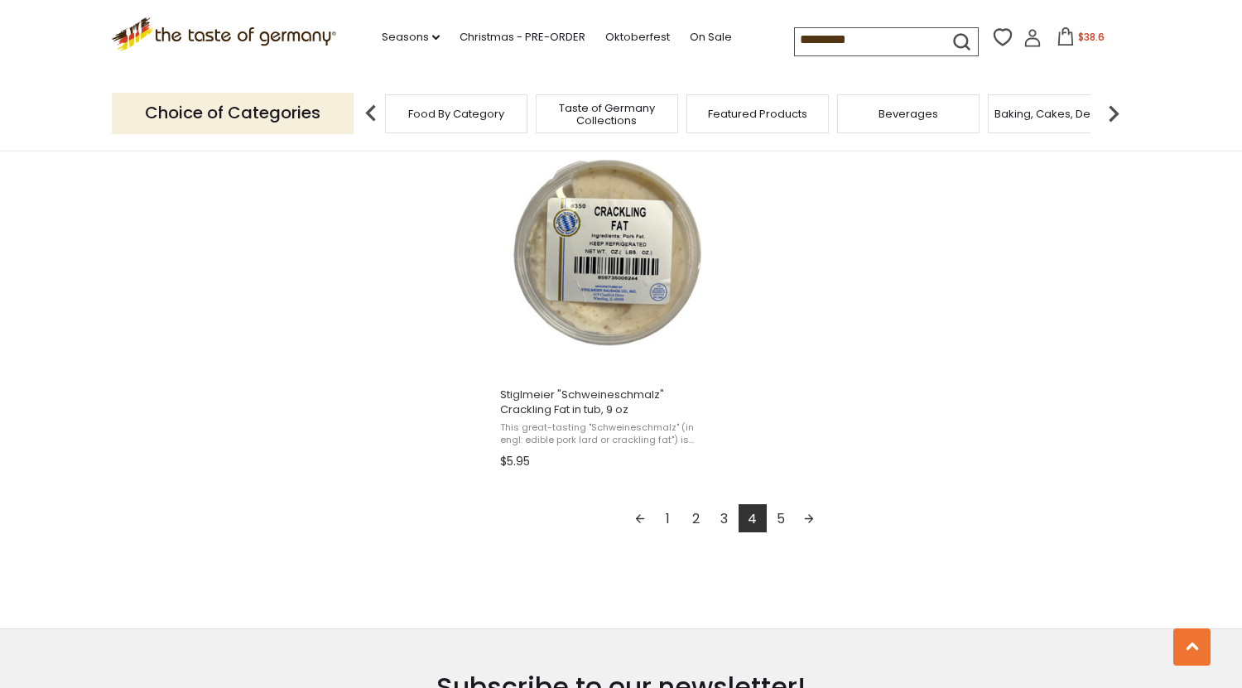
scroll to position [2973, 0]
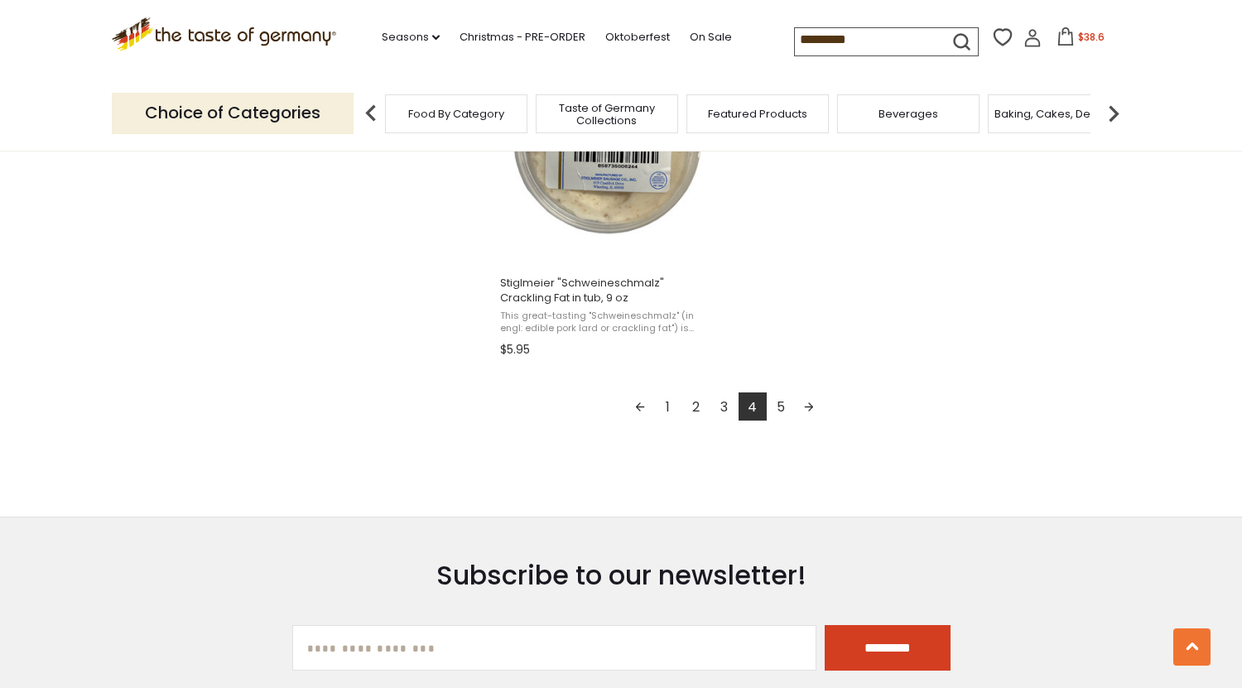
click at [695, 392] on link "2" at bounding box center [696, 406] width 28 height 28
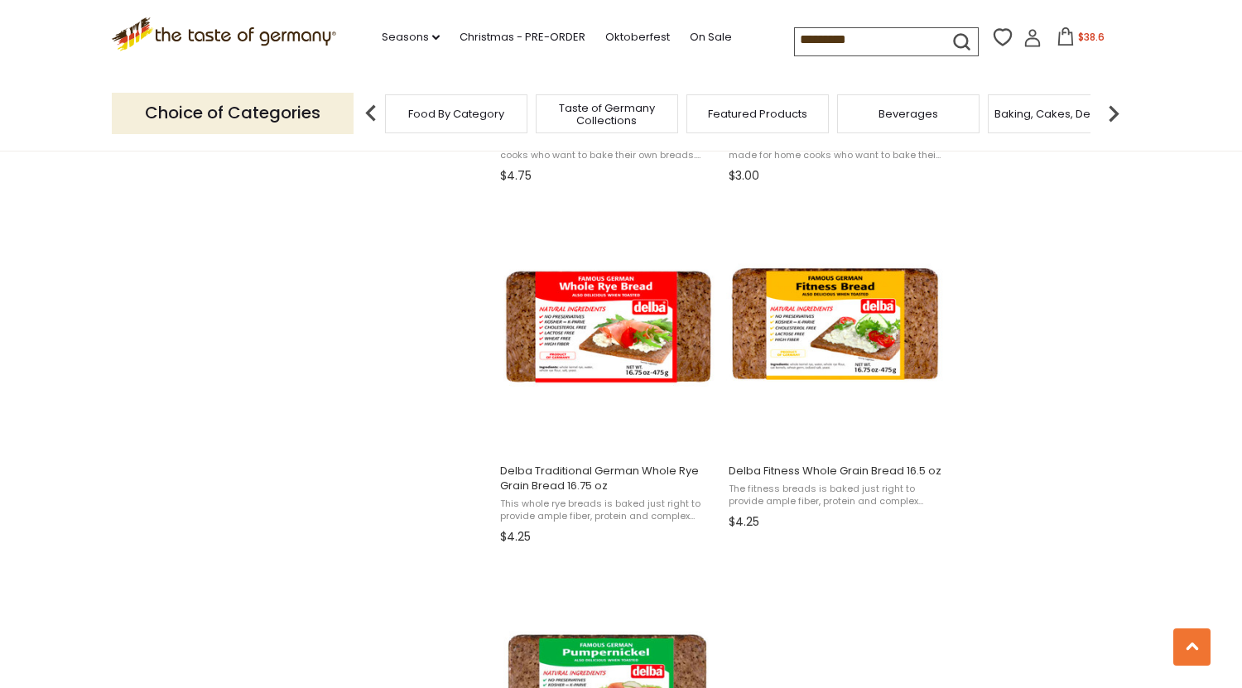
scroll to position [2419, 0]
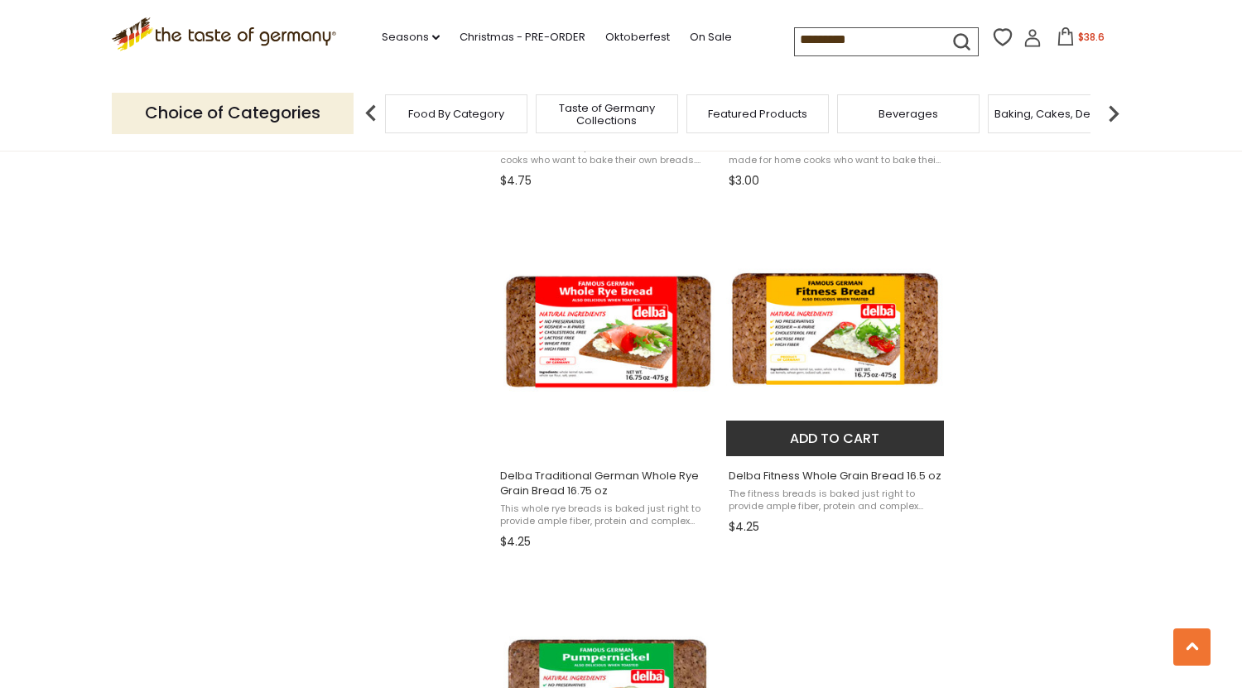
click at [815, 438] on button "Add to cart" at bounding box center [835, 439] width 218 height 36
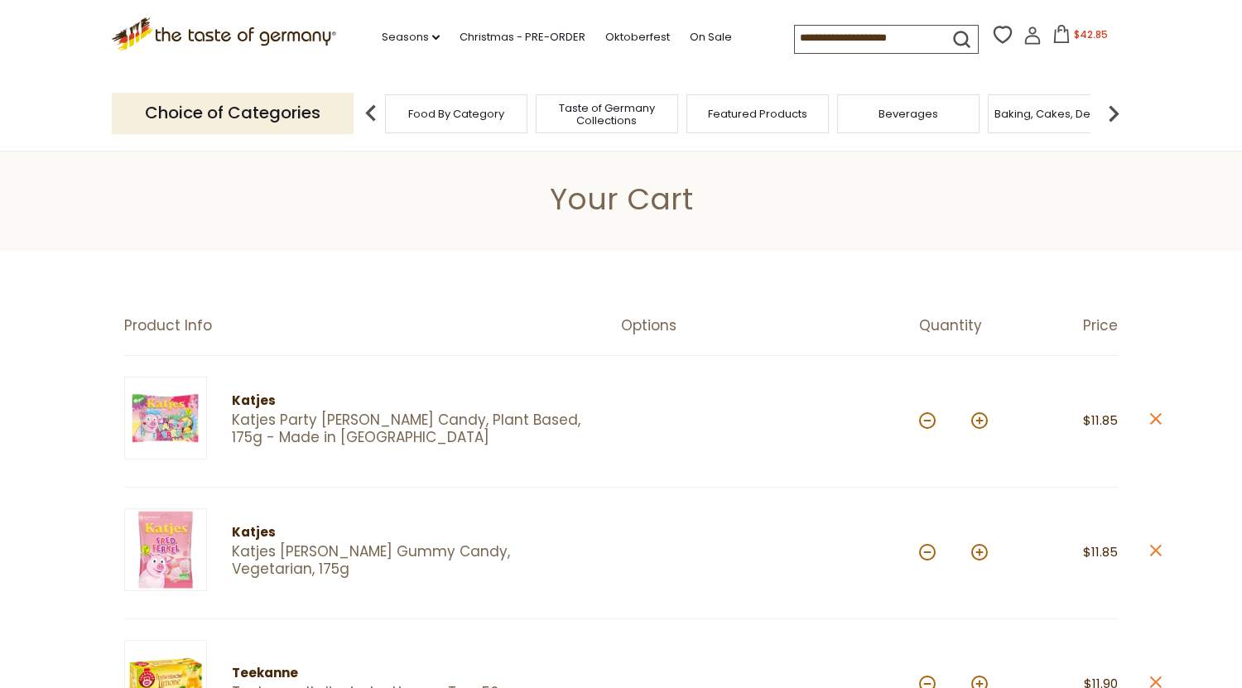
click at [1109, 104] on img at bounding box center [1113, 113] width 33 height 33
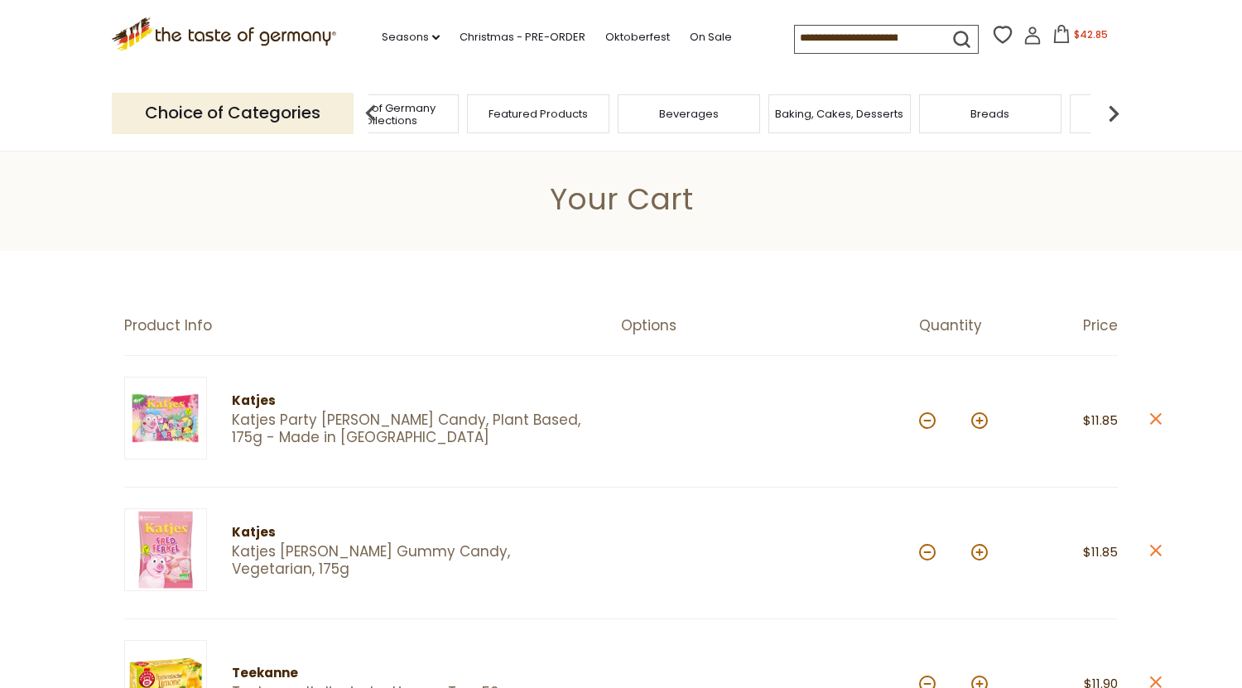
click at [1109, 104] on img at bounding box center [1113, 113] width 33 height 33
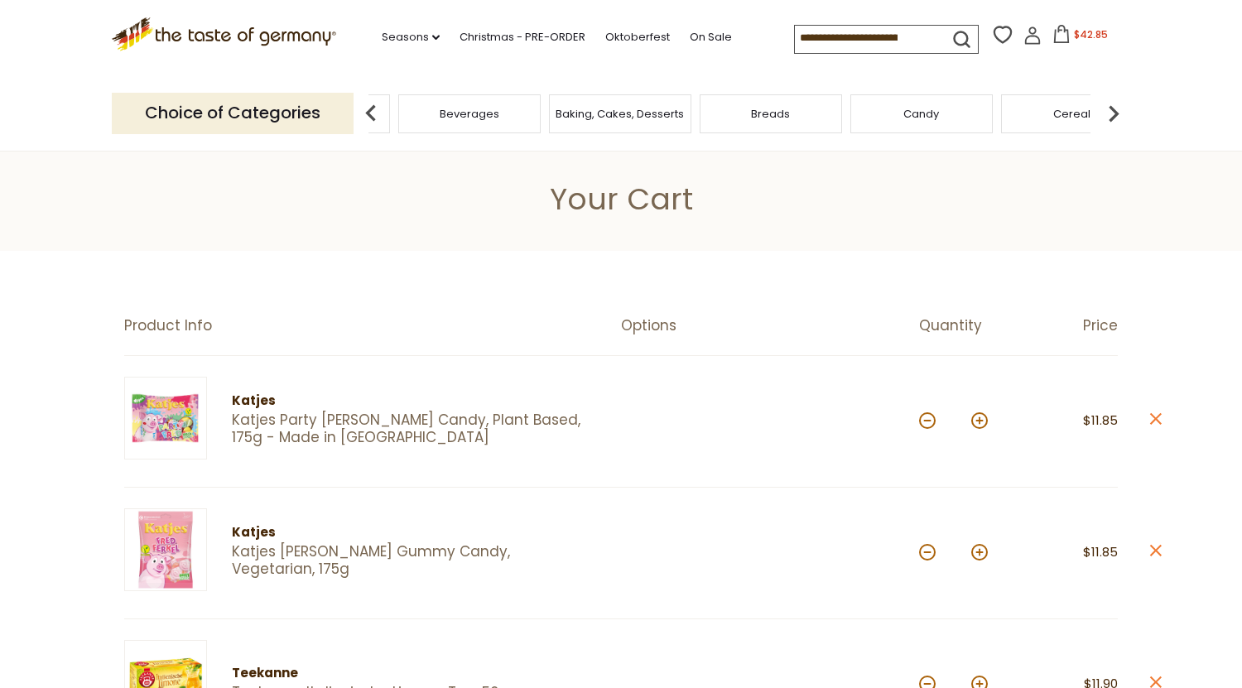
click at [1109, 104] on img at bounding box center [1113, 113] width 33 height 33
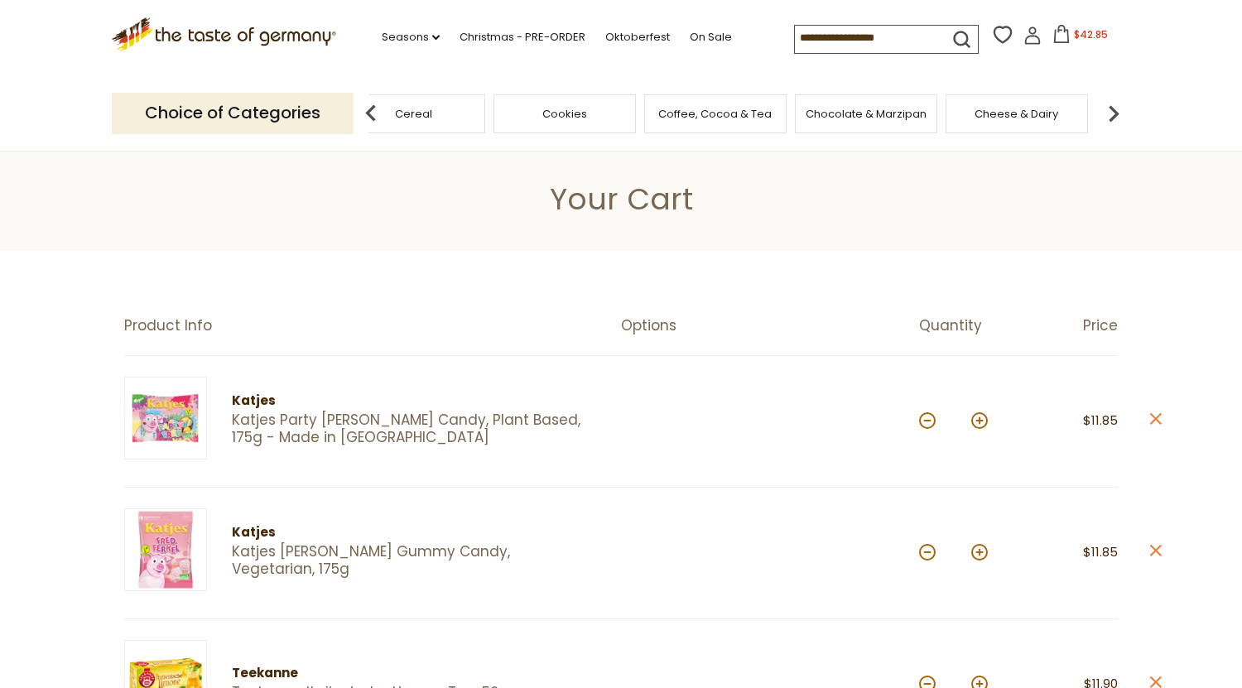
click at [1109, 104] on img at bounding box center [1113, 113] width 33 height 33
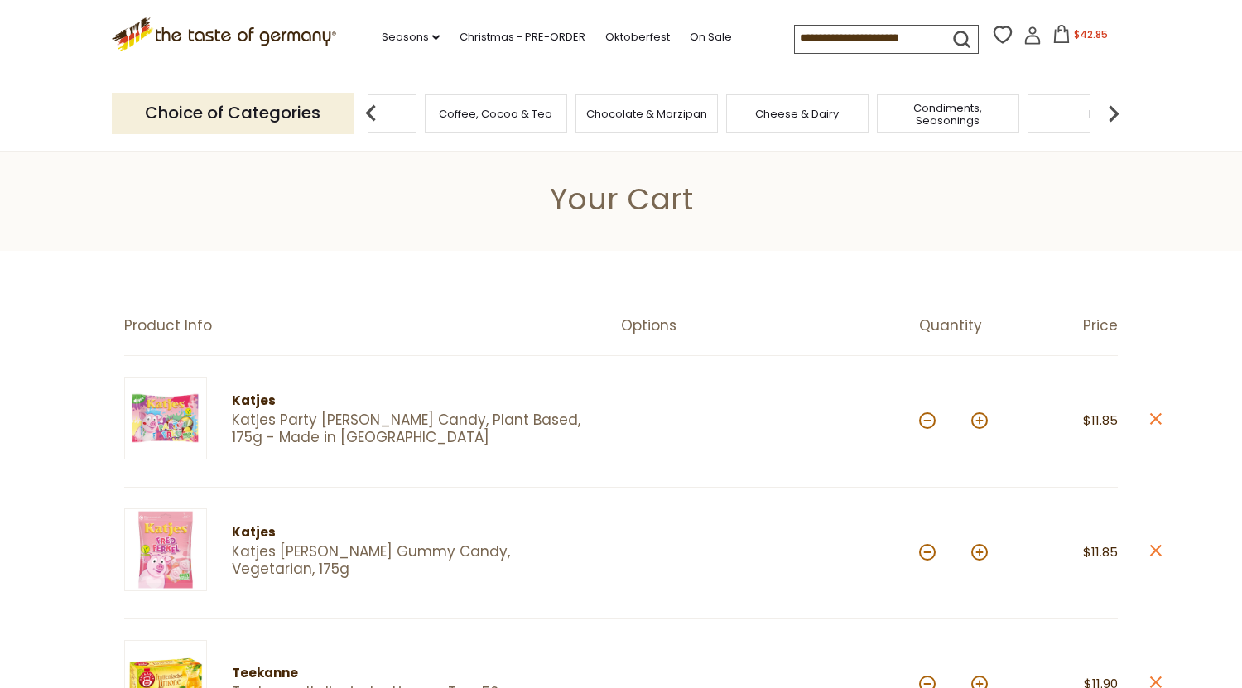
click at [785, 117] on div "Cheese & Dairy" at bounding box center [797, 113] width 142 height 39
click at [781, 108] on span "Cheese & Dairy" at bounding box center [797, 114] width 84 height 12
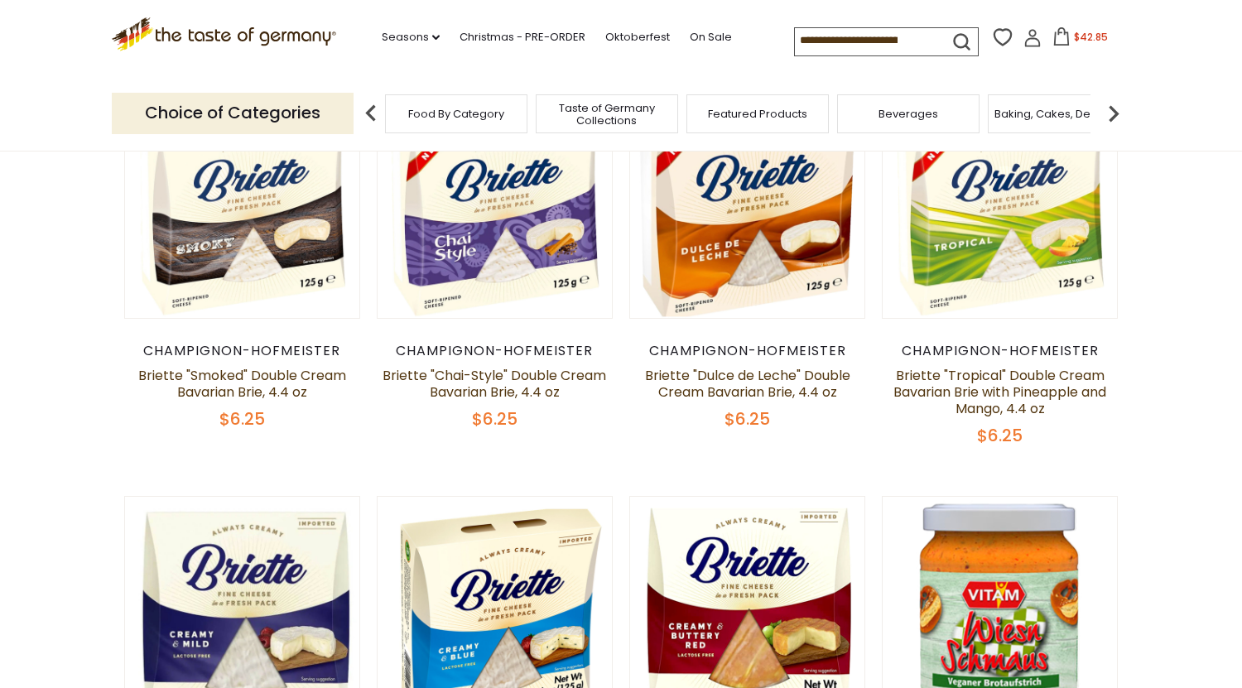
scroll to position [562, 0]
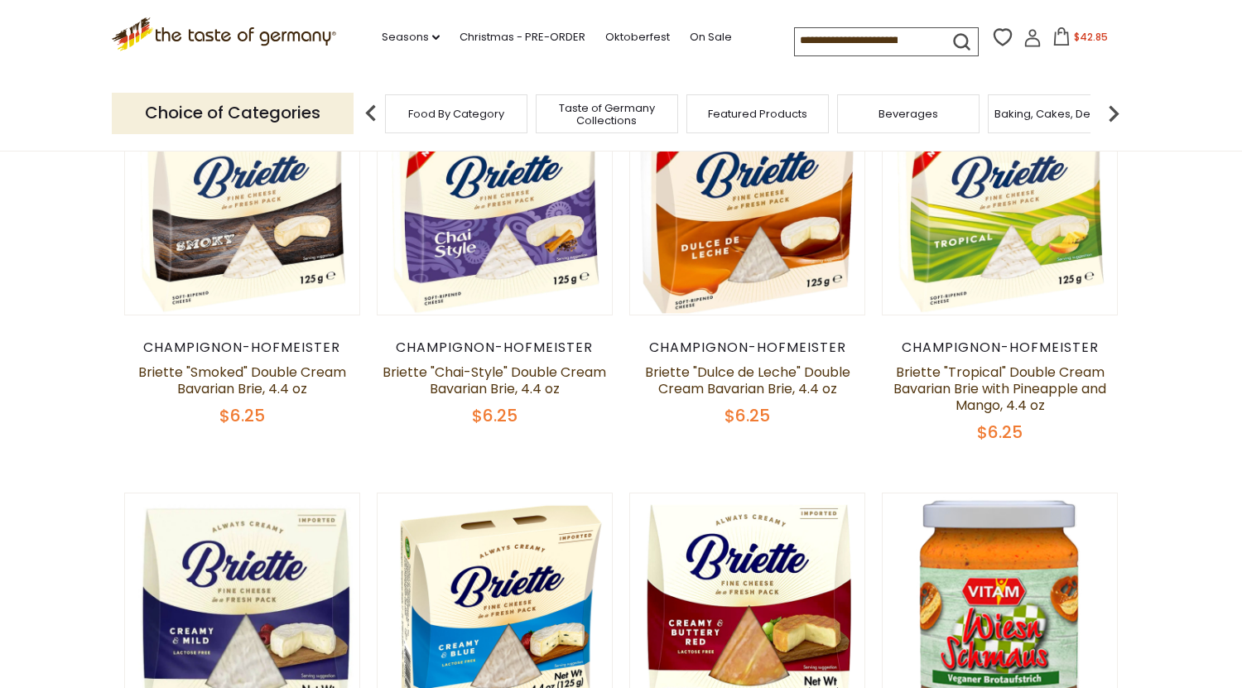
click at [1113, 104] on img at bounding box center [1113, 113] width 33 height 33
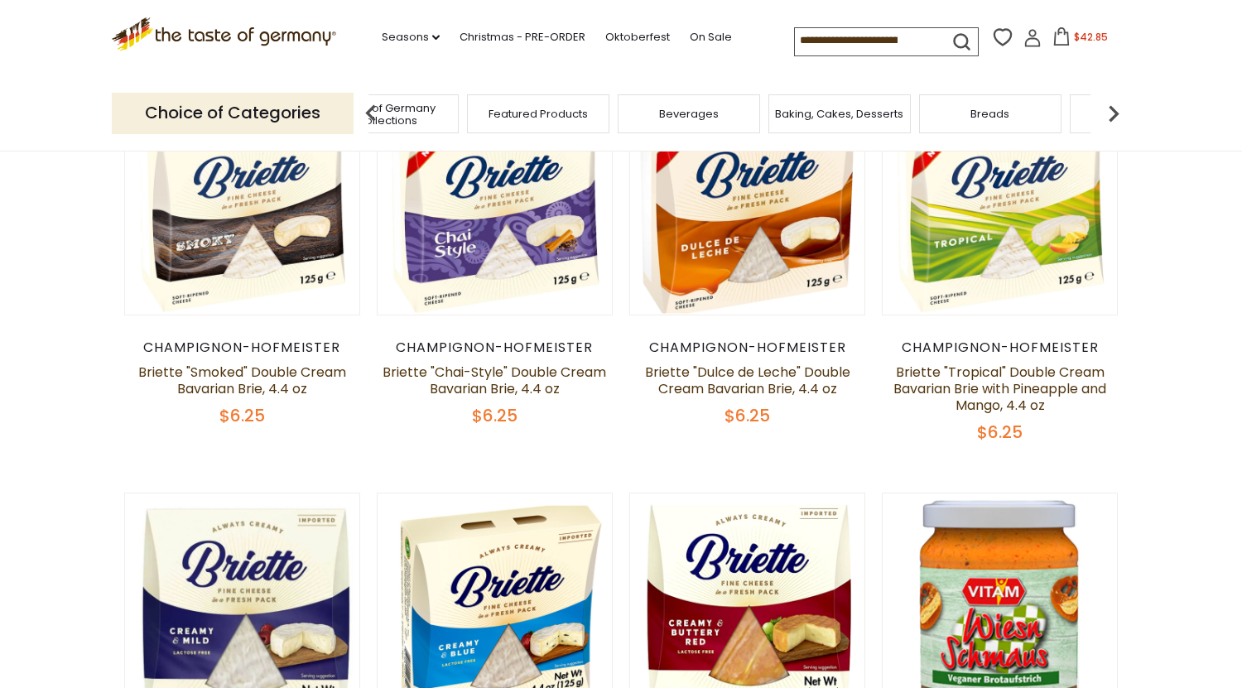
click at [1113, 104] on img at bounding box center [1113, 113] width 33 height 33
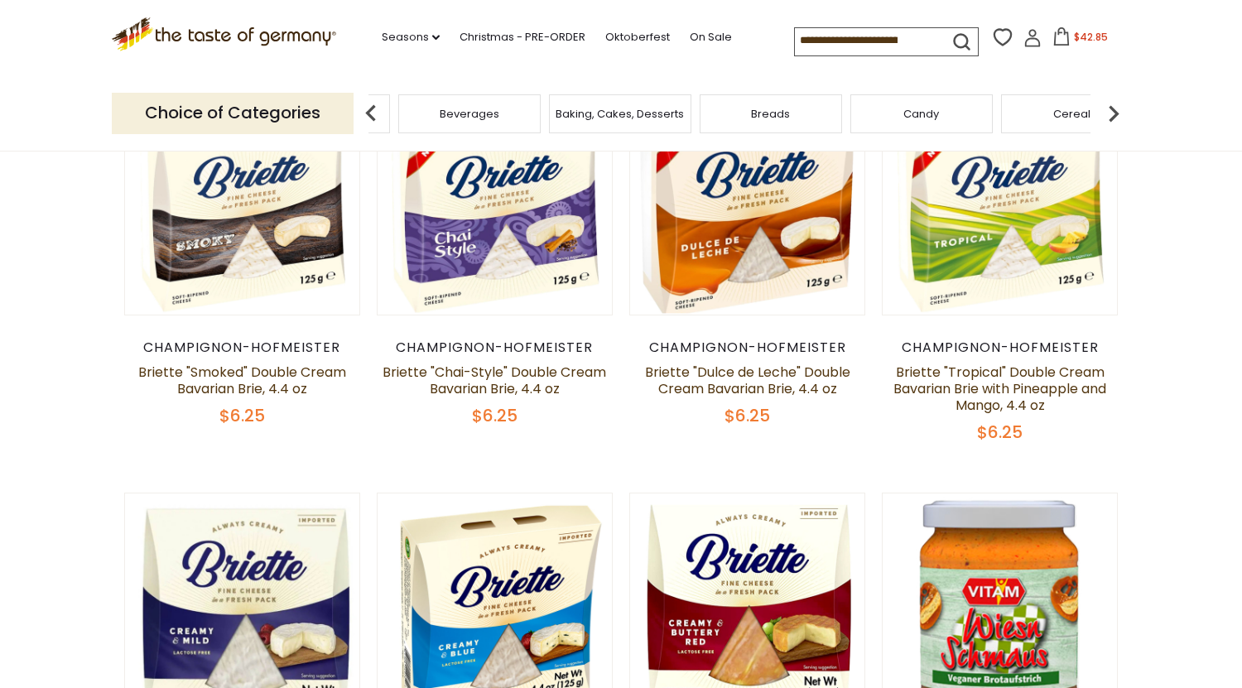
click at [1113, 104] on img at bounding box center [1113, 113] width 33 height 33
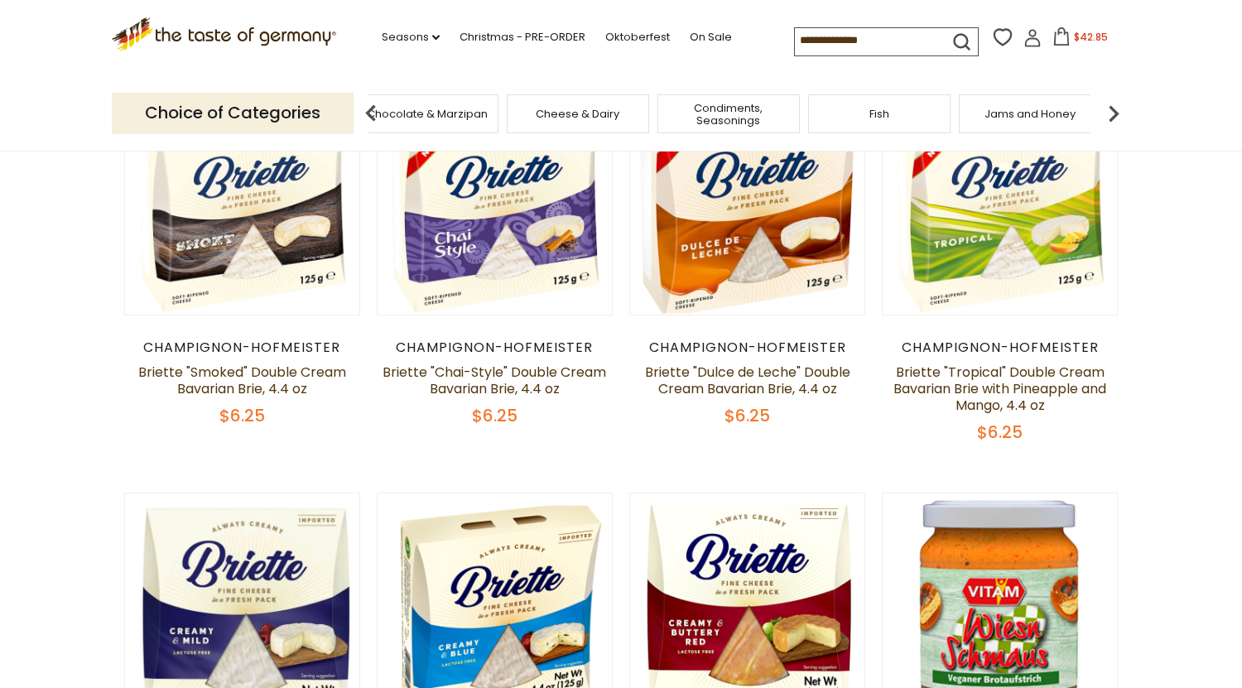
click at [1113, 104] on img at bounding box center [1113, 113] width 33 height 33
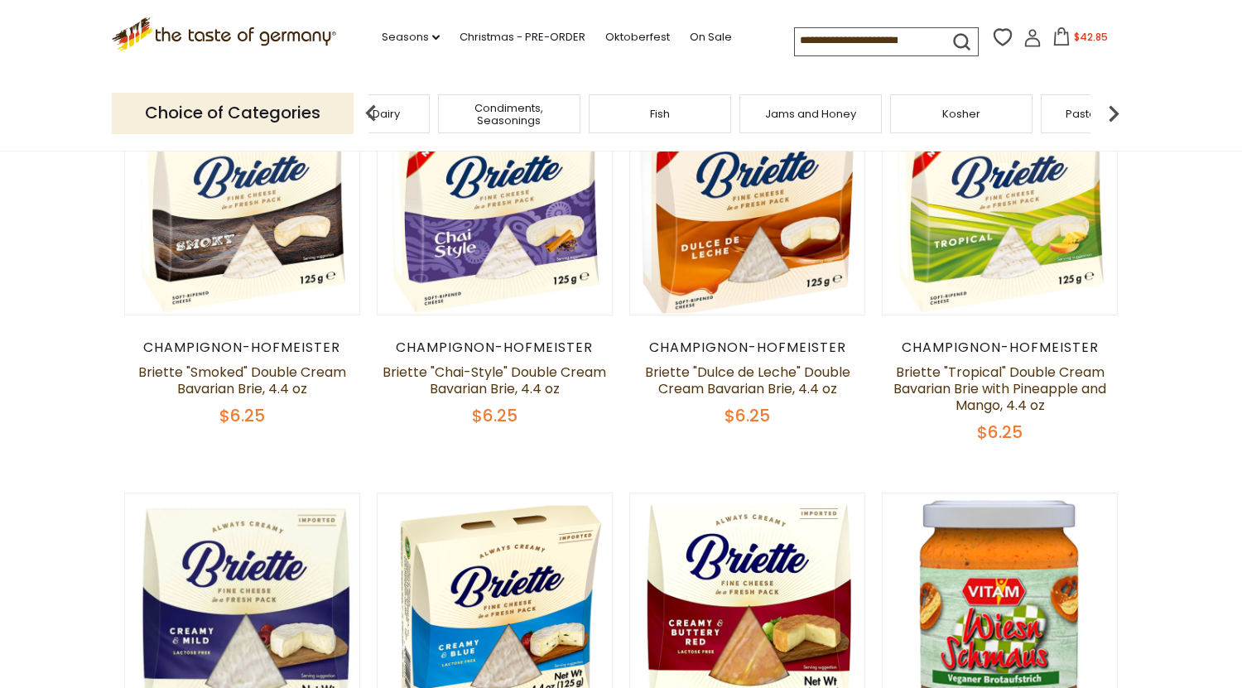
click at [1113, 104] on img at bounding box center [1113, 113] width 33 height 33
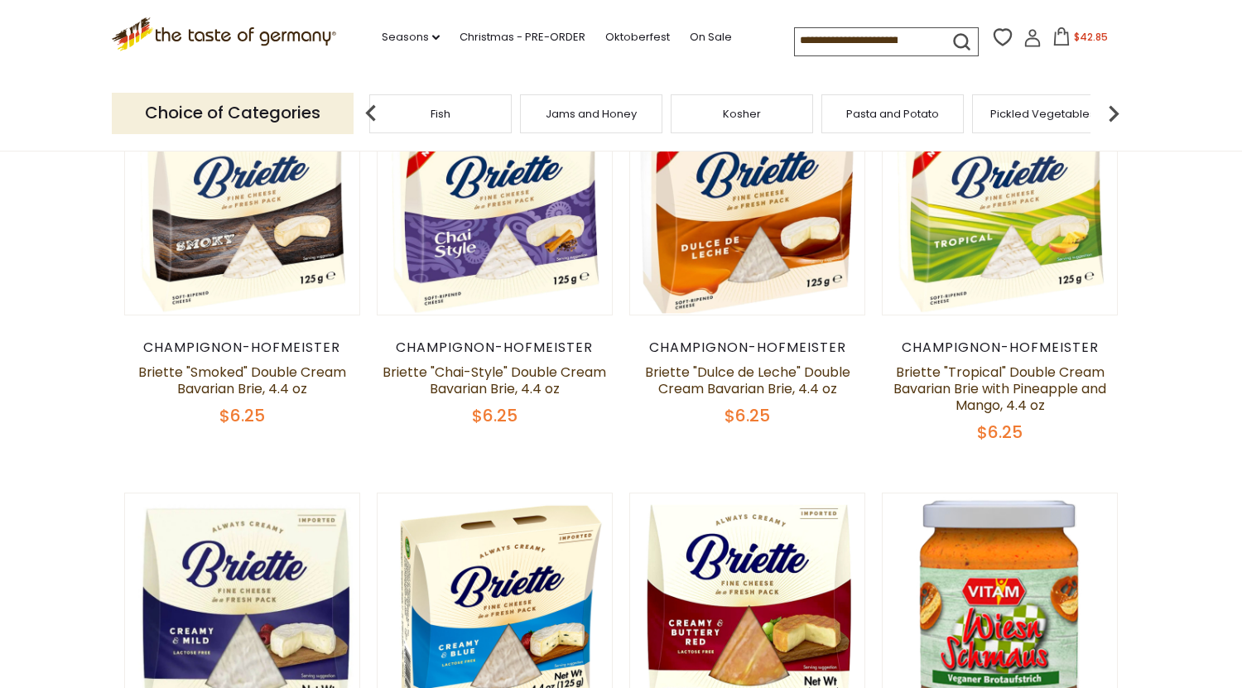
click at [1113, 104] on img at bounding box center [1113, 113] width 33 height 33
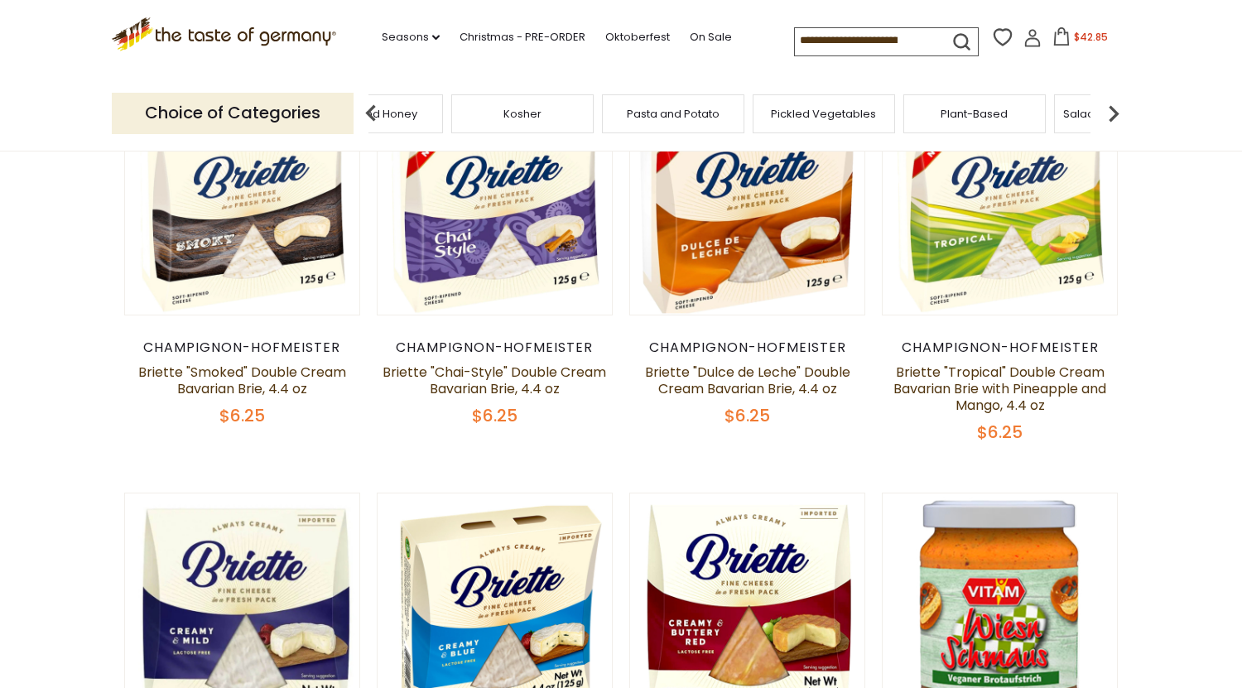
click at [1113, 104] on img at bounding box center [1113, 113] width 33 height 33
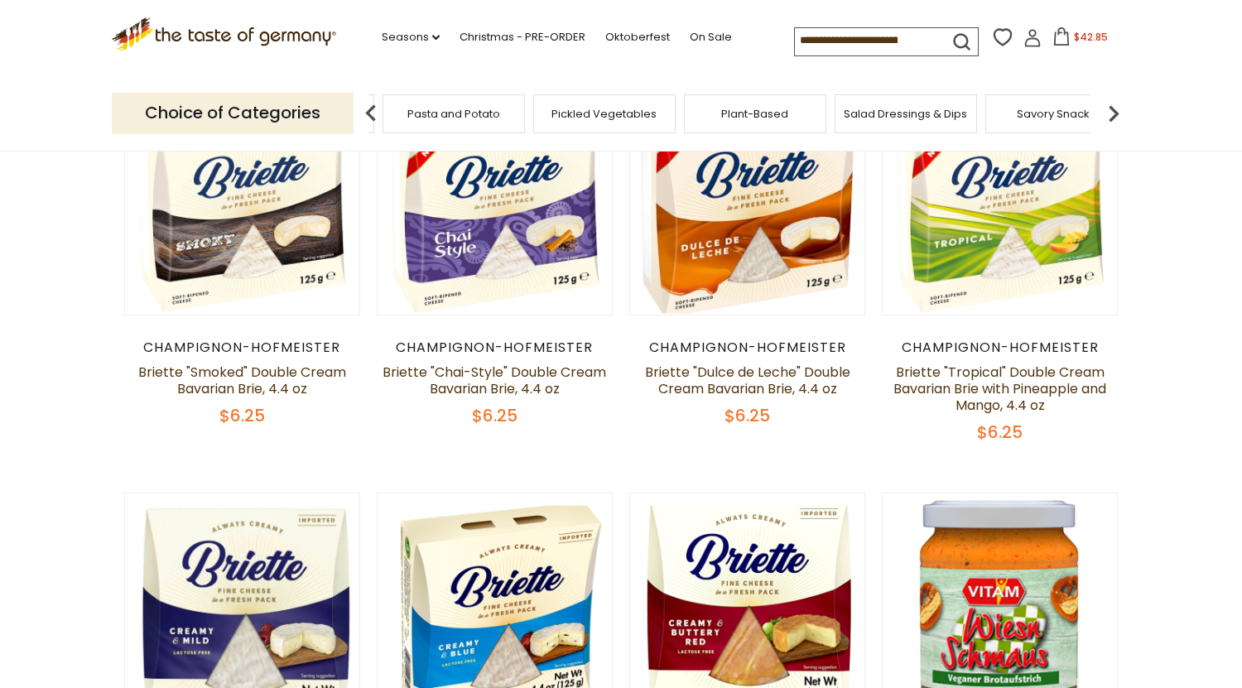
click at [783, 108] on span "Plant-Based" at bounding box center [754, 114] width 67 height 12
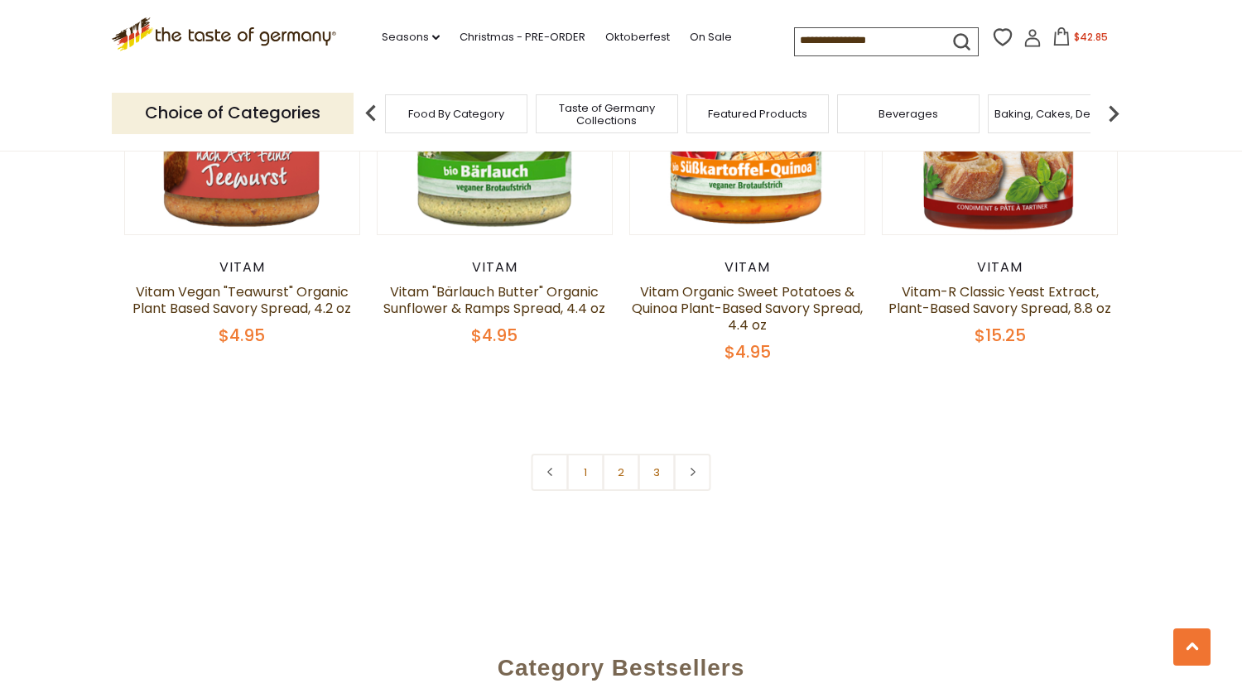
scroll to position [3610, 0]
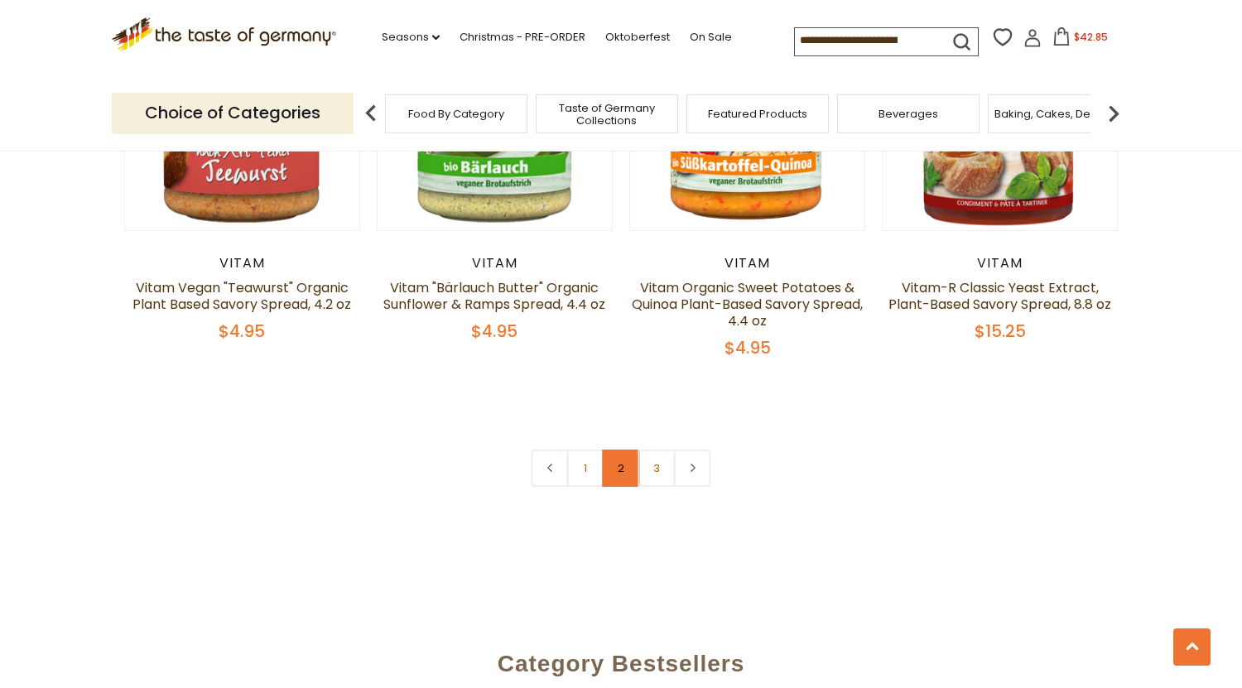
click at [628, 487] on link "2" at bounding box center [621, 468] width 37 height 37
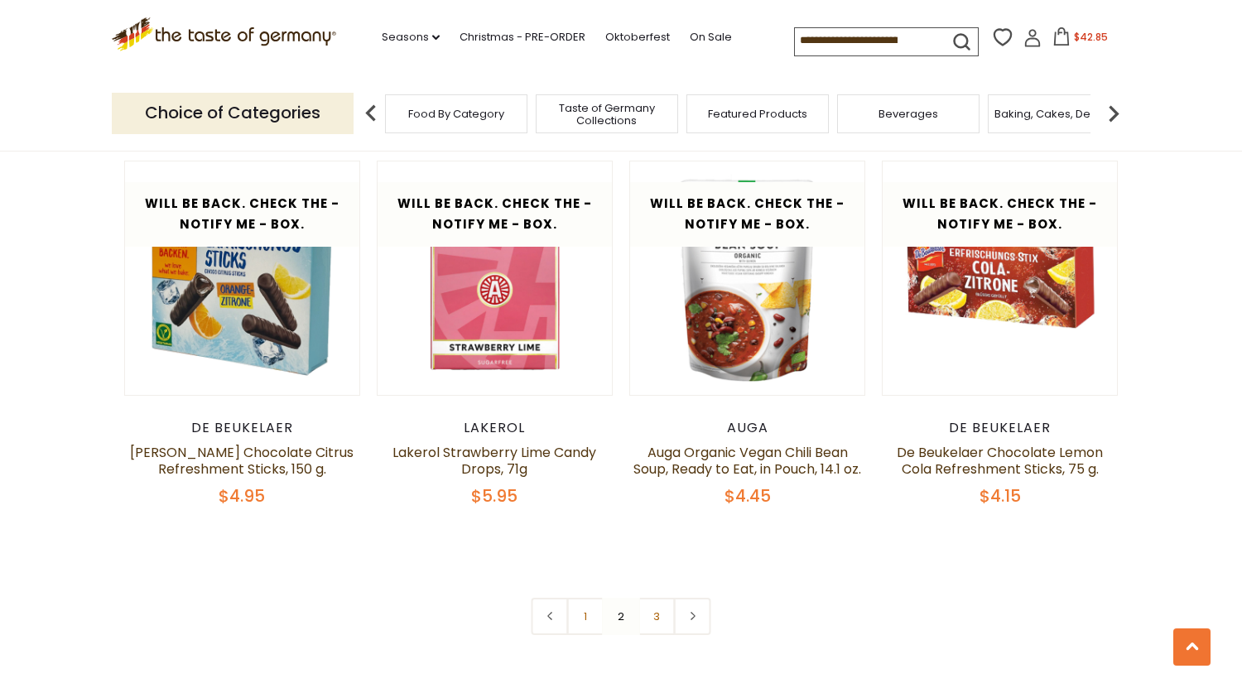
scroll to position [3480, 0]
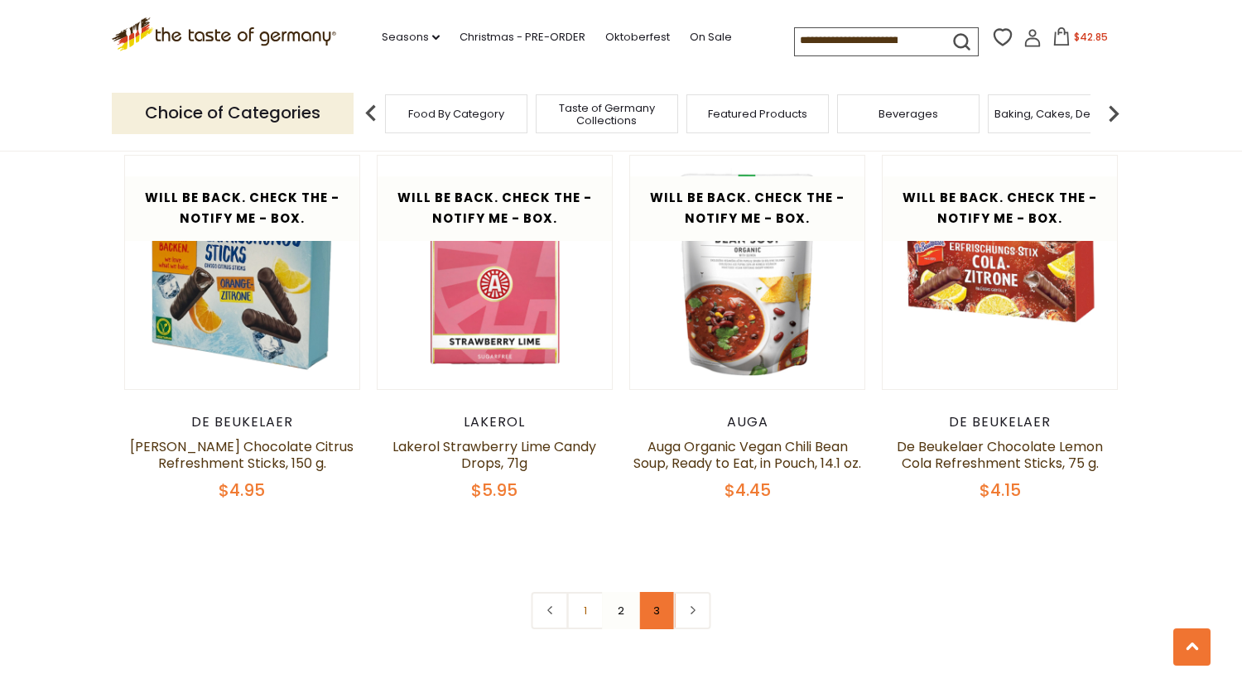
click at [665, 592] on link "3" at bounding box center [656, 610] width 37 height 37
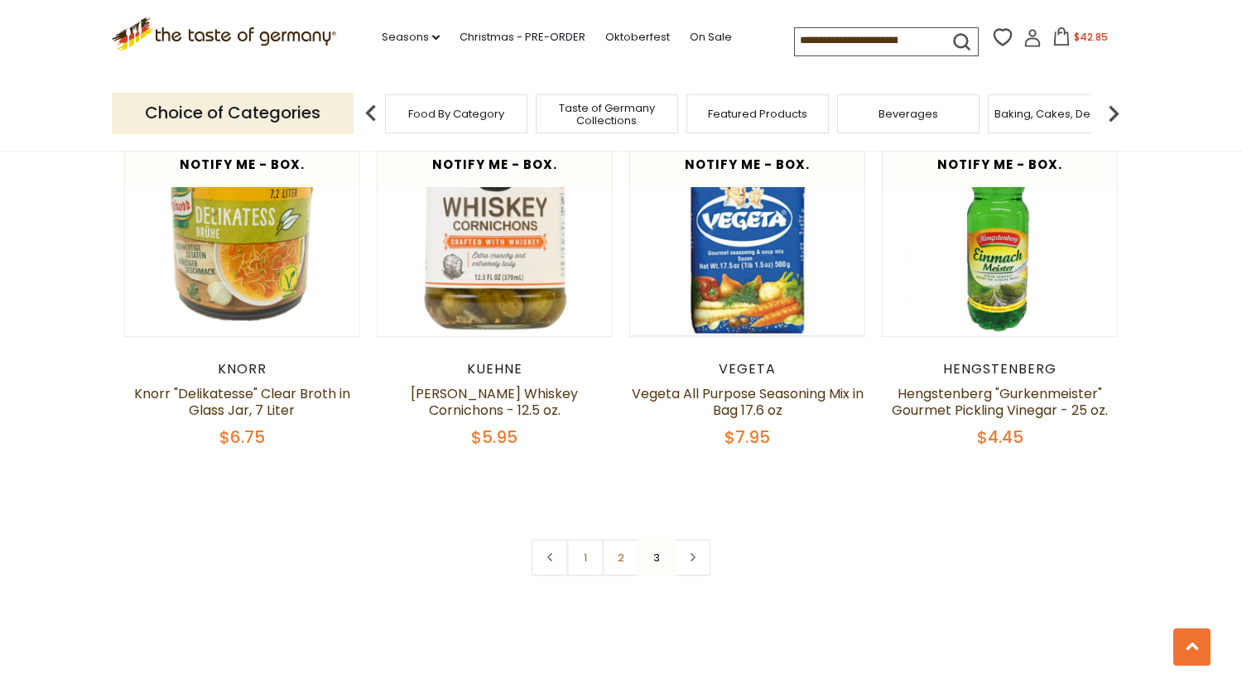
scroll to position [2276, 0]
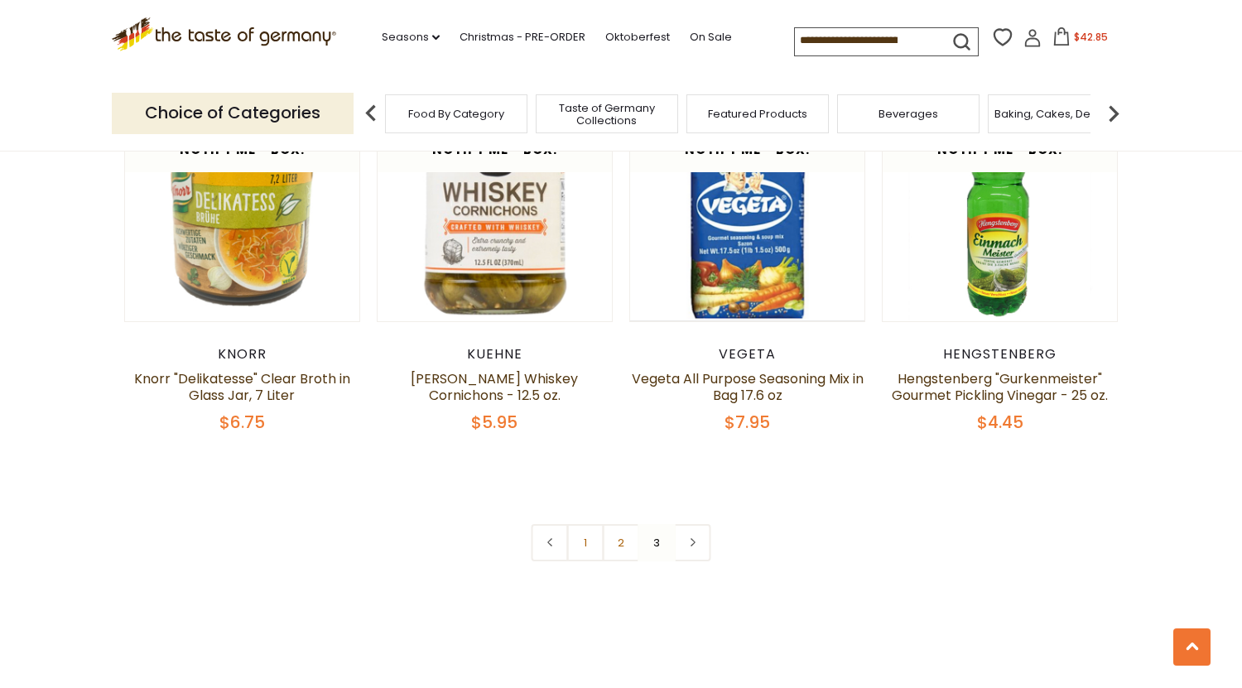
click at [1107, 111] on img at bounding box center [1113, 113] width 33 height 33
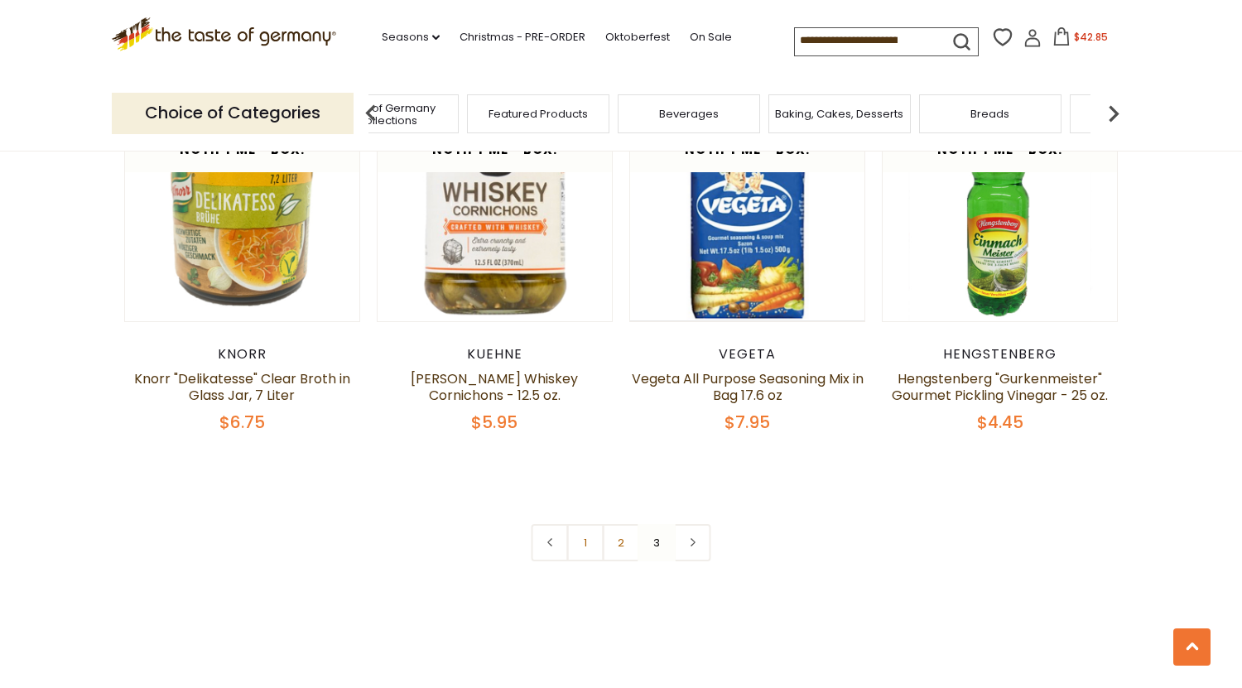
click at [1107, 111] on img at bounding box center [1113, 113] width 33 height 33
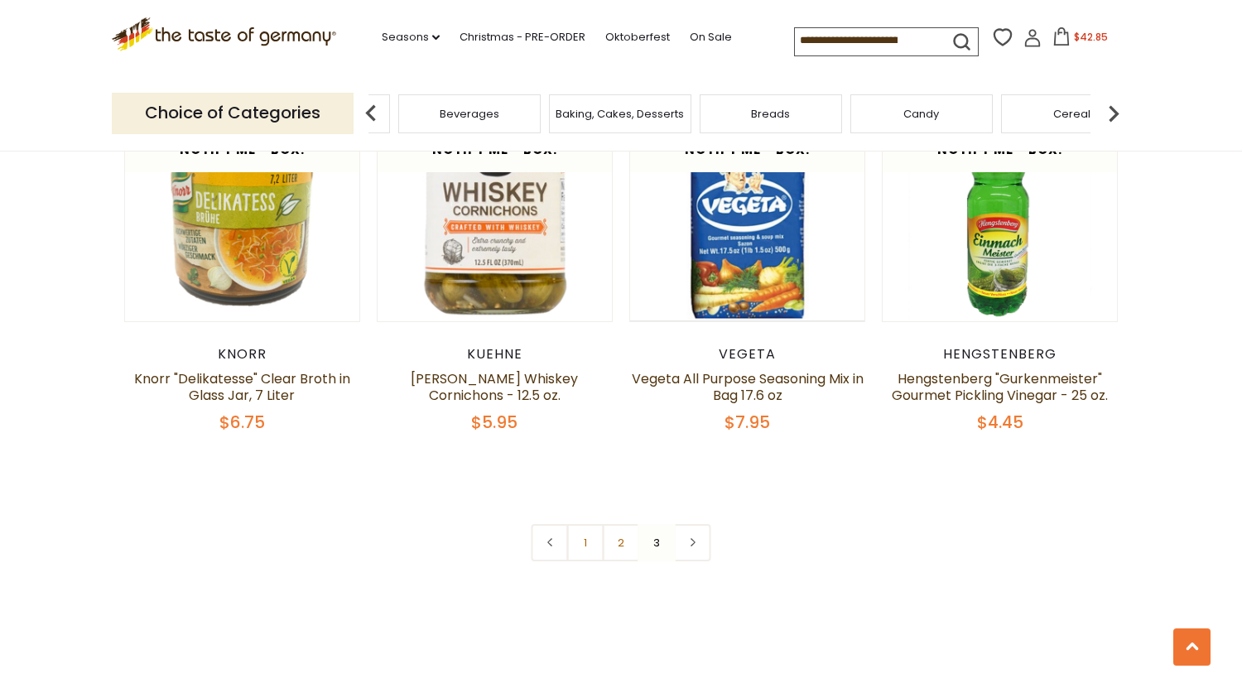
click at [1107, 111] on img at bounding box center [1113, 113] width 33 height 33
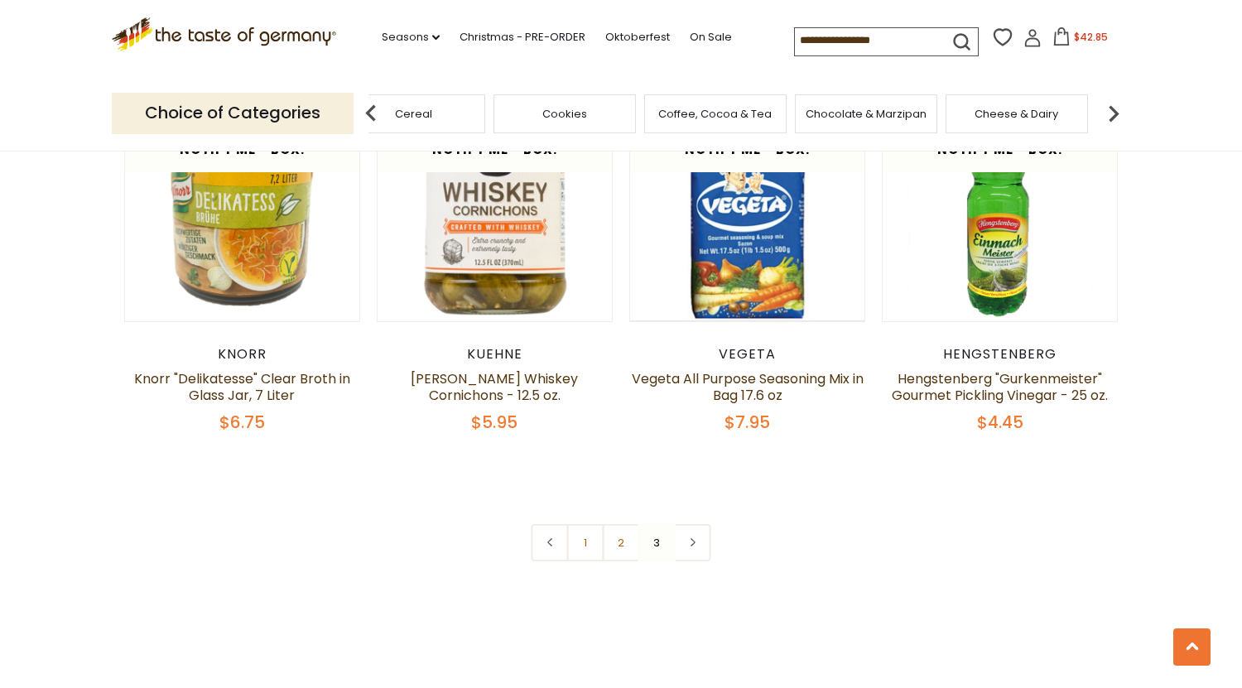
click at [1107, 111] on img at bounding box center [1113, 113] width 33 height 33
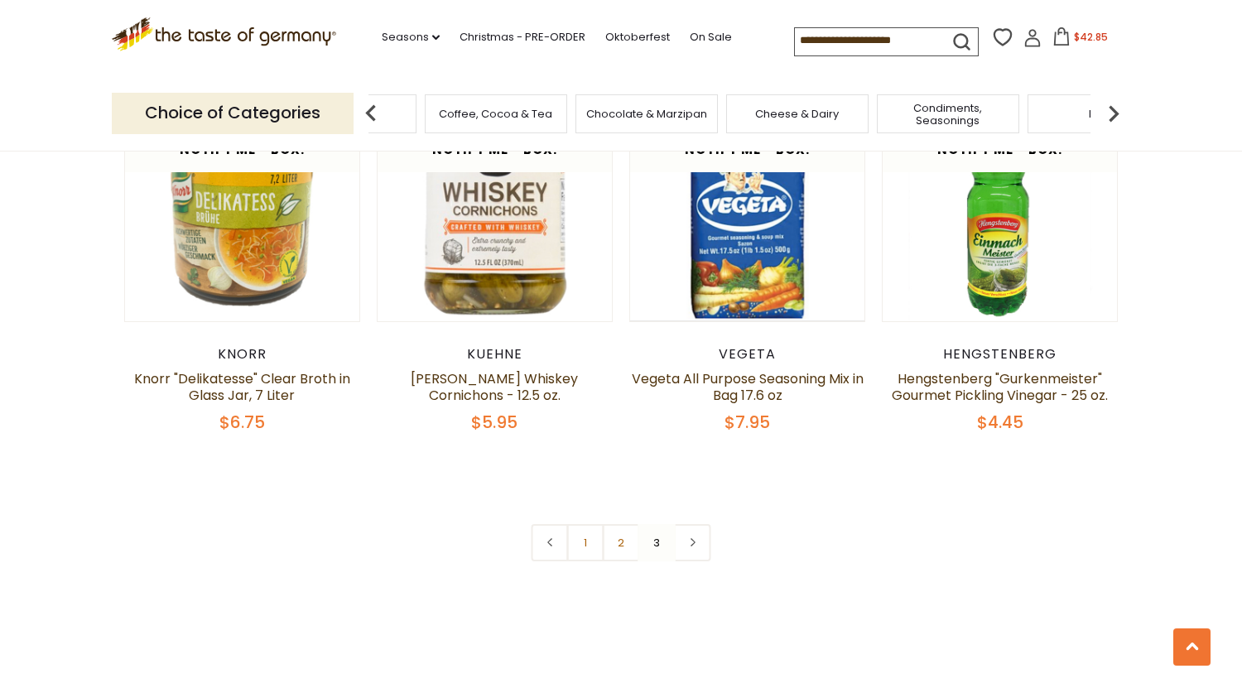
click at [1107, 111] on img at bounding box center [1113, 113] width 33 height 33
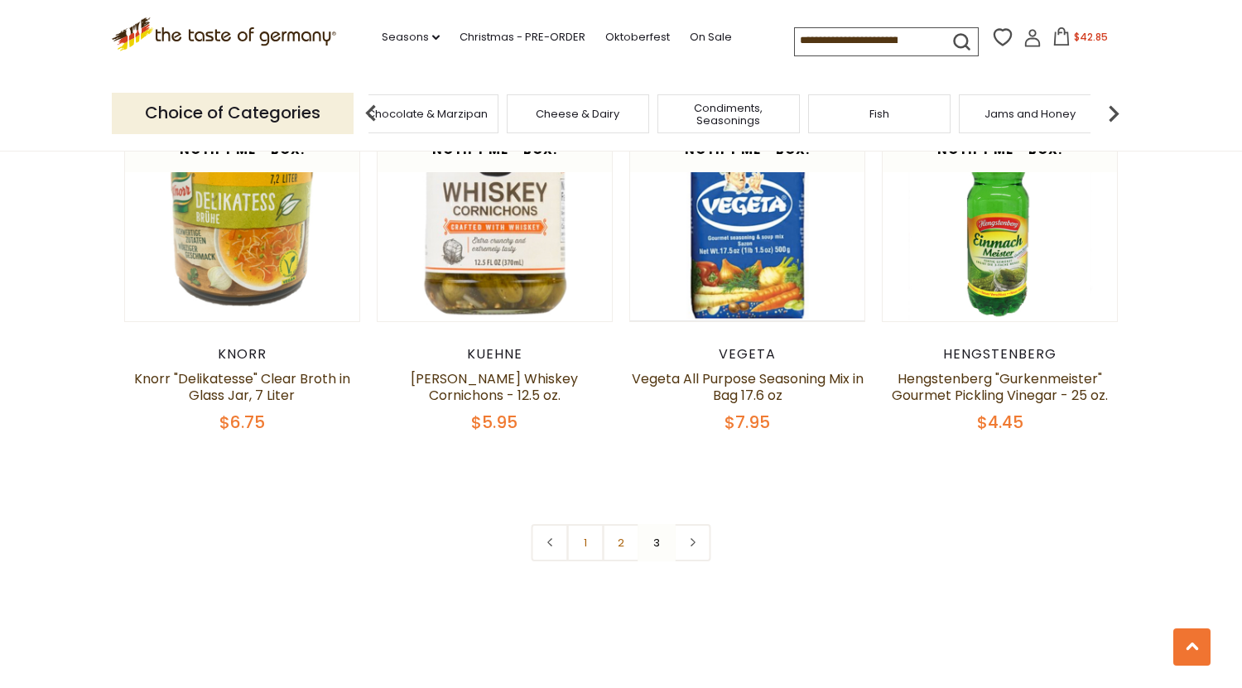
click at [1107, 111] on img at bounding box center [1113, 113] width 33 height 33
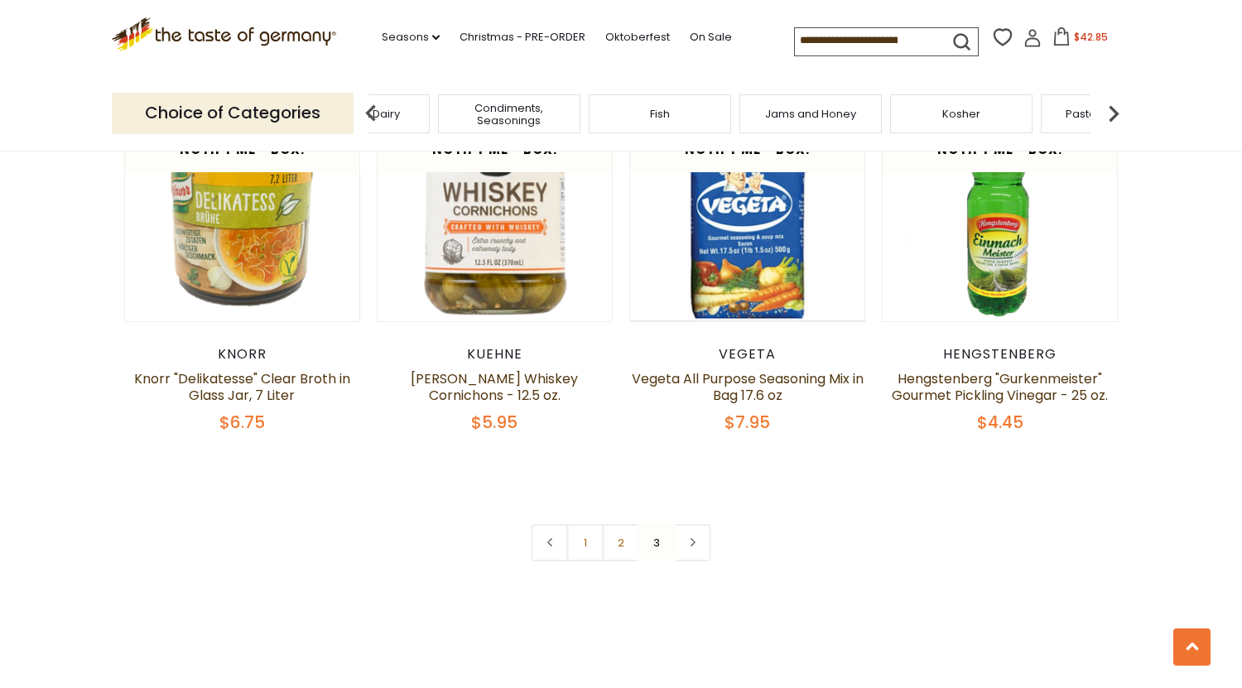
click at [1107, 111] on img at bounding box center [1113, 113] width 33 height 33
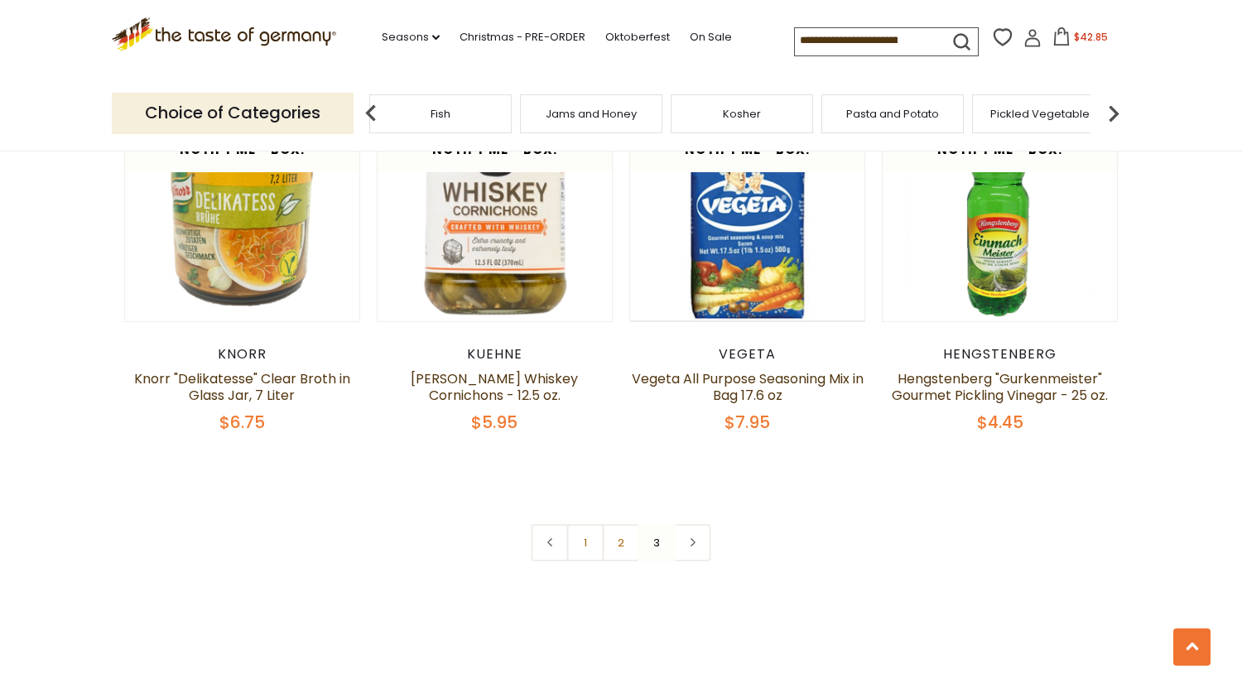
click at [1107, 111] on img at bounding box center [1113, 113] width 33 height 33
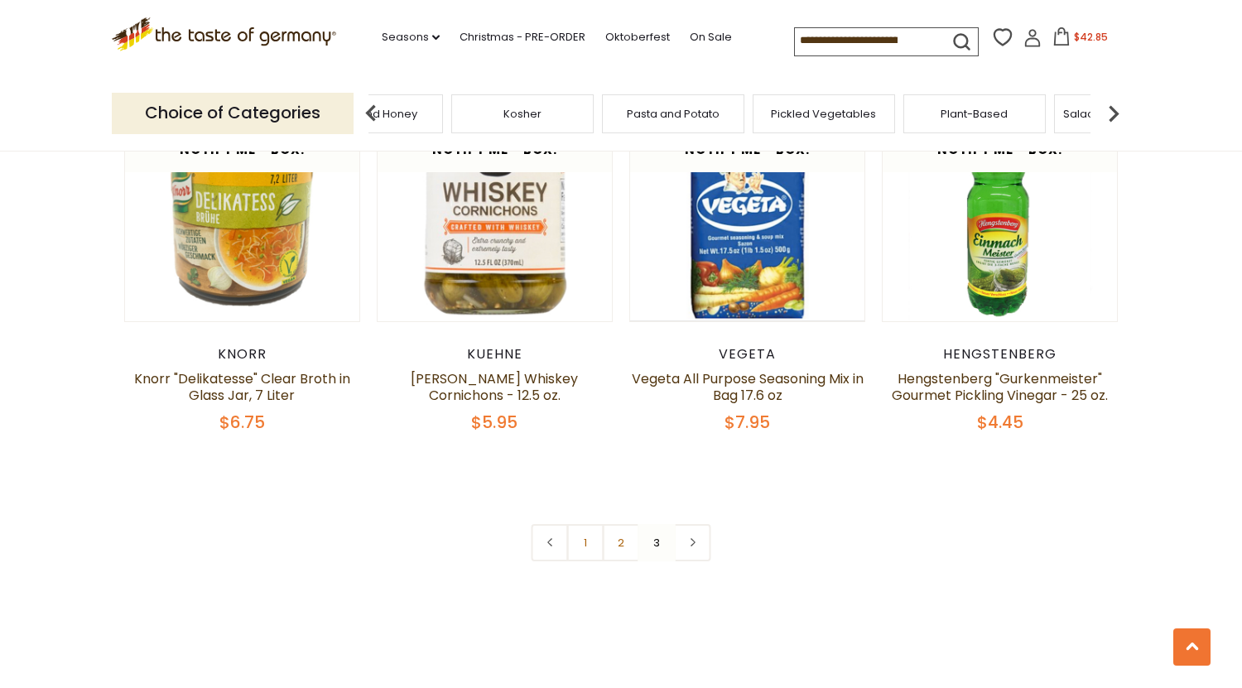
click at [1107, 111] on img at bounding box center [1113, 113] width 33 height 33
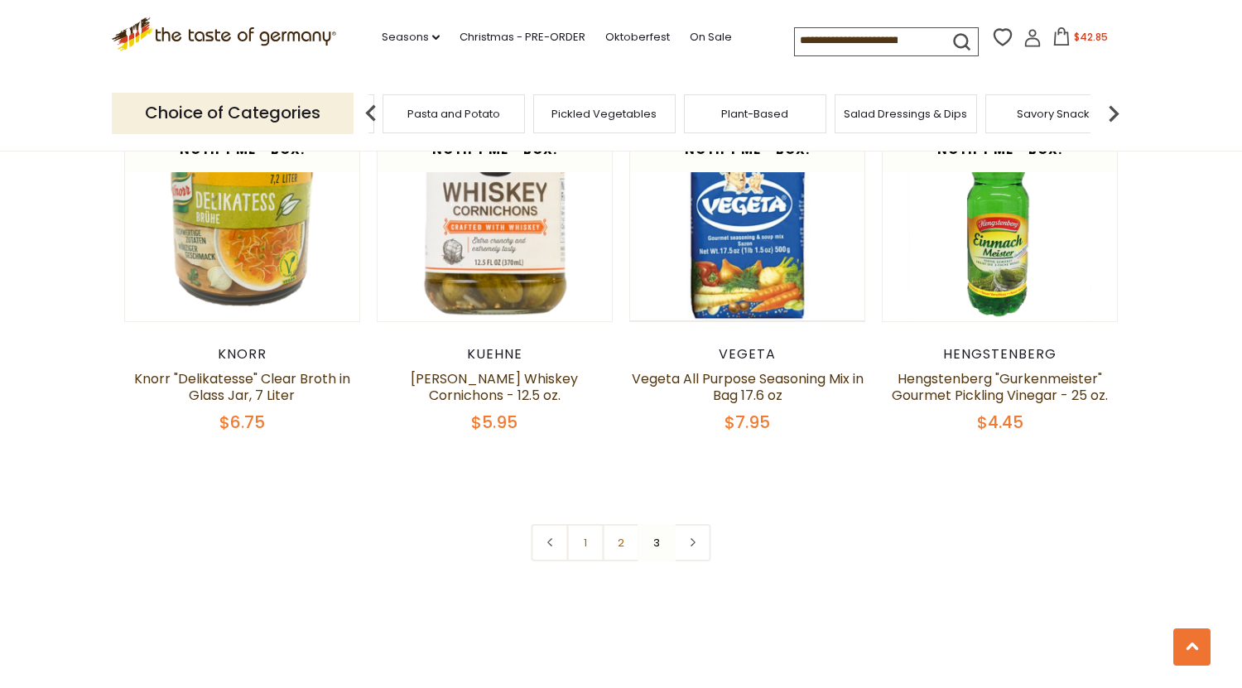
click at [1107, 111] on img at bounding box center [1113, 113] width 33 height 33
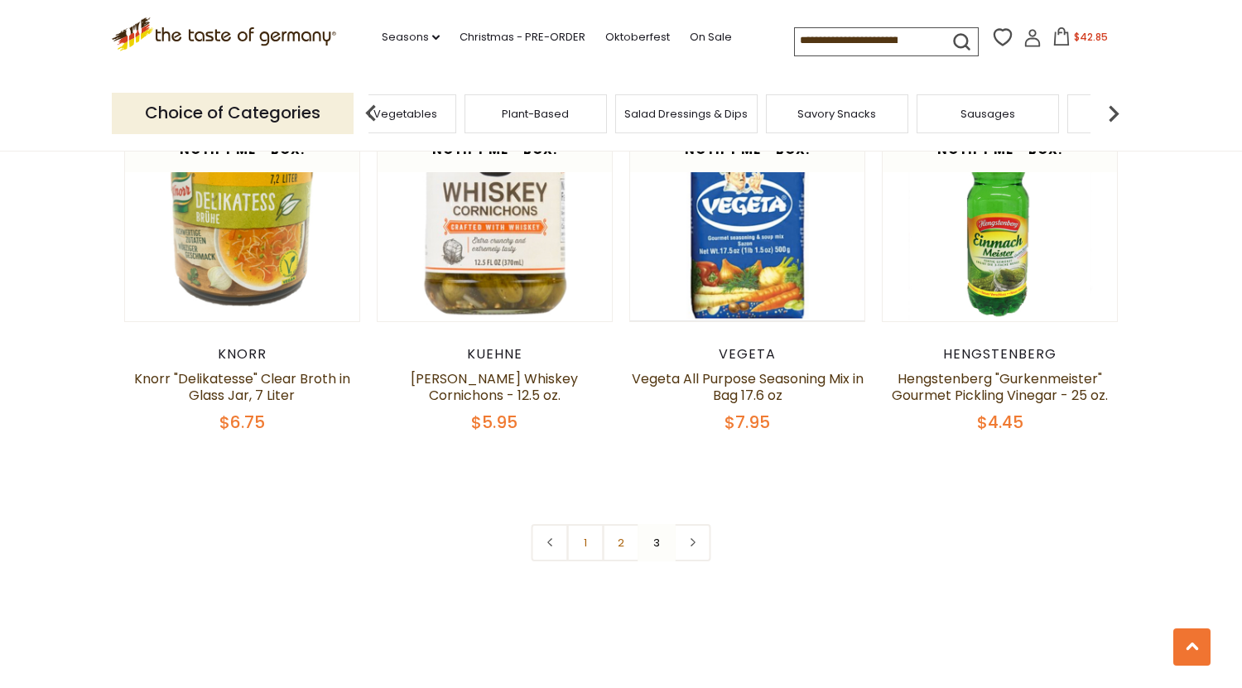
click at [1107, 111] on img at bounding box center [1113, 113] width 33 height 33
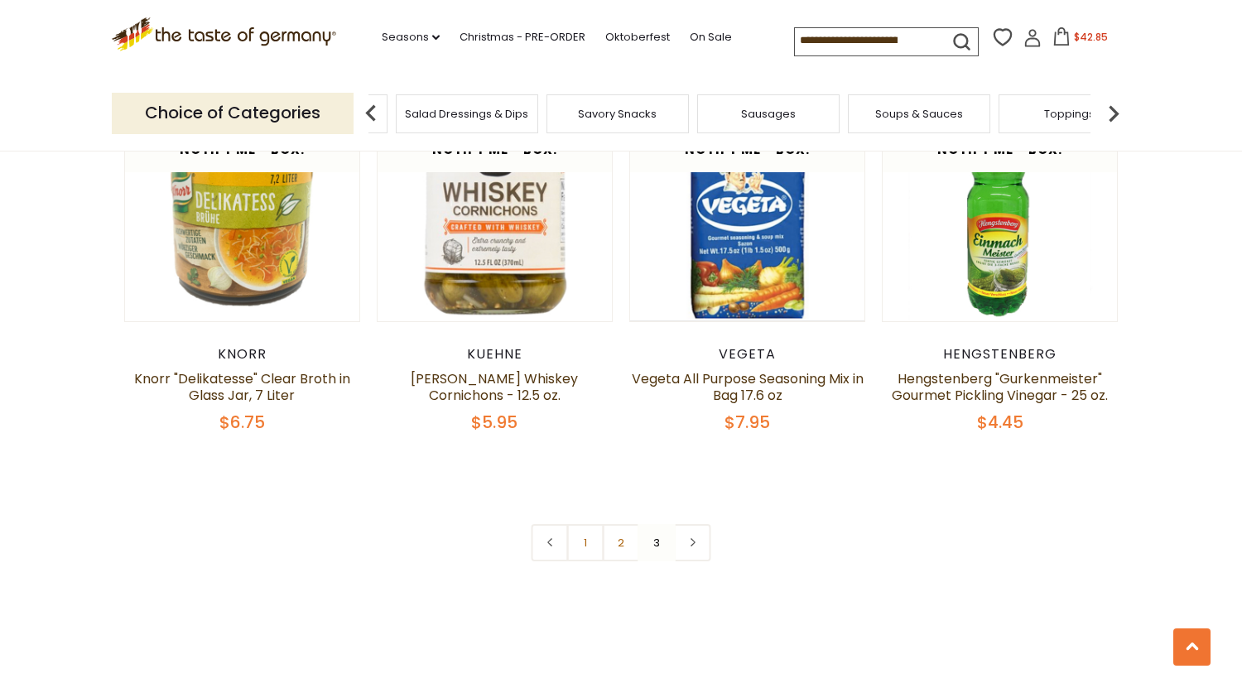
click at [1107, 111] on img at bounding box center [1113, 113] width 33 height 33
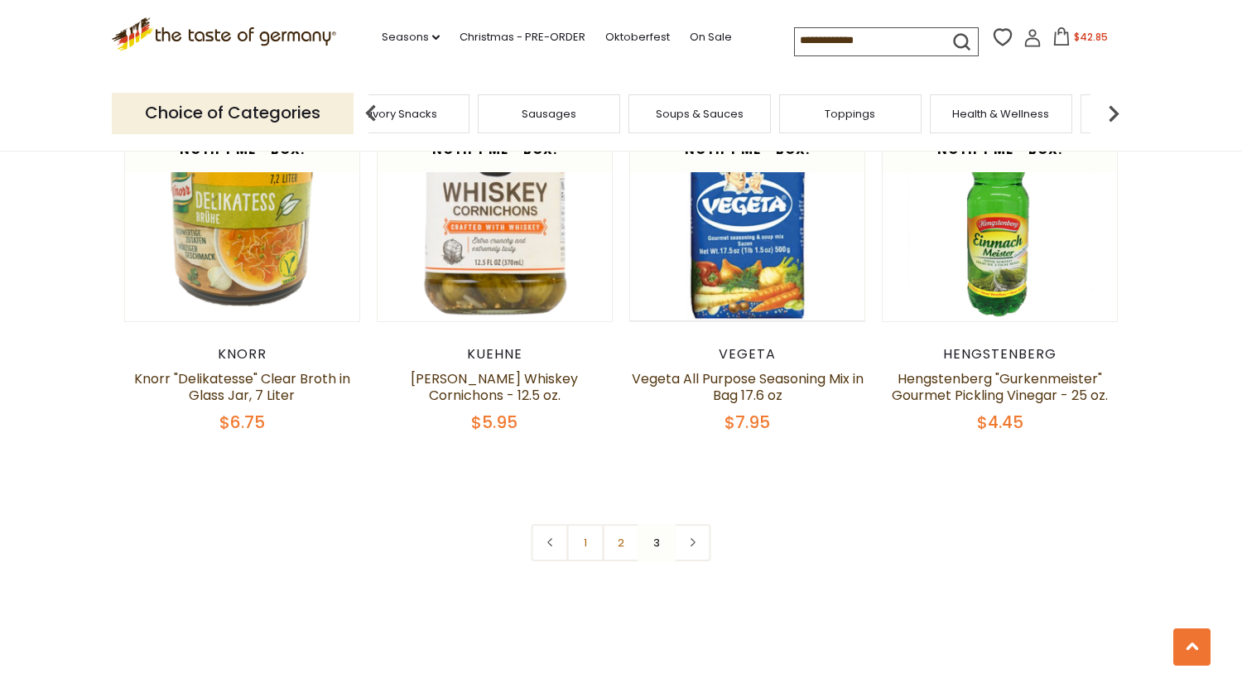
click at [1107, 111] on img at bounding box center [1113, 113] width 33 height 33
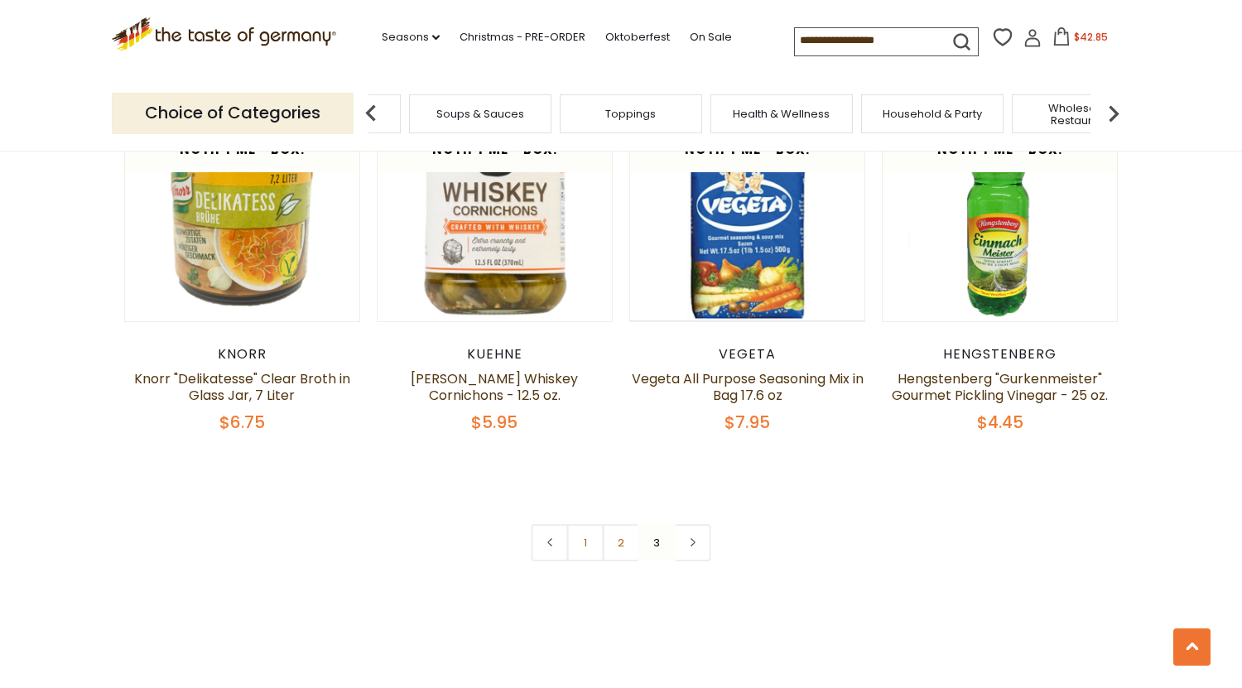
click at [1107, 111] on img at bounding box center [1113, 113] width 33 height 33
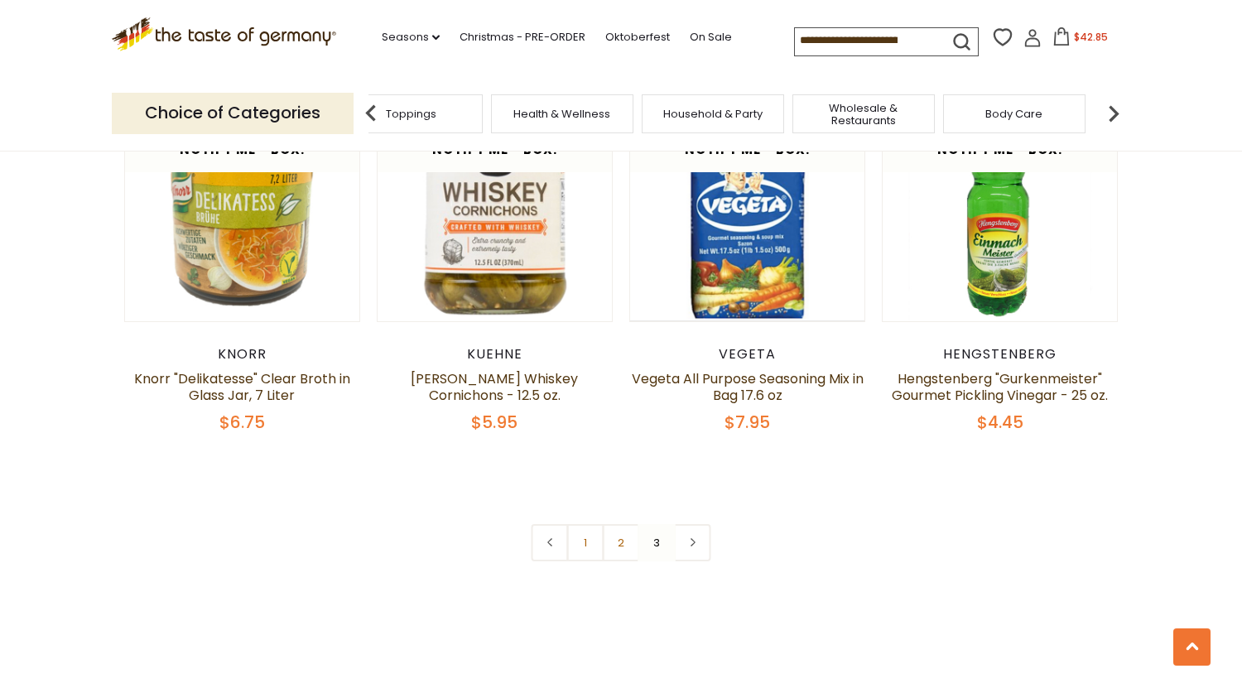
click at [1107, 111] on img at bounding box center [1113, 113] width 33 height 33
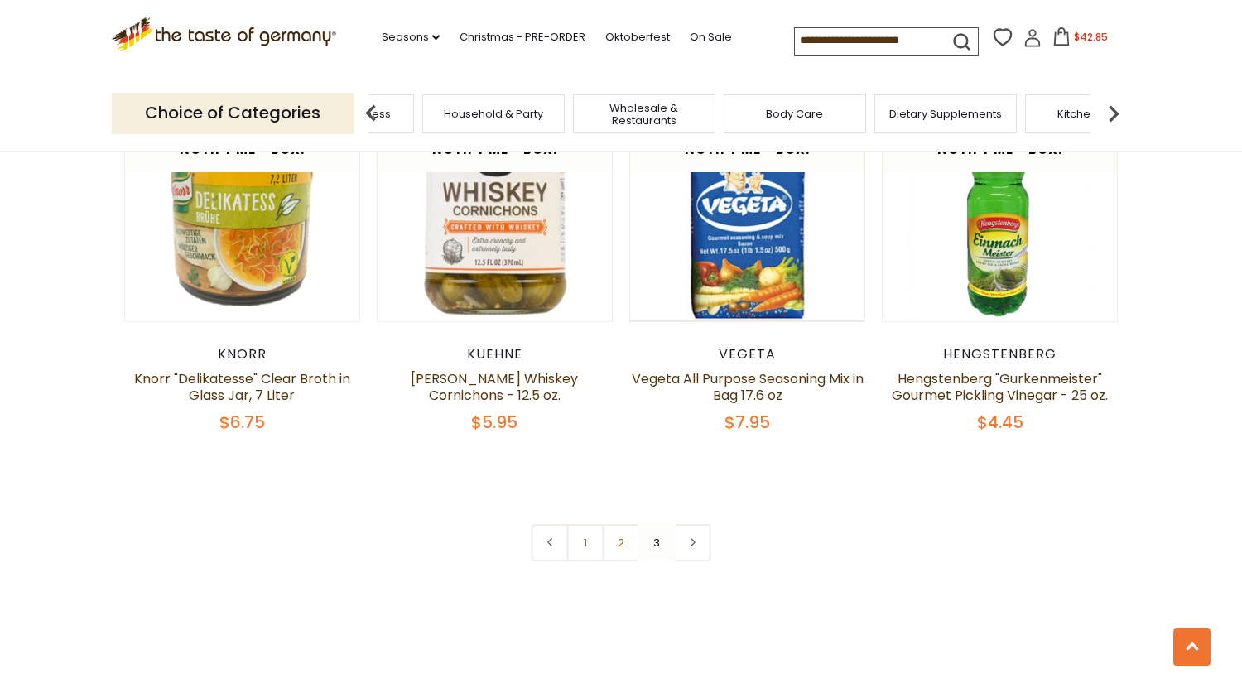
click at [1107, 111] on img at bounding box center [1113, 113] width 33 height 33
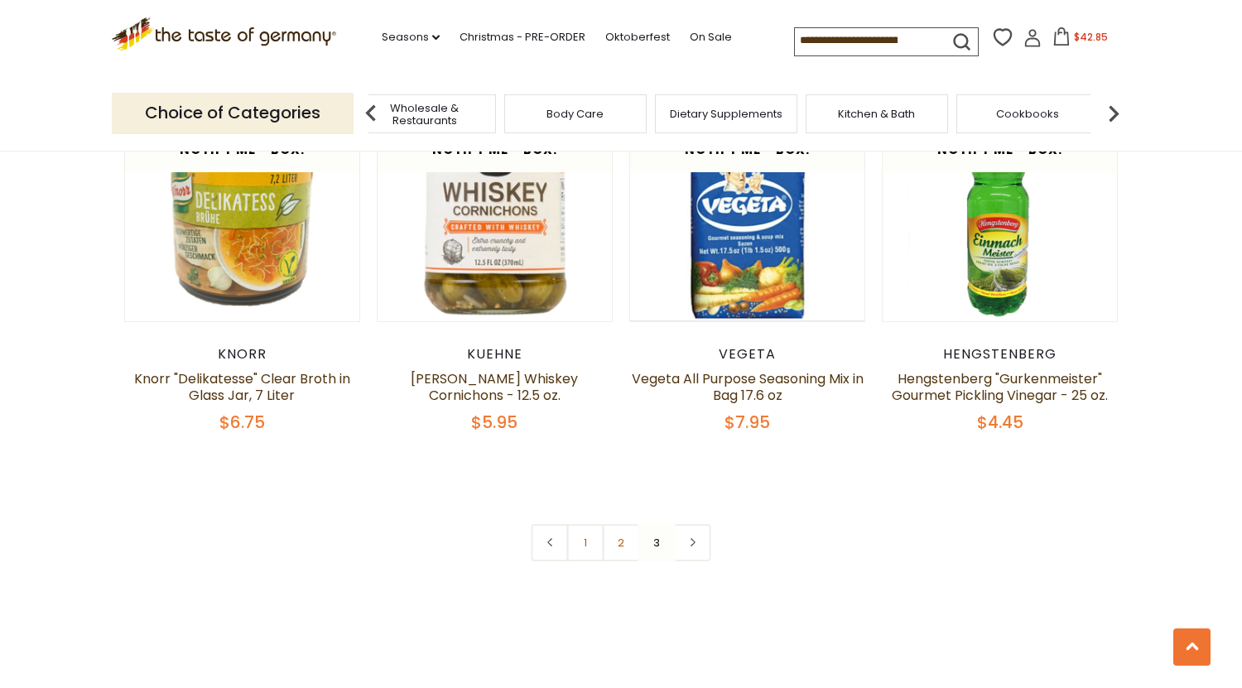
click at [580, 126] on div "Body Care" at bounding box center [575, 113] width 142 height 39
click at [584, 113] on span "Body Care" at bounding box center [574, 114] width 57 height 12
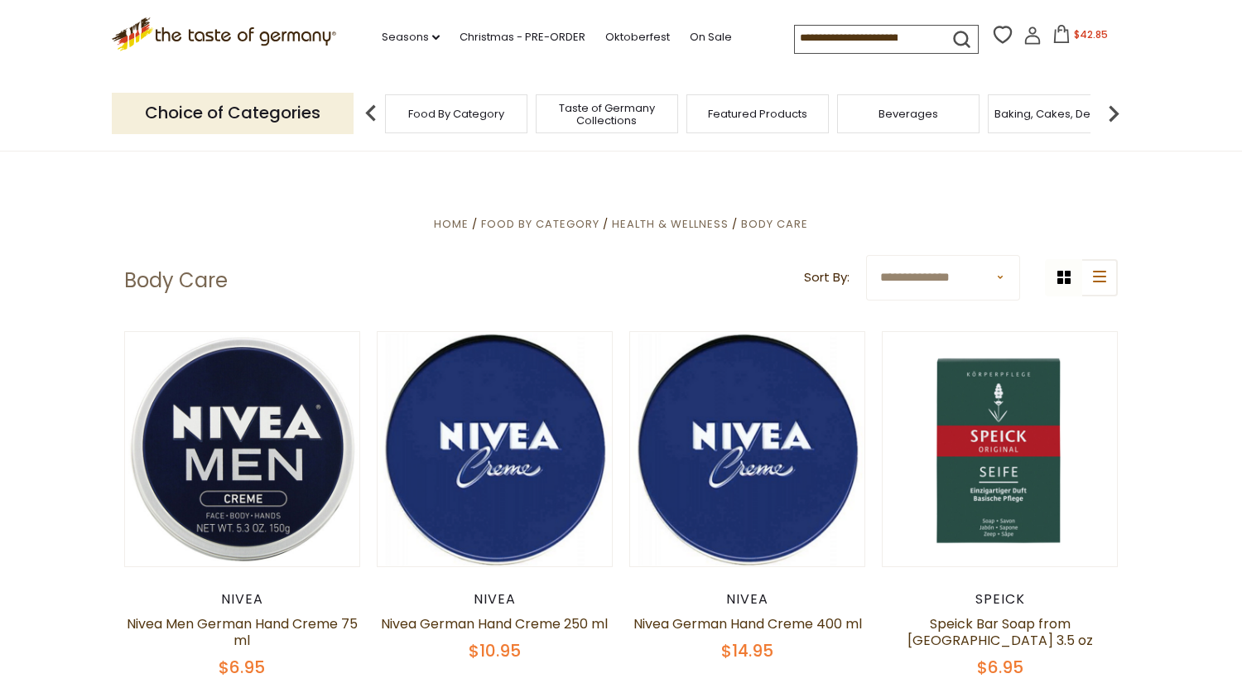
click at [1117, 108] on img at bounding box center [1113, 113] width 33 height 33
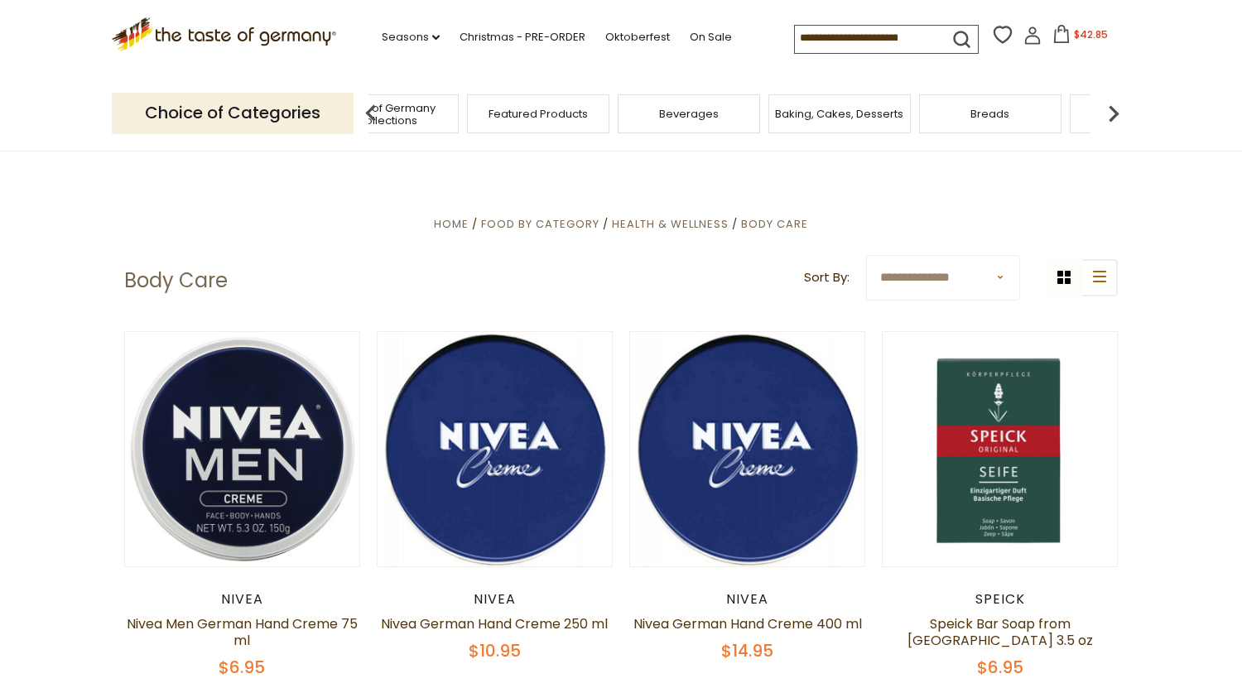
click at [1117, 108] on img at bounding box center [1113, 113] width 33 height 33
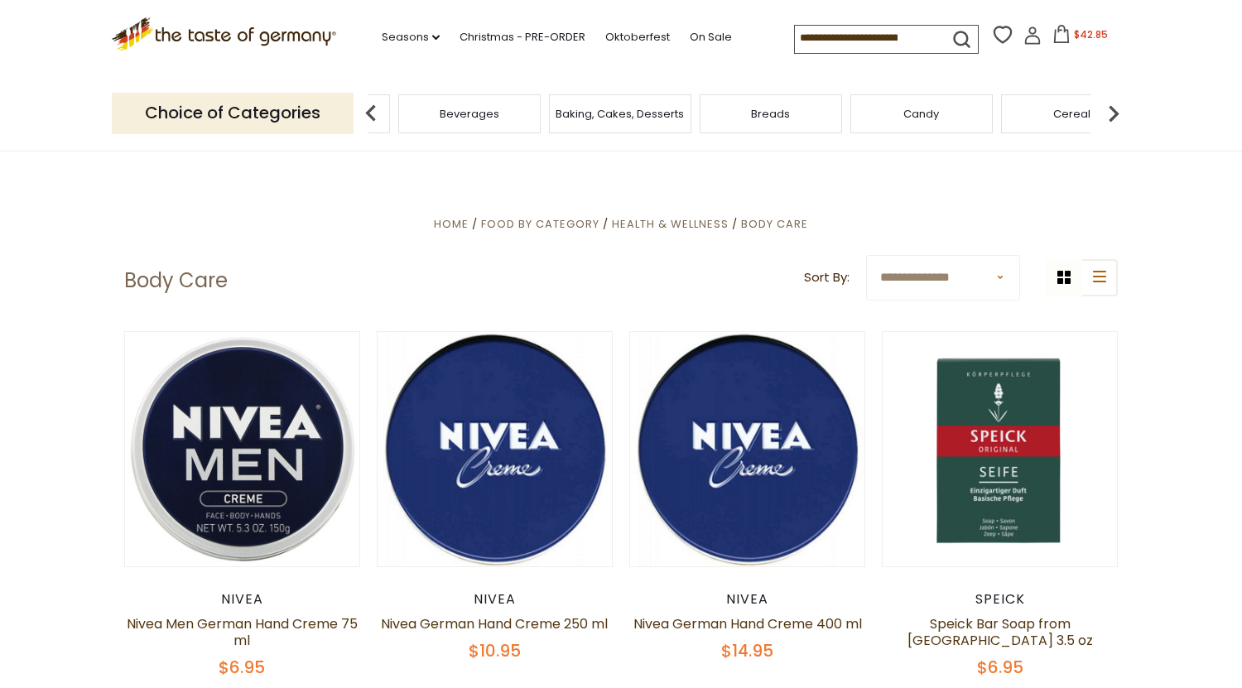
click at [1117, 108] on img at bounding box center [1113, 113] width 33 height 33
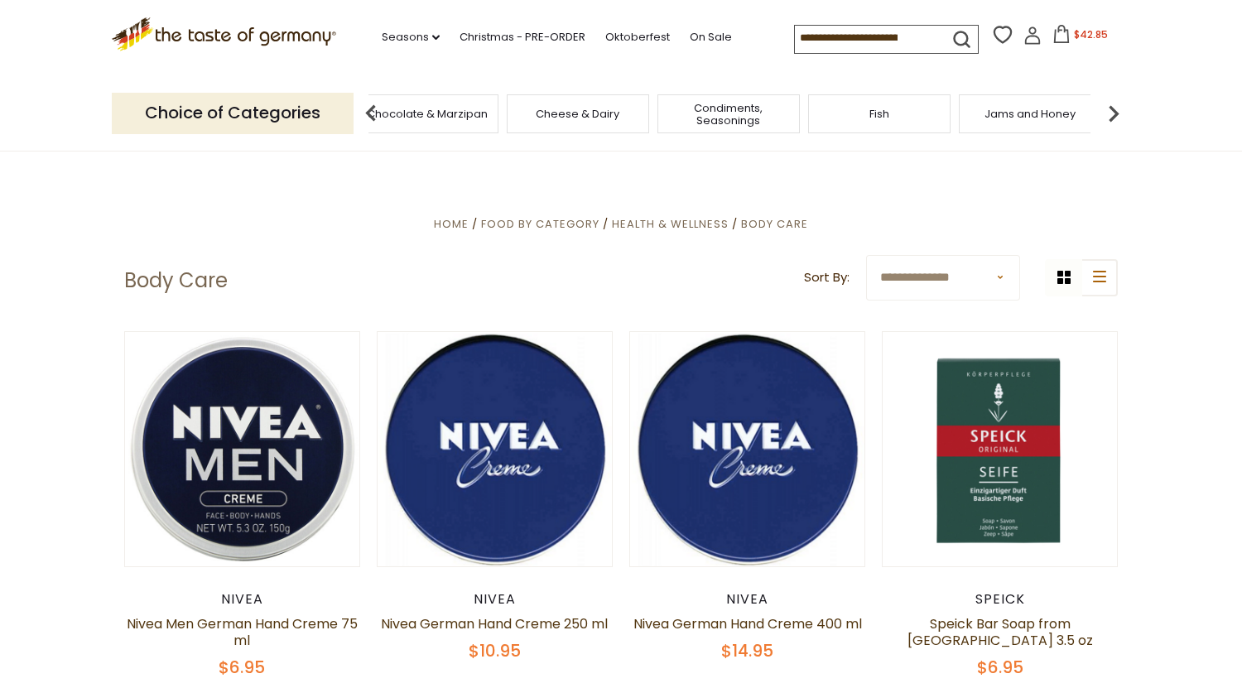
click at [1117, 108] on img at bounding box center [1113, 113] width 33 height 33
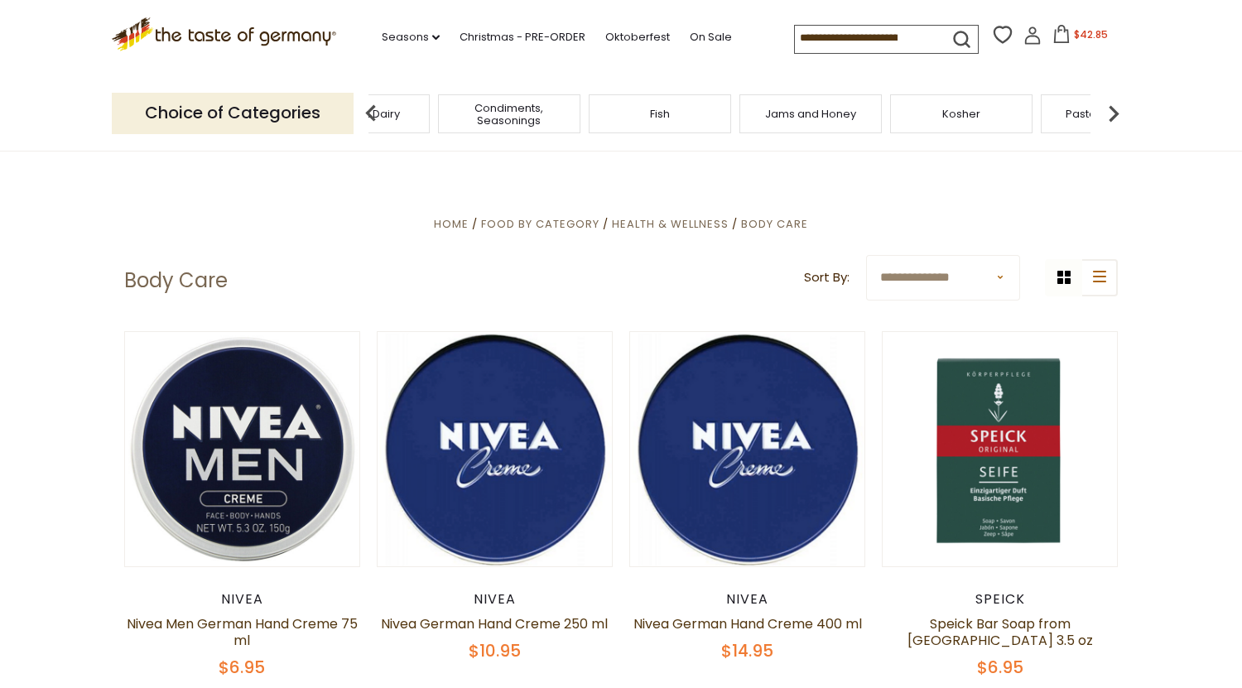
click at [1117, 108] on img at bounding box center [1113, 113] width 33 height 33
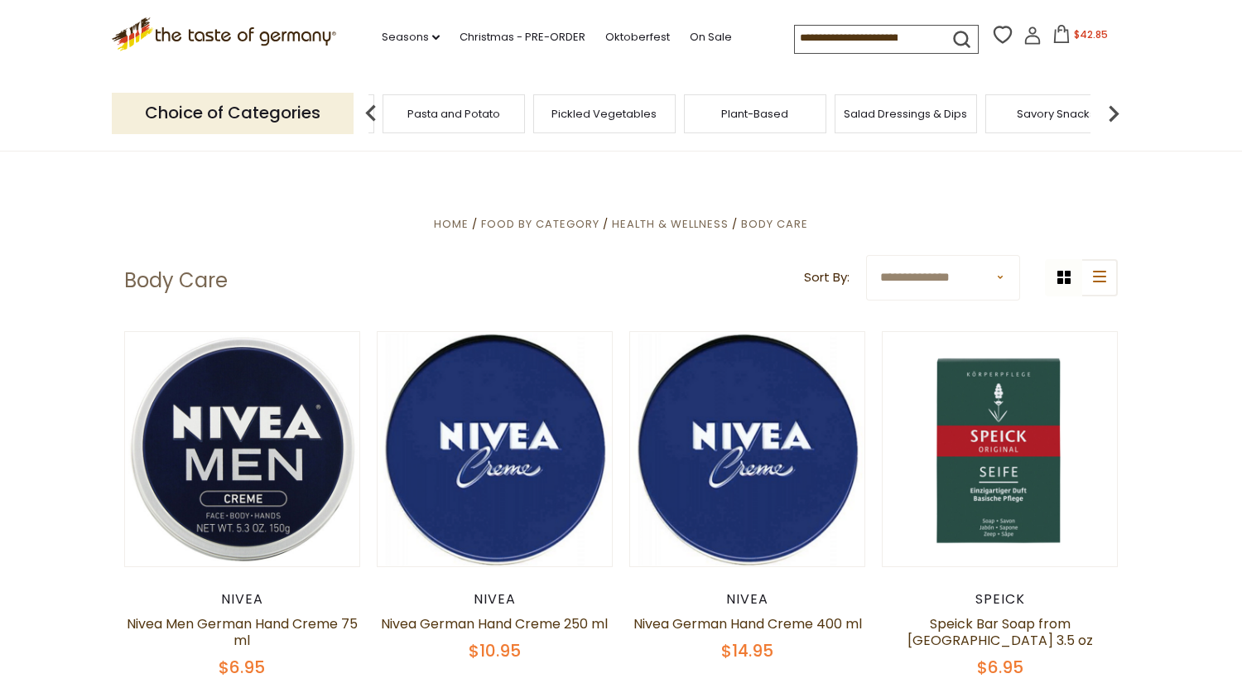
click at [1117, 108] on img at bounding box center [1113, 113] width 33 height 33
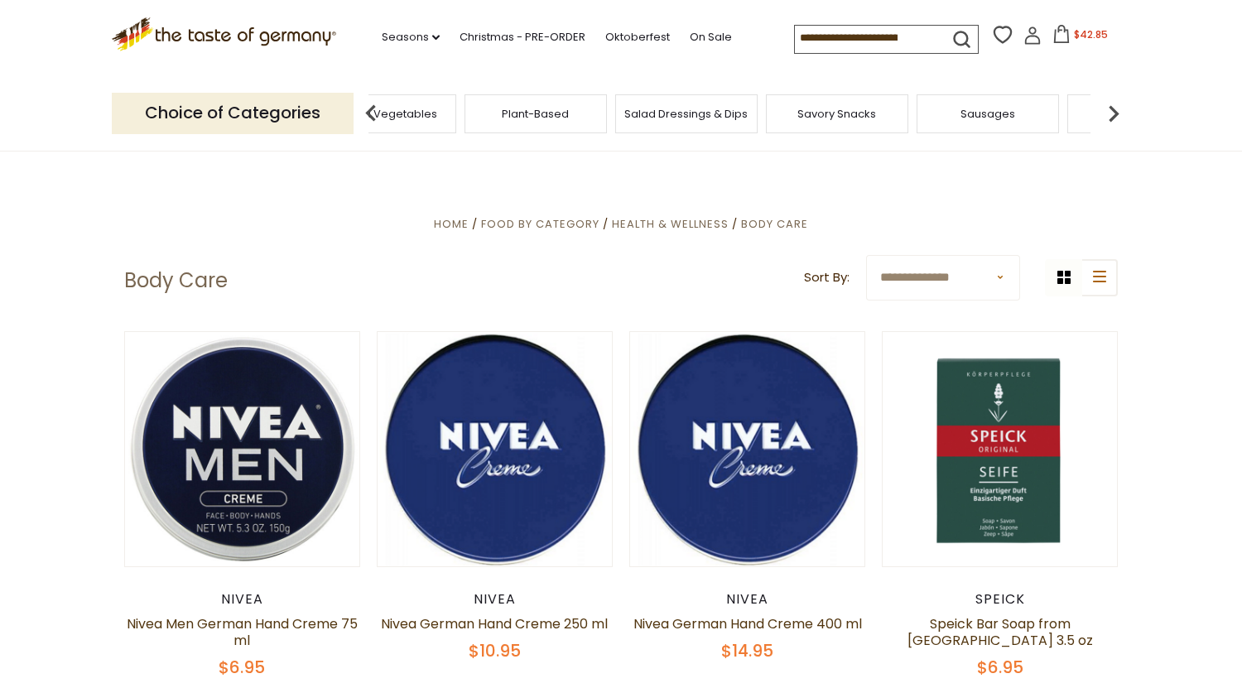
click at [1117, 108] on img at bounding box center [1113, 113] width 33 height 33
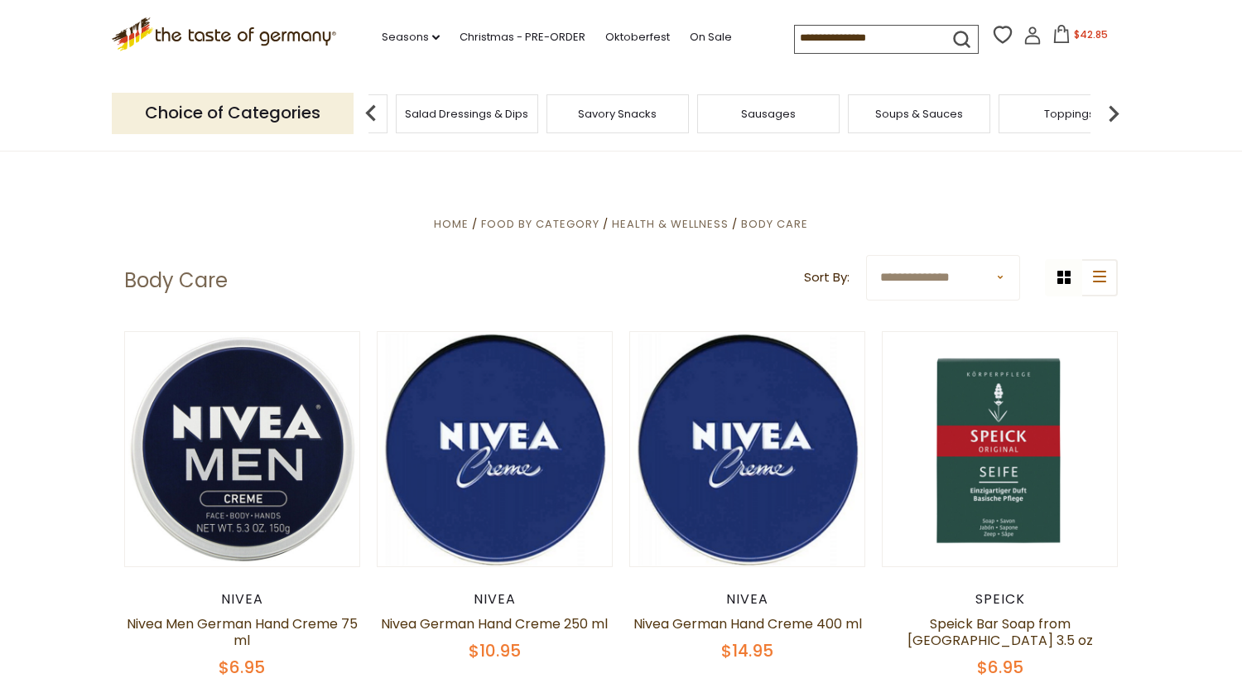
click at [1117, 108] on img at bounding box center [1113, 113] width 33 height 33
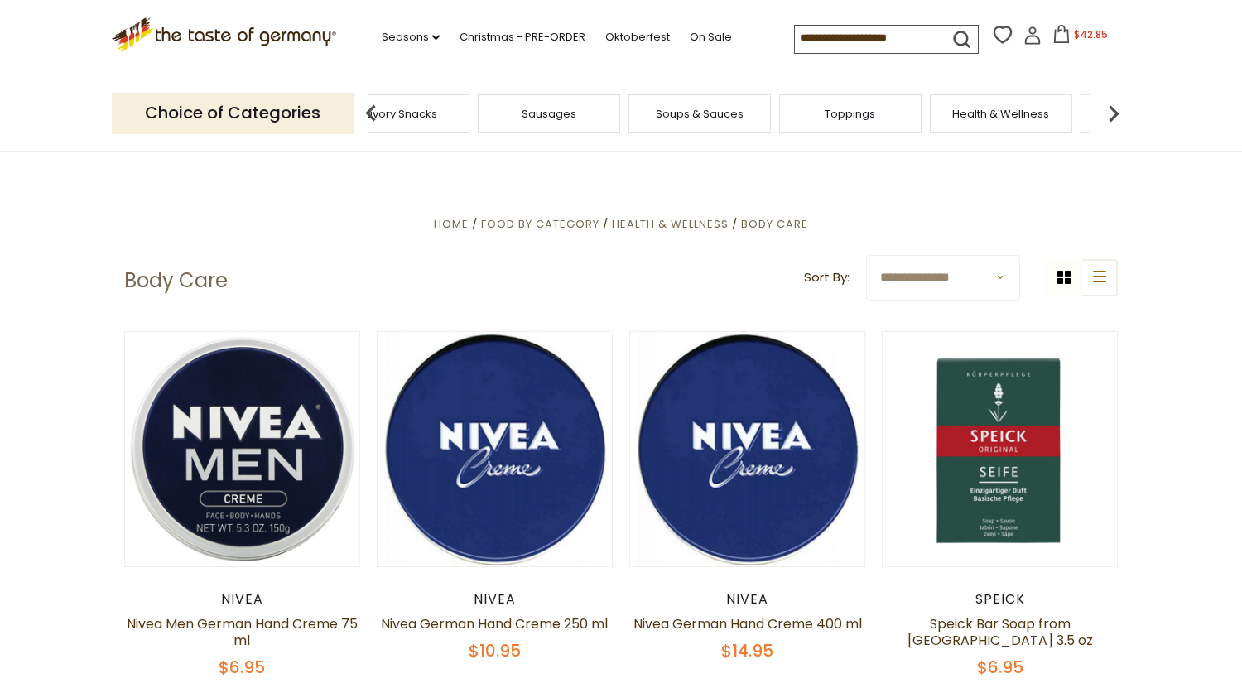
click at [1117, 108] on img at bounding box center [1113, 113] width 33 height 33
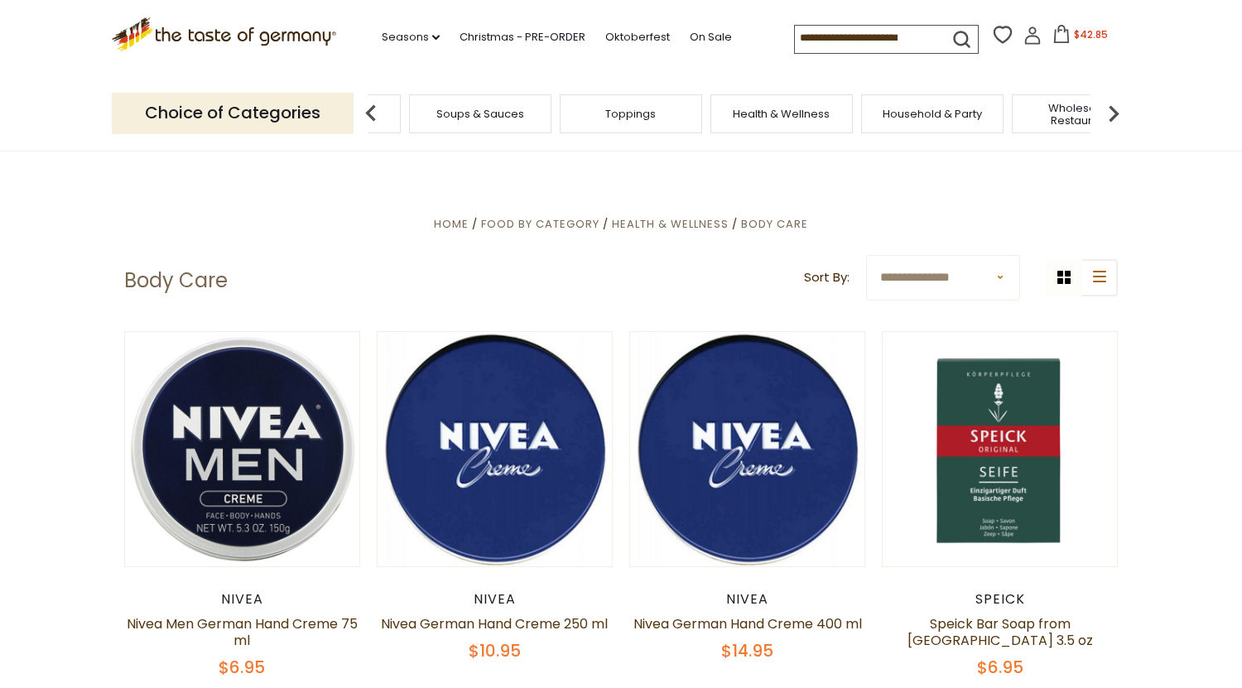
click at [1117, 108] on img at bounding box center [1113, 113] width 33 height 33
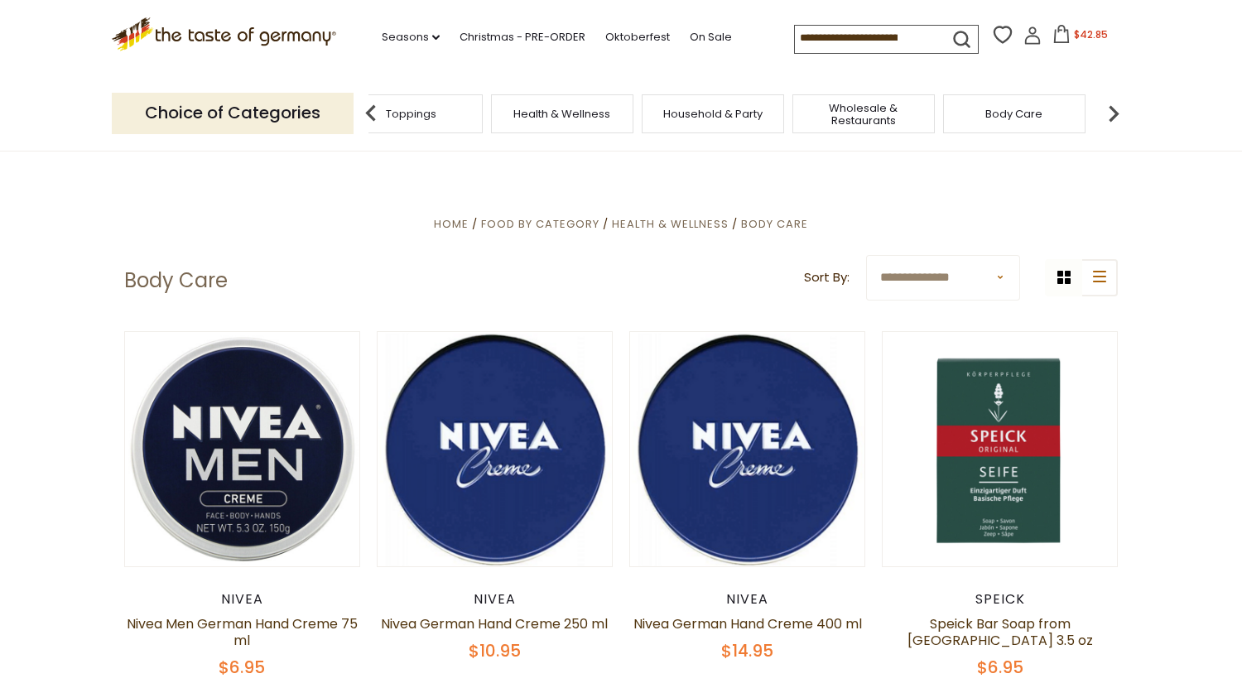
click at [1117, 108] on img at bounding box center [1113, 113] width 33 height 33
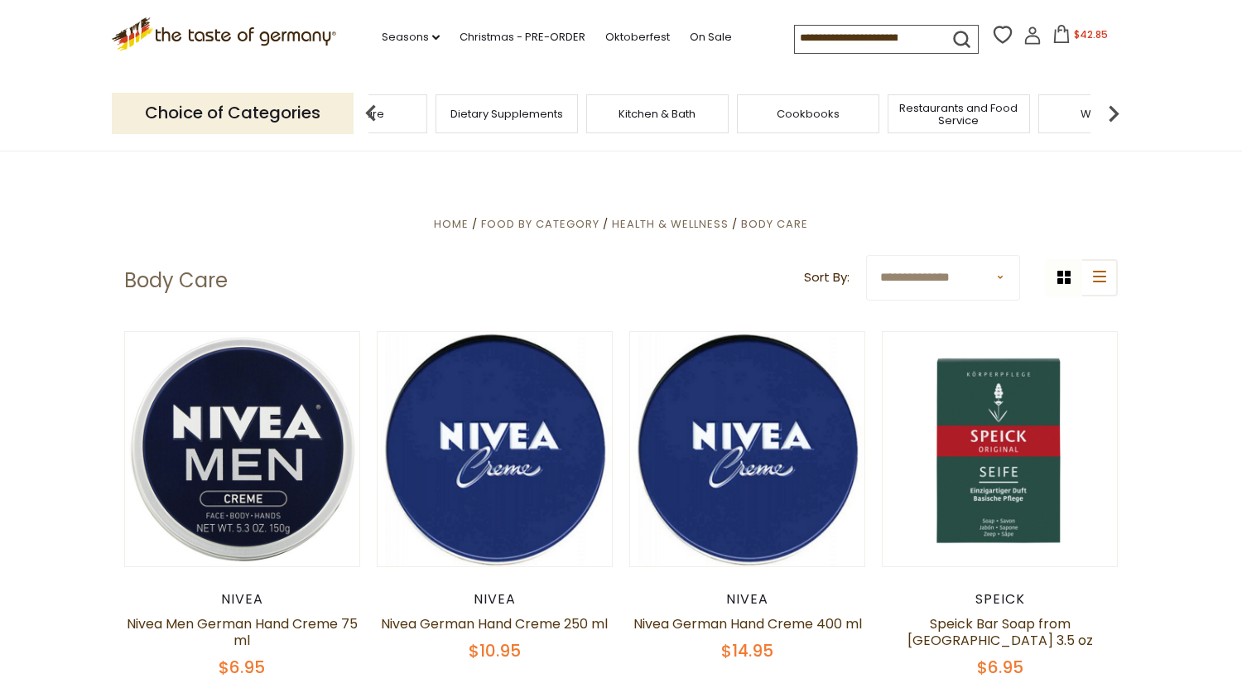
click at [1117, 108] on img at bounding box center [1113, 113] width 33 height 33
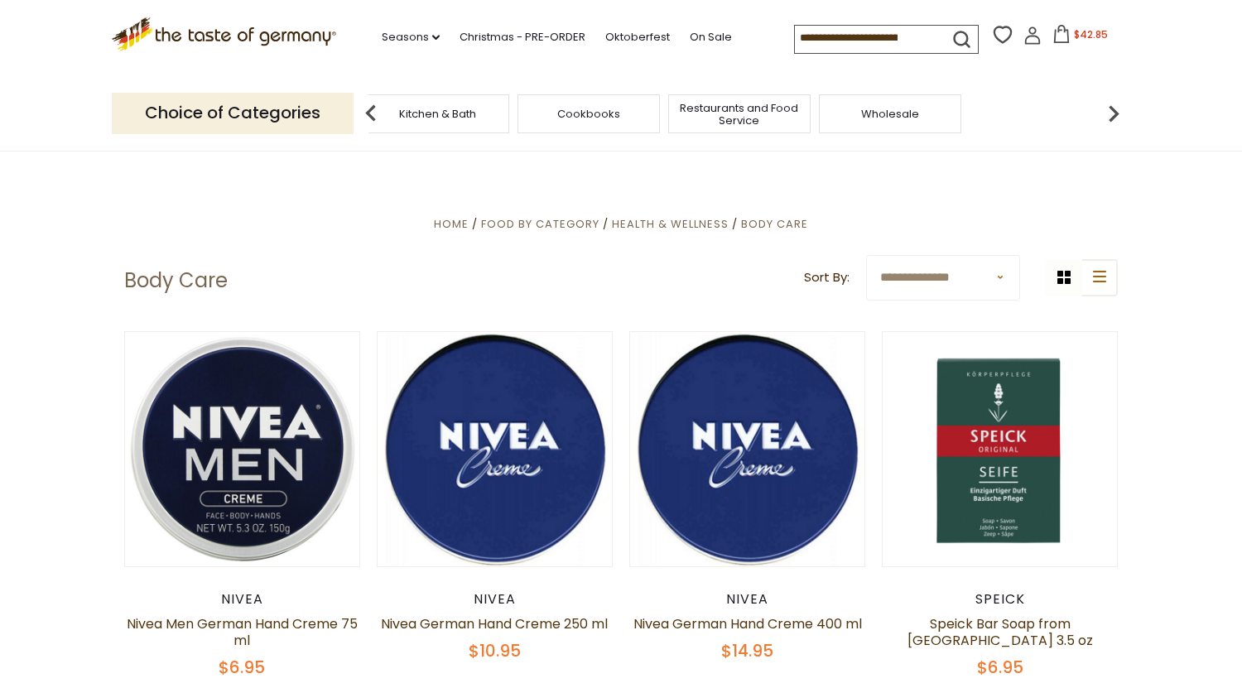
click at [1117, 108] on img at bounding box center [1113, 113] width 33 height 33
click at [584, 116] on span "Kitchen & Bath" at bounding box center [584, 114] width 77 height 12
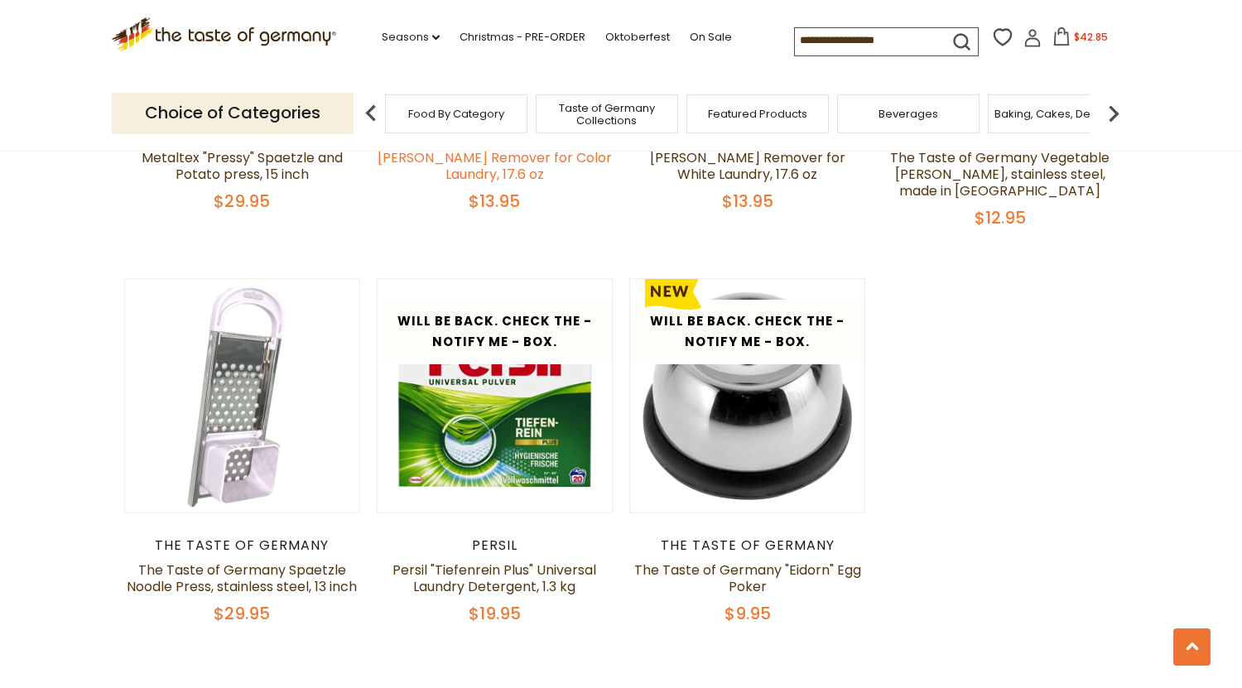
scroll to position [862, 0]
click at [432, 36] on icon at bounding box center [435, 37] width 7 height 5
